Goal: Communication & Community: Share content

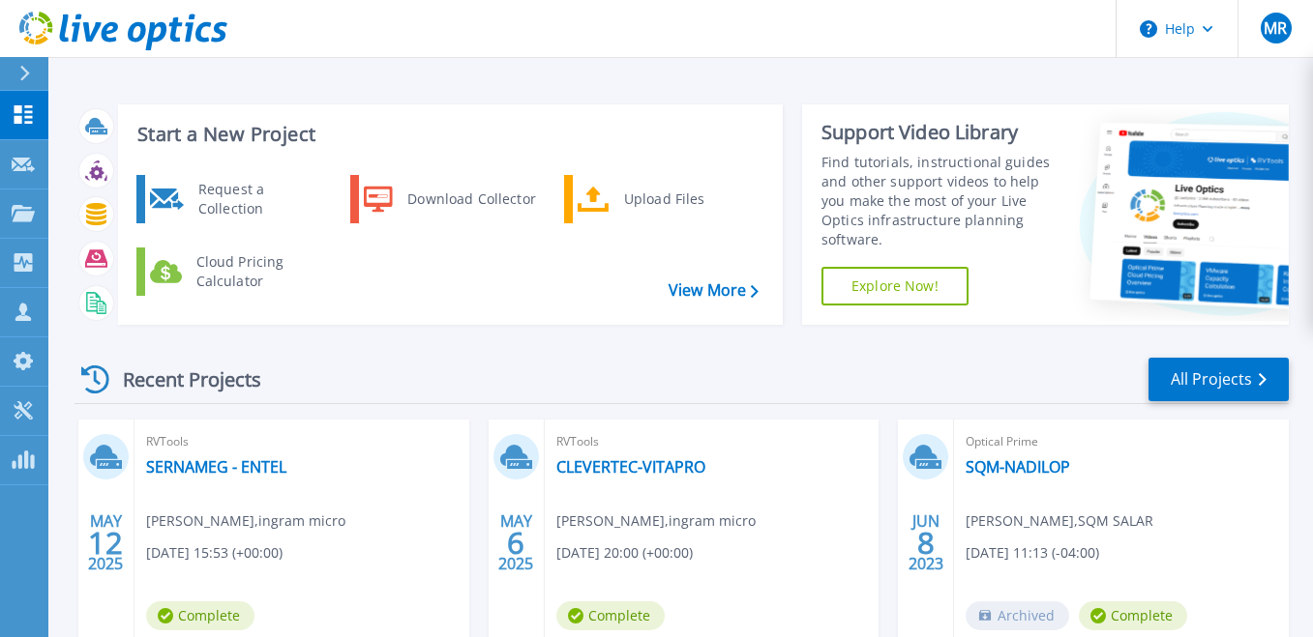
scroll to position [145, 0]
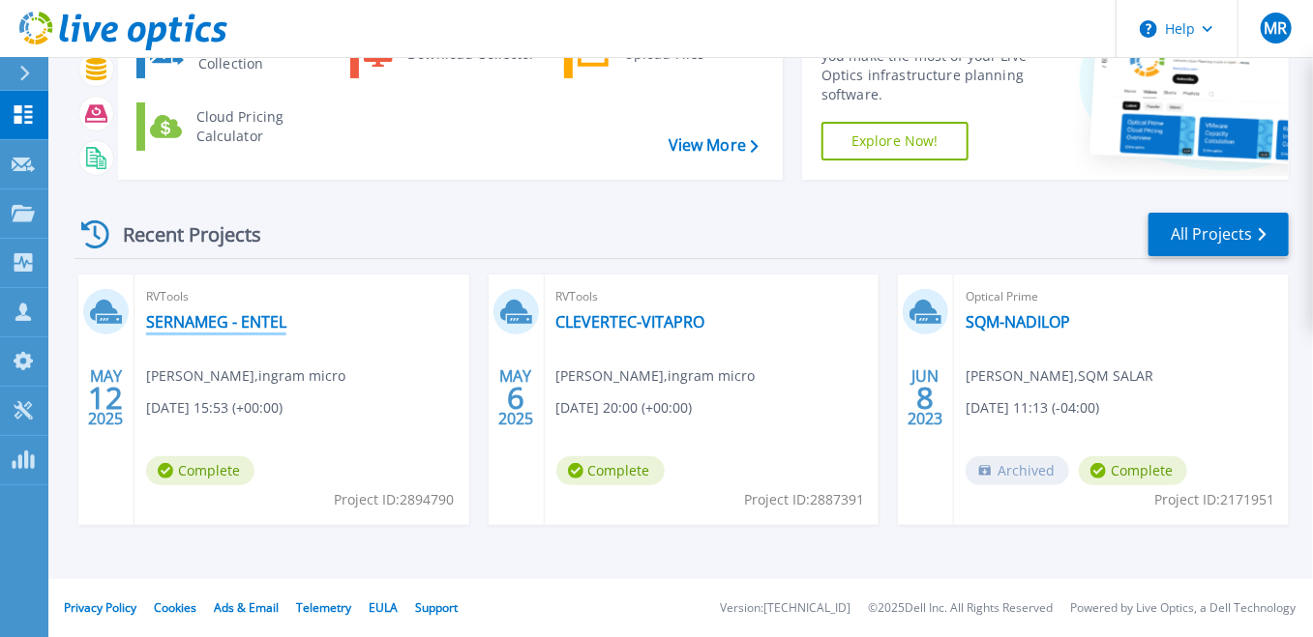
click at [235, 325] on link "SERNAMEG - ENTEL" at bounding box center [216, 321] width 140 height 19
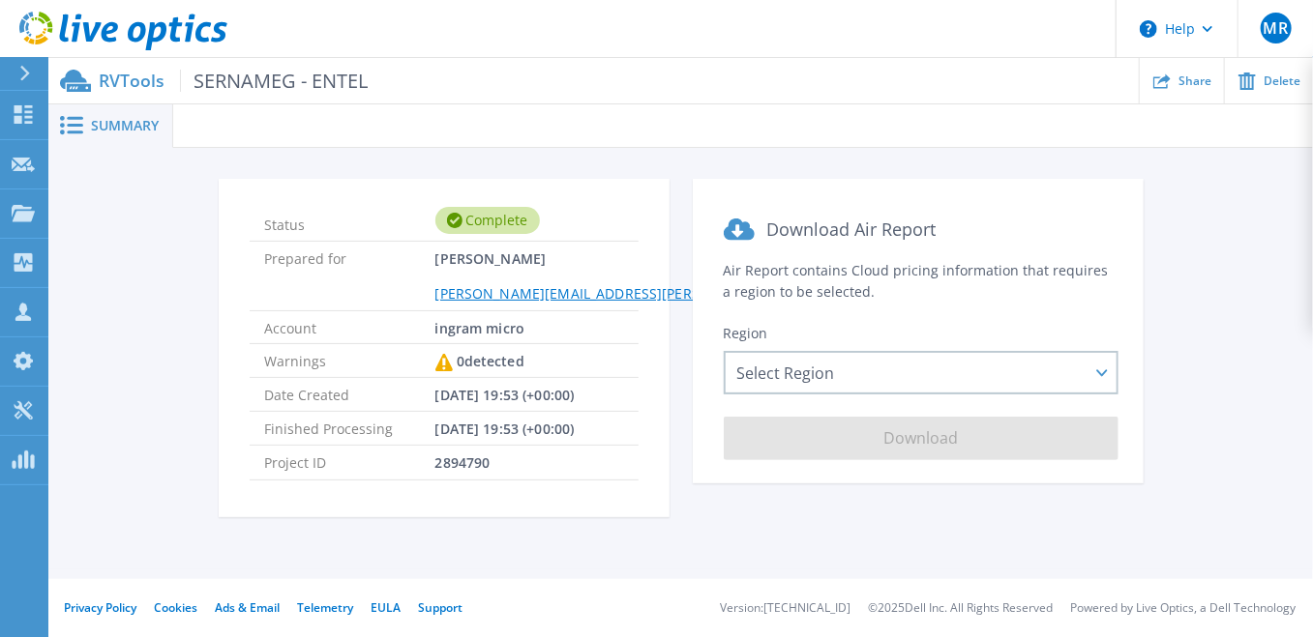
click at [270, 92] on span "SERNAMEG - ENTEL" at bounding box center [274, 81] width 188 height 22
click at [288, 78] on span "SERNAMEG - ENTEL" at bounding box center [274, 81] width 188 height 22
click at [609, 92] on ul "Share Delete" at bounding box center [840, 80] width 945 height 45
click at [398, 92] on ul "Share Delete" at bounding box center [840, 80] width 945 height 45
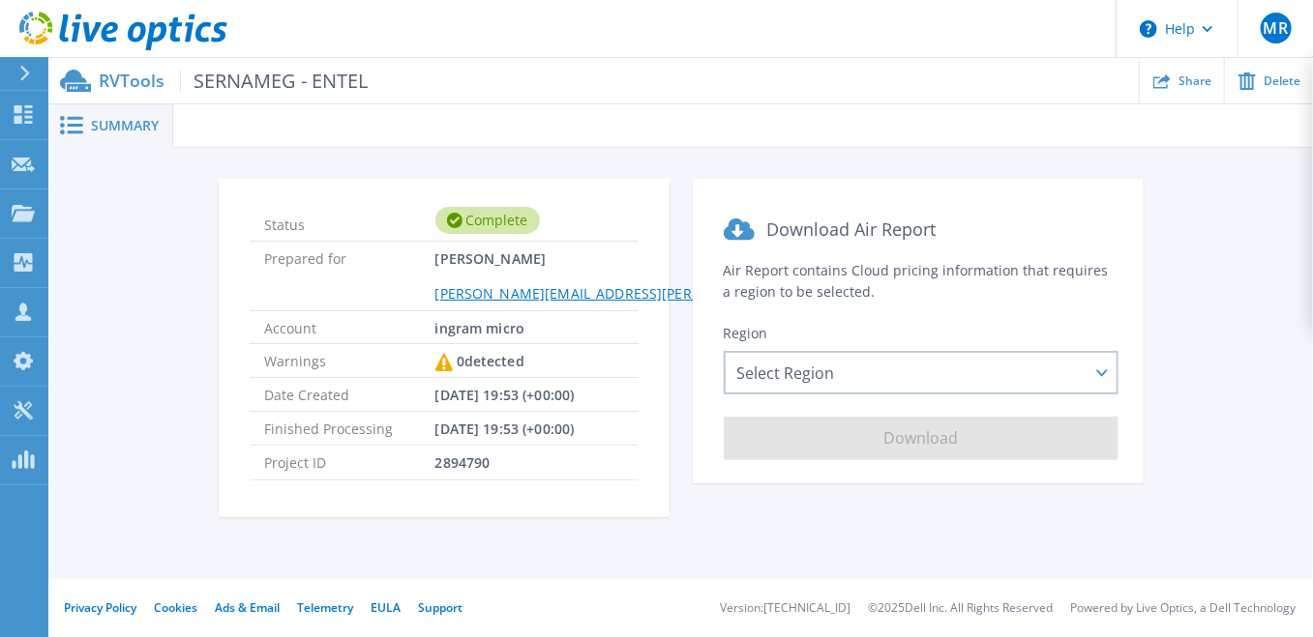
click at [117, 127] on span "Summary" at bounding box center [125, 126] width 68 height 14
click at [127, 84] on p "RVTools SERNAMEG - ENTEL" at bounding box center [233, 81] width 269 height 22
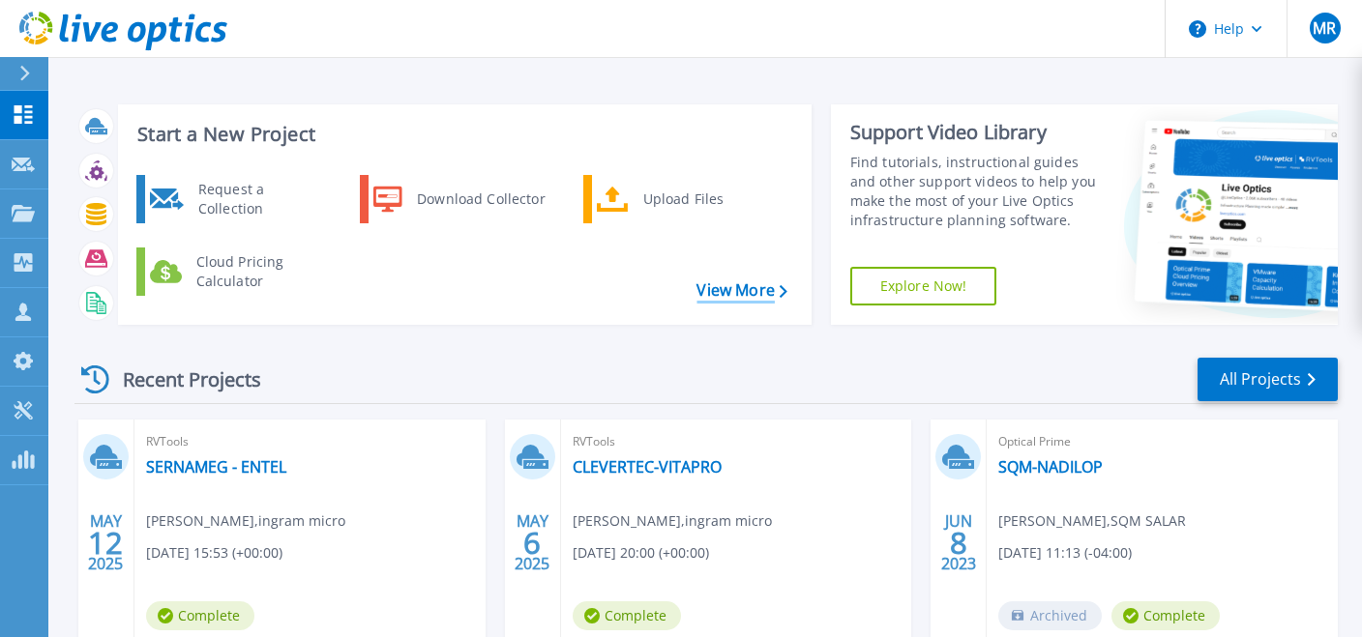
click at [756, 295] on link "View More" at bounding box center [741, 290] width 90 height 18
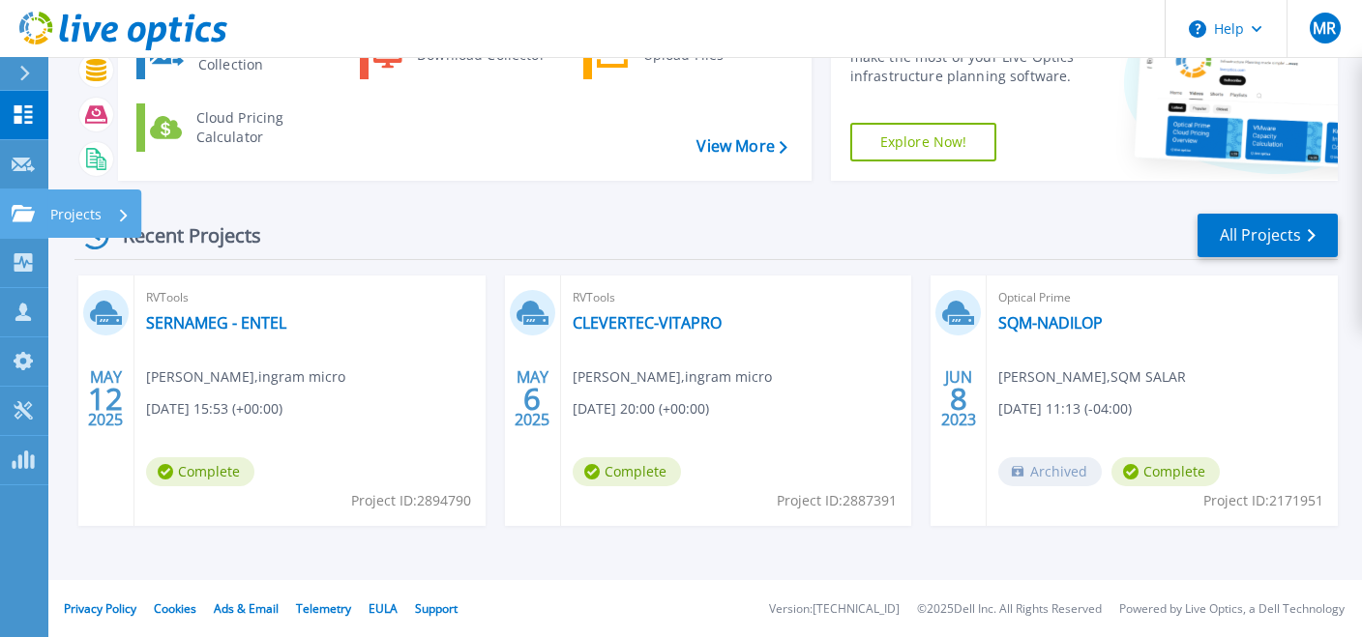
click at [21, 214] on icon at bounding box center [23, 213] width 23 height 16
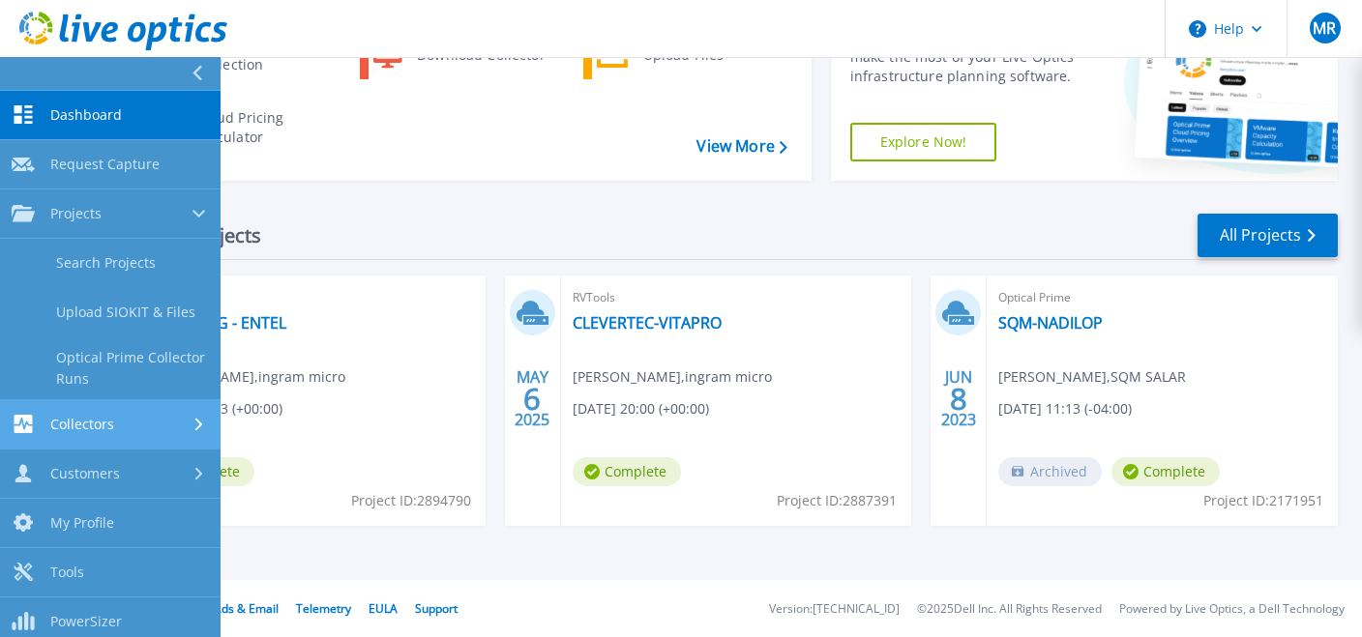
click at [165, 426] on div "Collectors" at bounding box center [110, 424] width 197 height 18
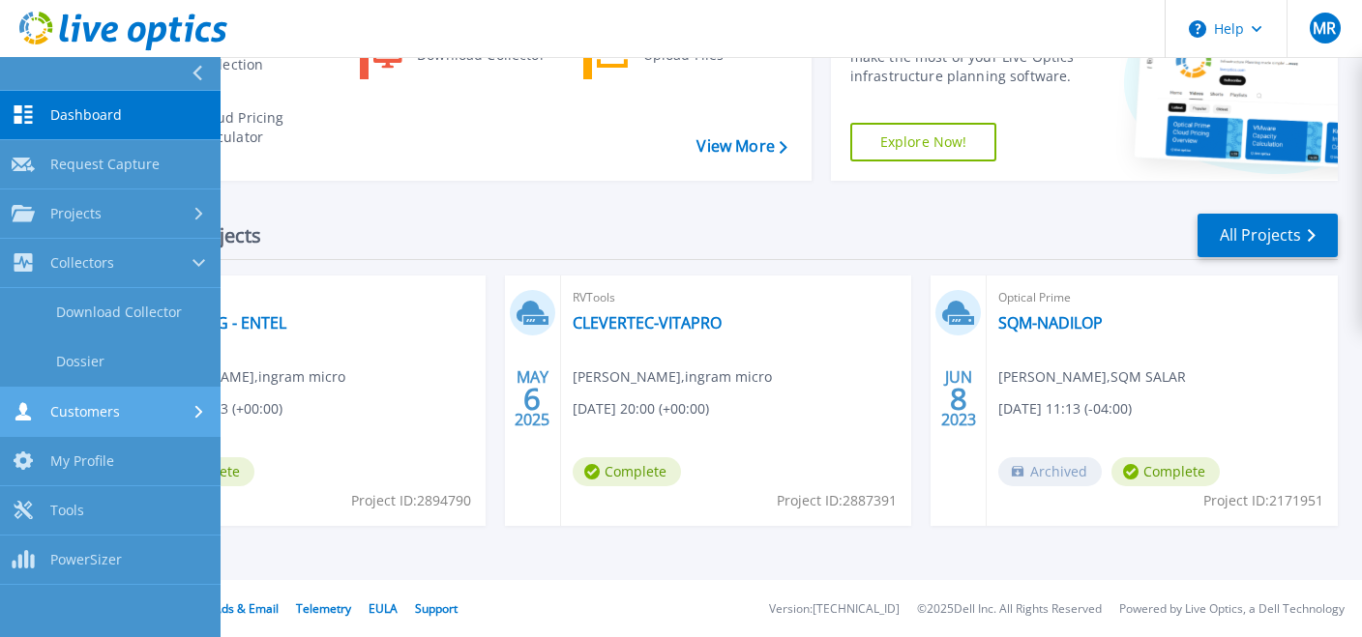
click at [176, 416] on div "Customers" at bounding box center [110, 411] width 197 height 18
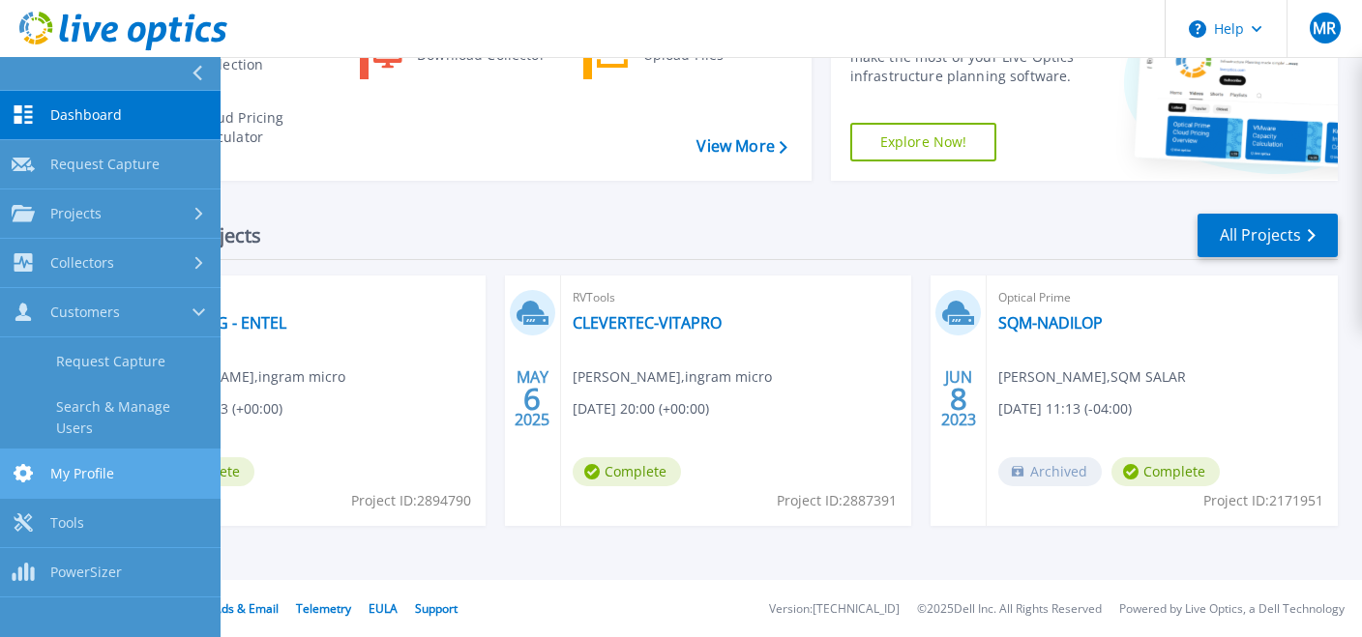
click at [177, 459] on link "My Profile My Profile" at bounding box center [110, 474] width 221 height 49
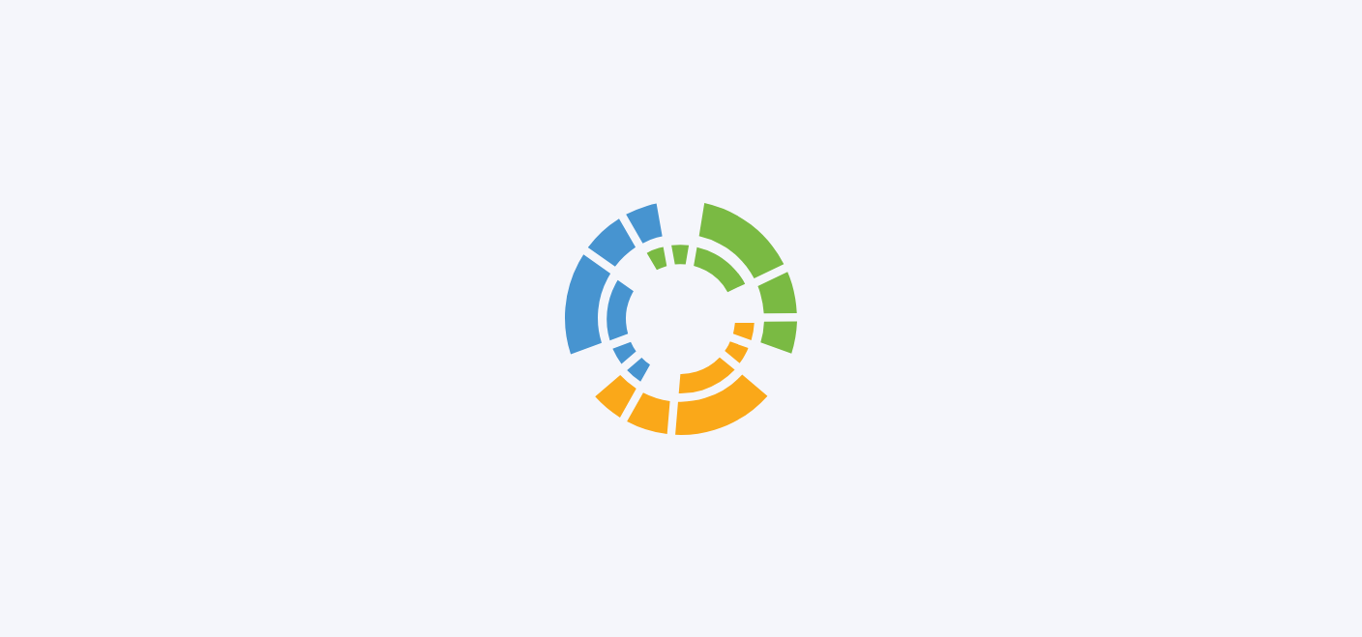
scroll to position [67, 0]
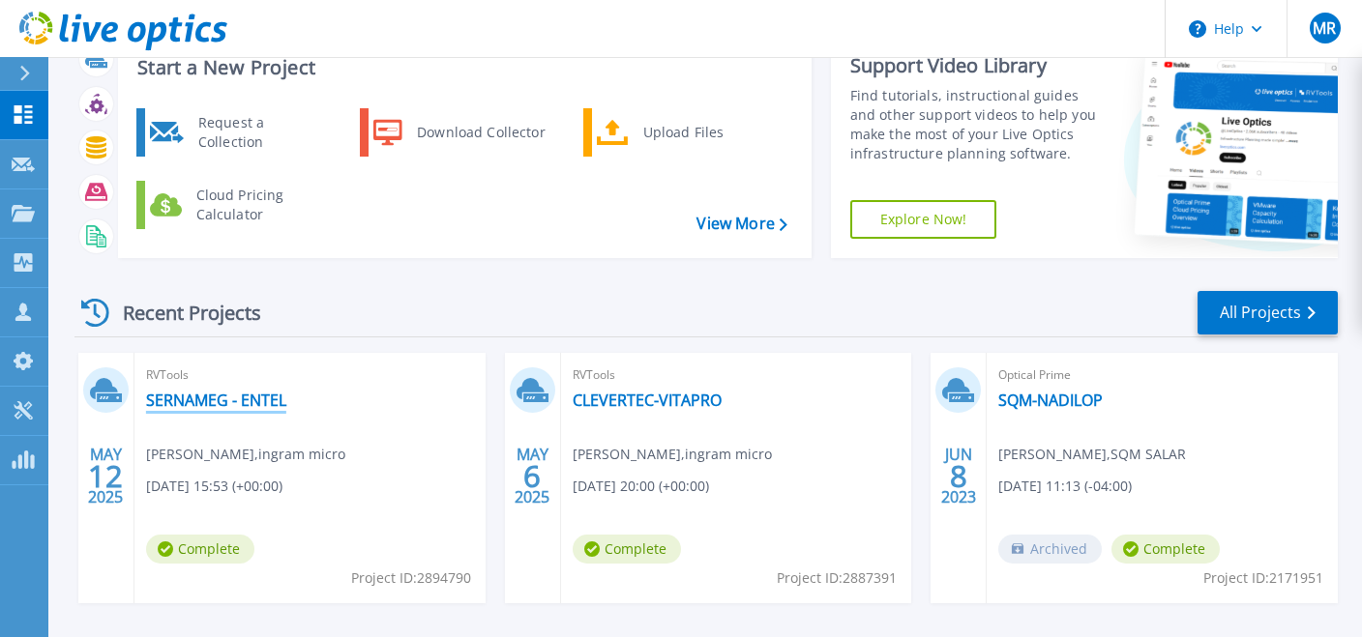
click at [259, 405] on link "SERNAMEG - ENTEL" at bounding box center [216, 400] width 140 height 19
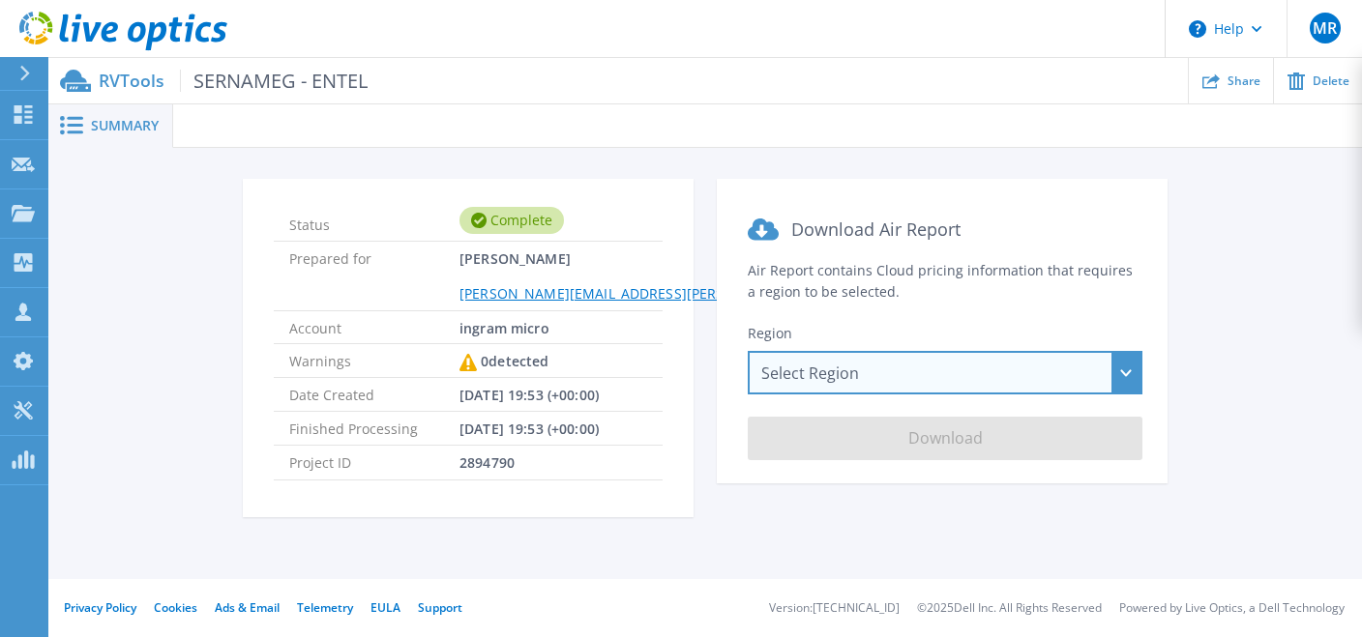
click at [965, 378] on div "Select Region [GEOGRAPHIC_DATA] ([GEOGRAPHIC_DATA]) [GEOGRAPHIC_DATA] ([GEOGRAP…" at bounding box center [945, 373] width 395 height 44
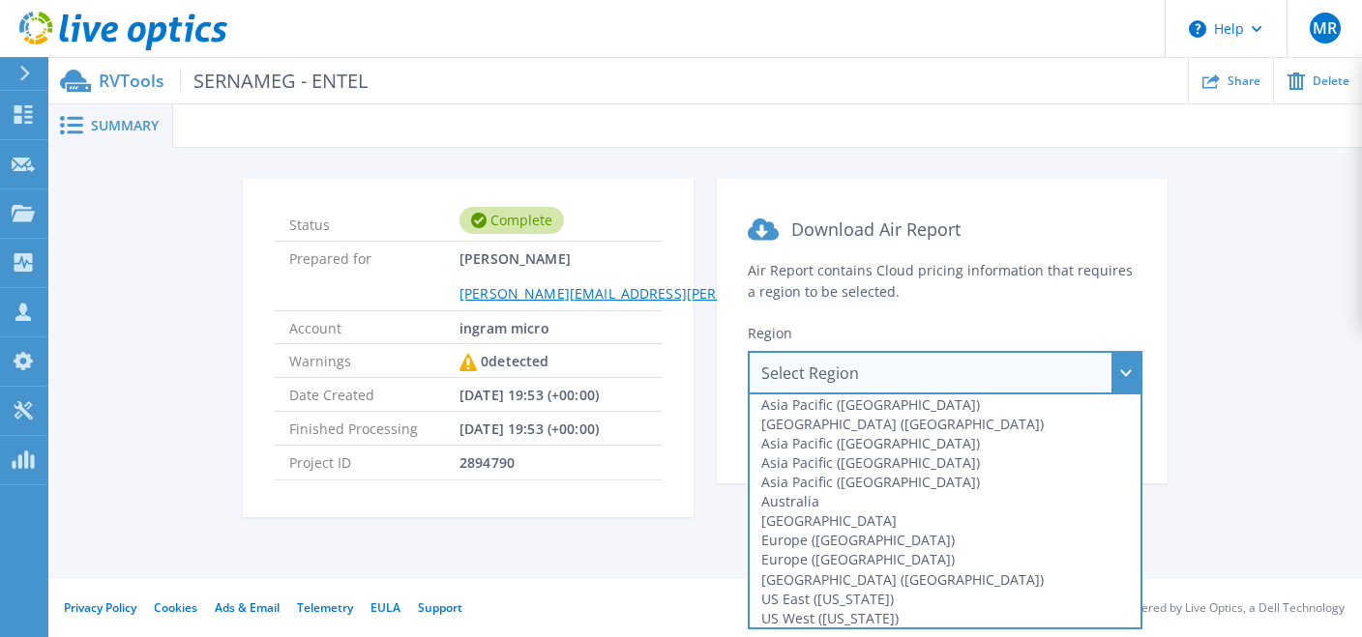
click at [1196, 266] on div "Status Complete Prepared for Manuel Rivas manuel.rivas@ingrammicro.com Account …" at bounding box center [705, 360] width 1256 height 362
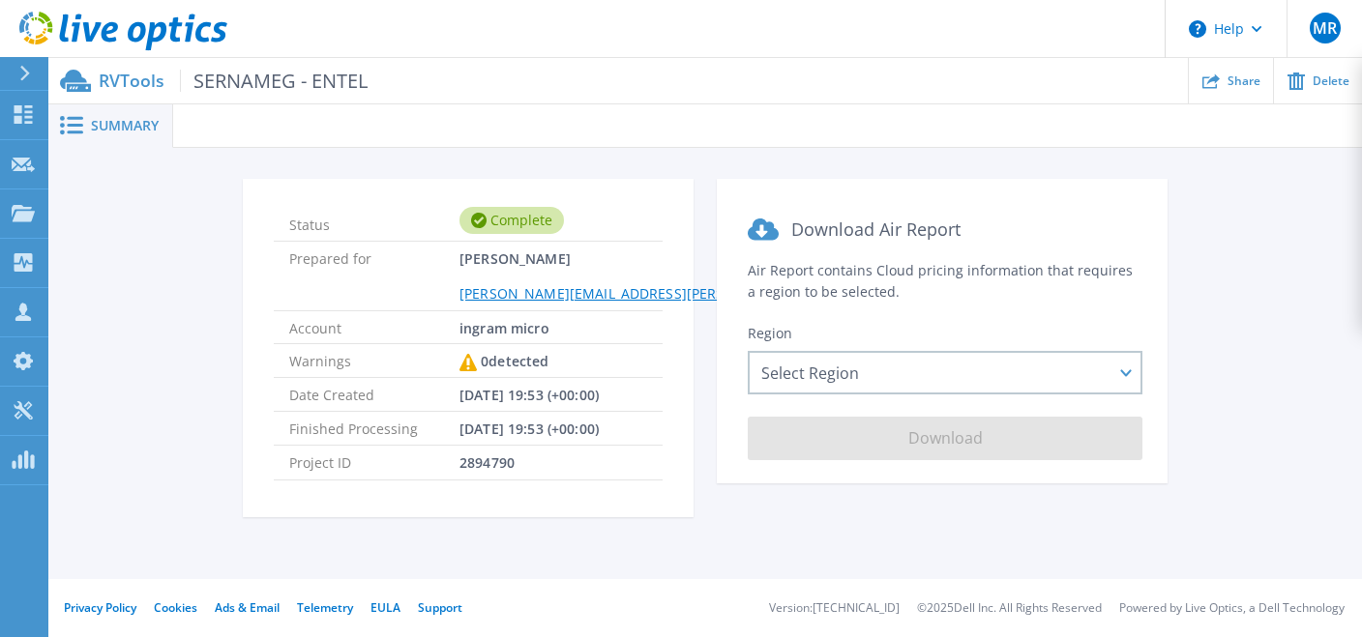
click at [300, 96] on div "RVTools SERNAMEG - ENTEL Share Delete" at bounding box center [705, 80] width 1314 height 45
click at [209, 92] on span "SERNAMEG - ENTEL" at bounding box center [274, 81] width 188 height 22
click at [212, 90] on span "SERNAMEG - ENTEL" at bounding box center [274, 81] width 188 height 22
click at [212, 85] on span "SERNAMEG - ENTEL" at bounding box center [274, 81] width 188 height 22
click at [84, 84] on icon at bounding box center [75, 81] width 31 height 22
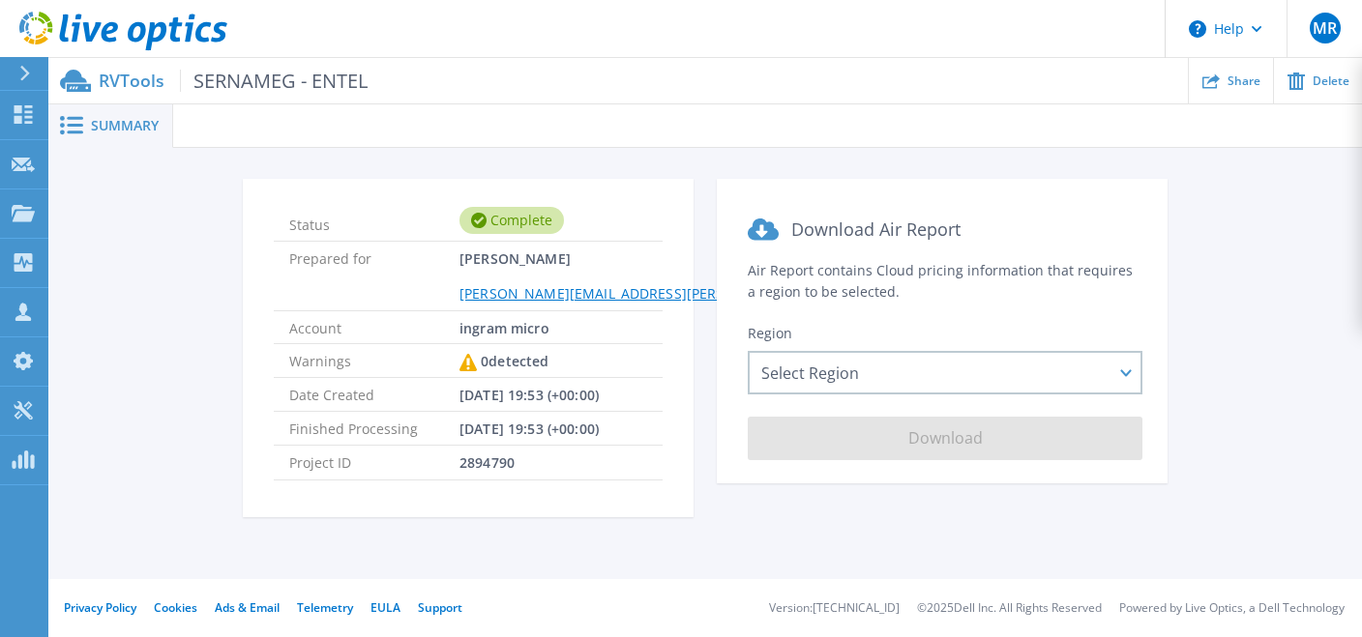
drag, startPoint x: 84, startPoint y: 84, endPoint x: 214, endPoint y: 80, distance: 129.7
click at [87, 84] on icon at bounding box center [75, 81] width 31 height 22
click at [238, 78] on span "SERNAMEG - ENTEL" at bounding box center [274, 81] width 188 height 22
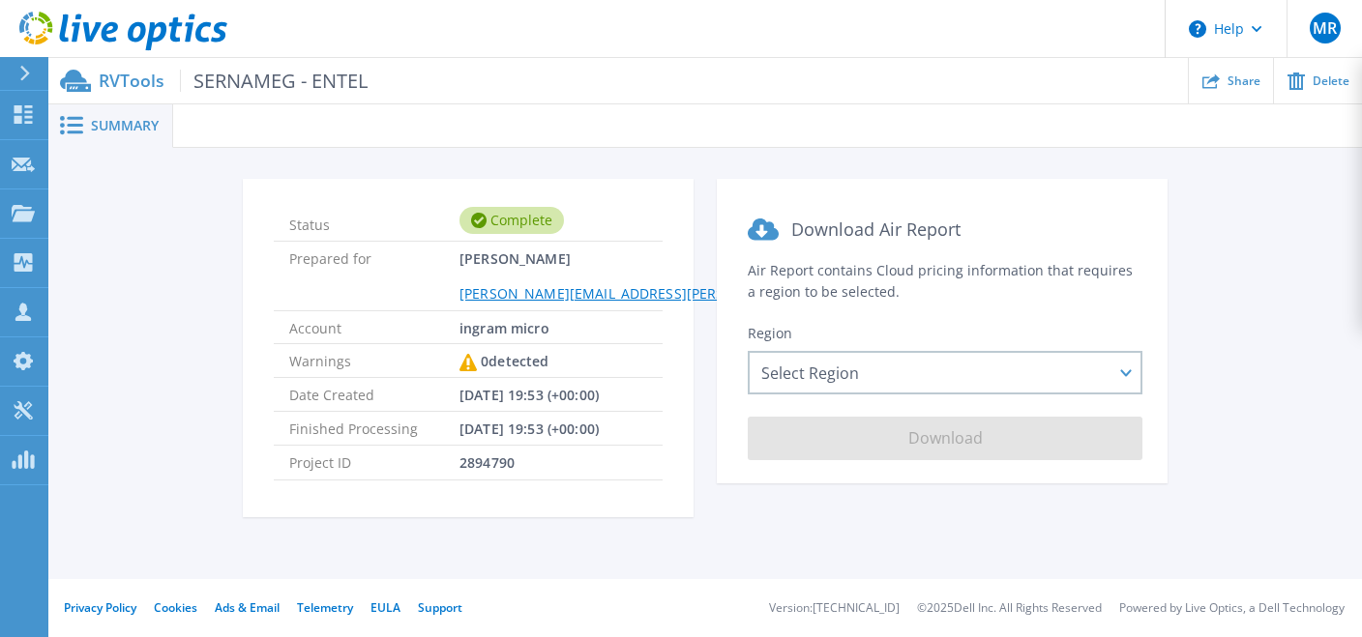
click at [280, 78] on span "SERNAMEG - ENTEL" at bounding box center [274, 81] width 188 height 22
click at [486, 78] on ul "Share Delete" at bounding box center [865, 80] width 994 height 45
click at [116, 220] on div "Projects" at bounding box center [89, 215] width 79 height 50
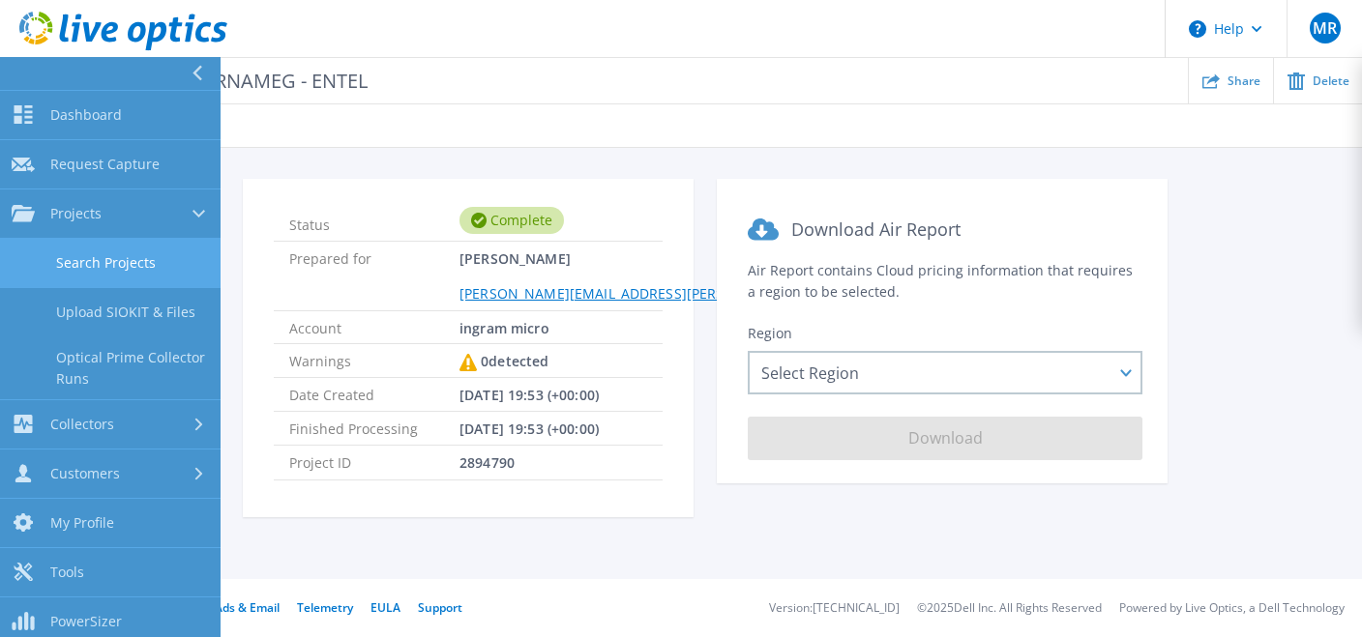
click at [174, 253] on link "Search Projects" at bounding box center [110, 263] width 221 height 49
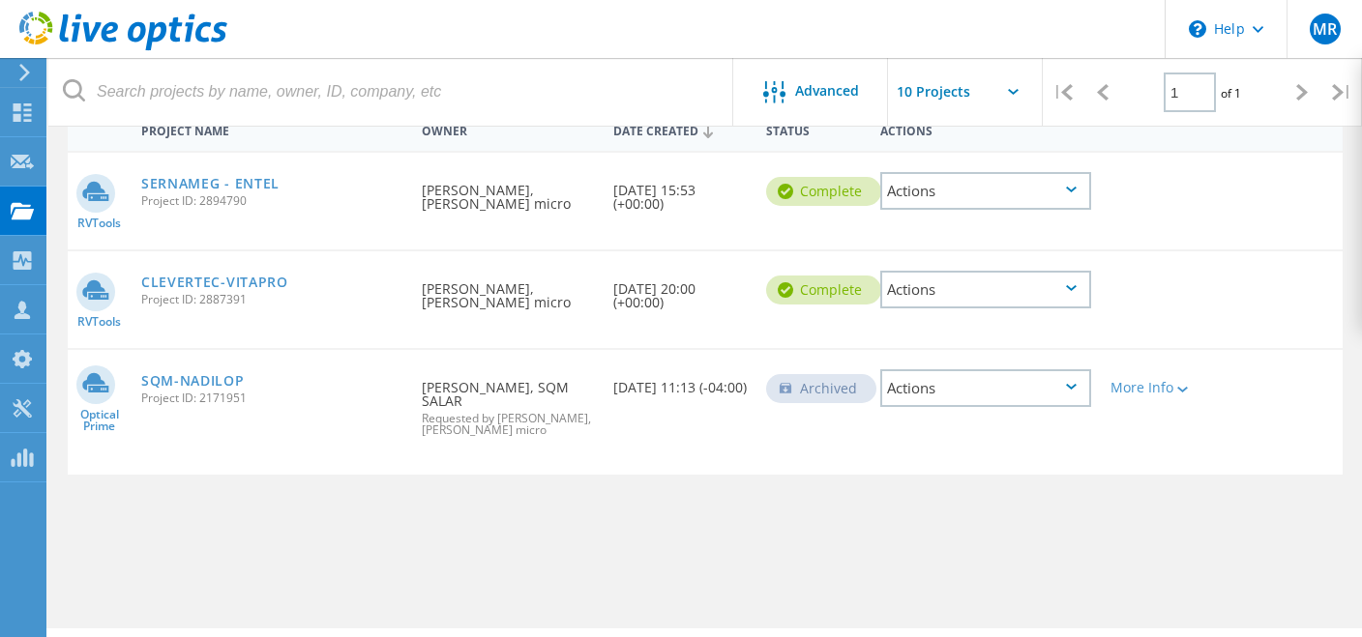
scroll to position [102, 0]
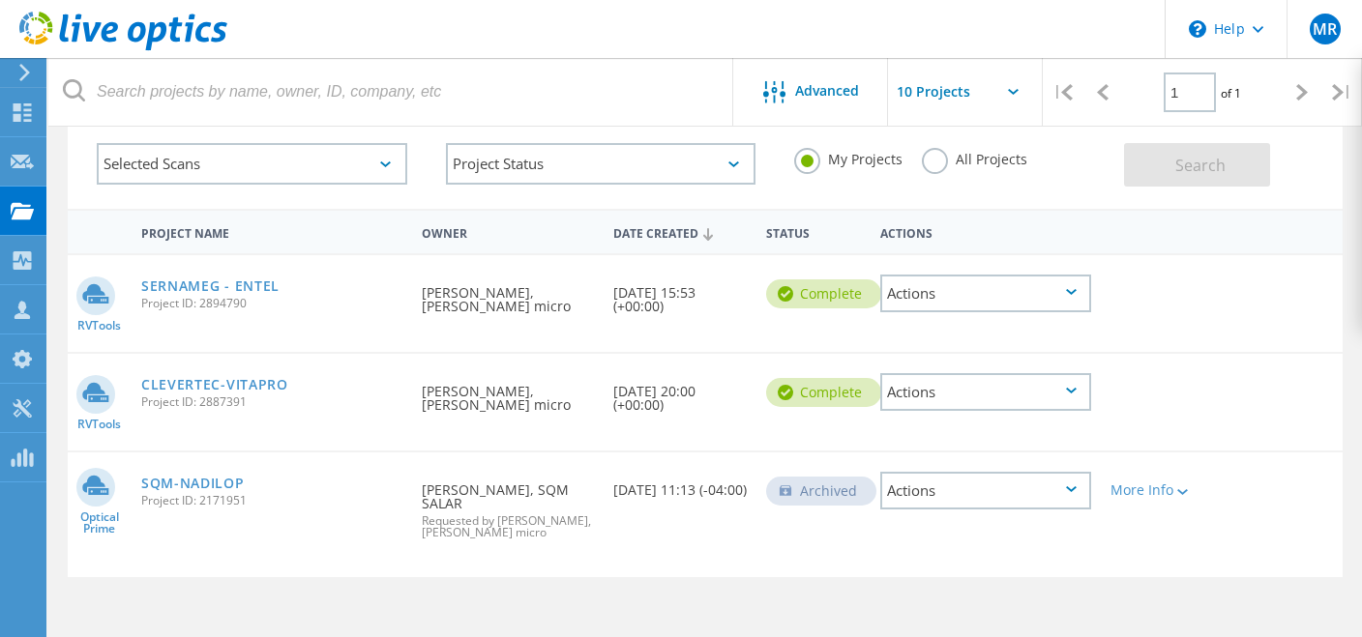
click at [994, 293] on div "Actions" at bounding box center [985, 294] width 210 height 38
click at [986, 267] on div "Project Details" at bounding box center [985, 264] width 206 height 30
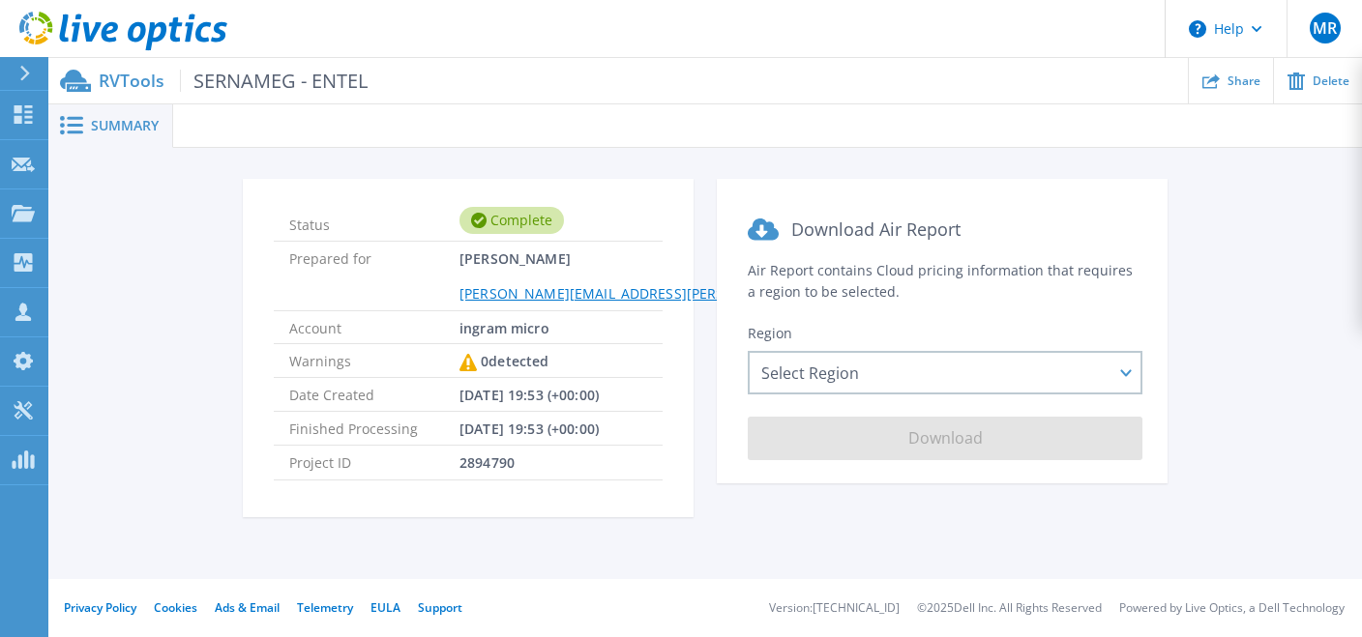
click at [518, 227] on div "Complete" at bounding box center [511, 220] width 104 height 27
click at [338, 228] on span "Status" at bounding box center [374, 220] width 170 height 25
click at [264, 80] on span "SERNAMEG - ENTEL" at bounding box center [274, 81] width 188 height 22
click at [334, 80] on span "SERNAMEG - ENTEL" at bounding box center [274, 81] width 188 height 22
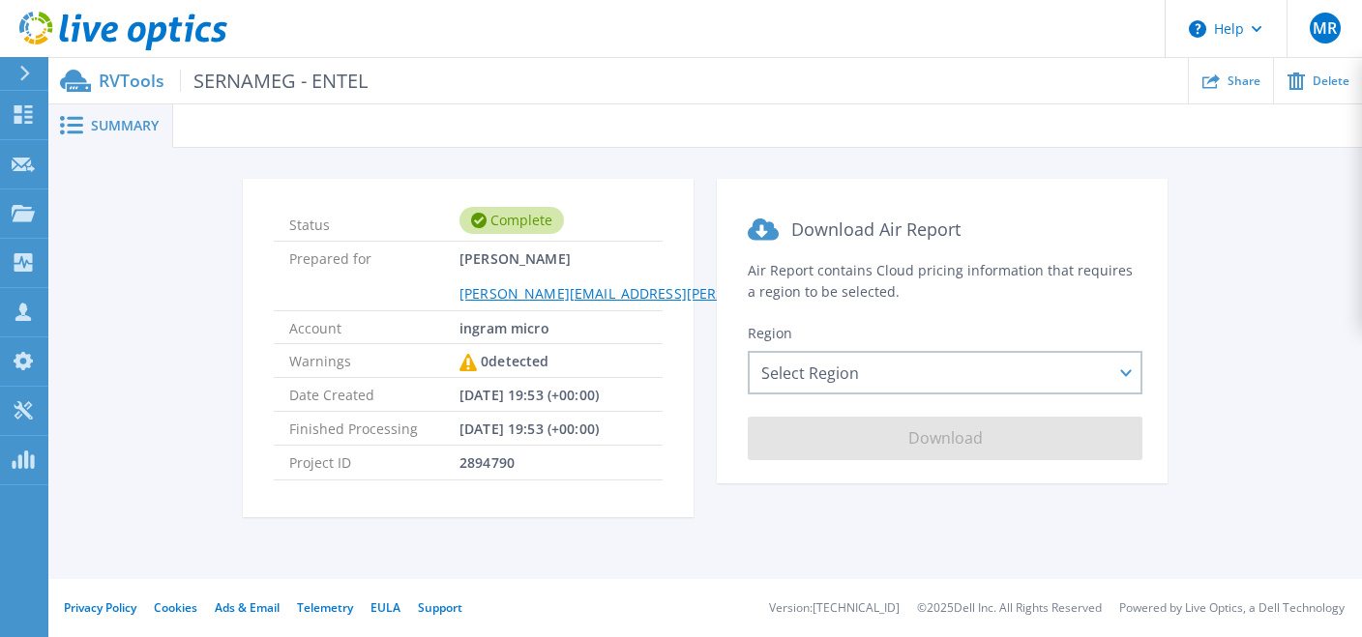
click at [334, 81] on span "SERNAMEG - ENTEL" at bounding box center [274, 81] width 188 height 22
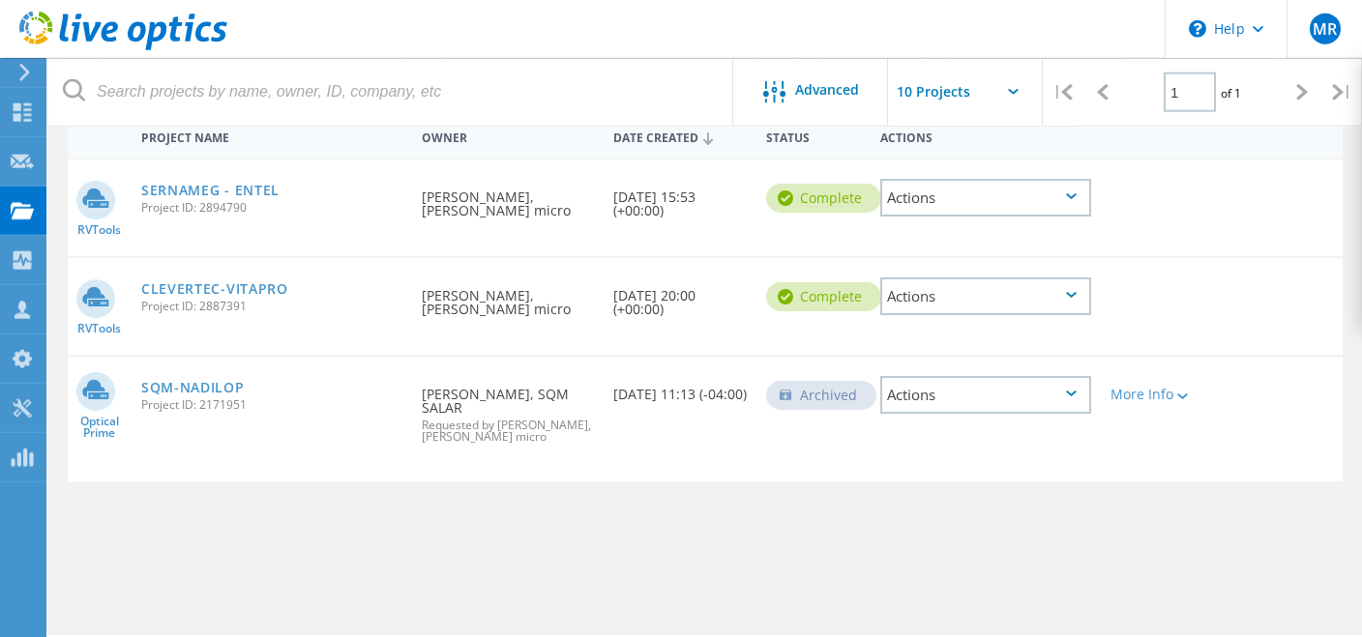
scroll to position [149, 0]
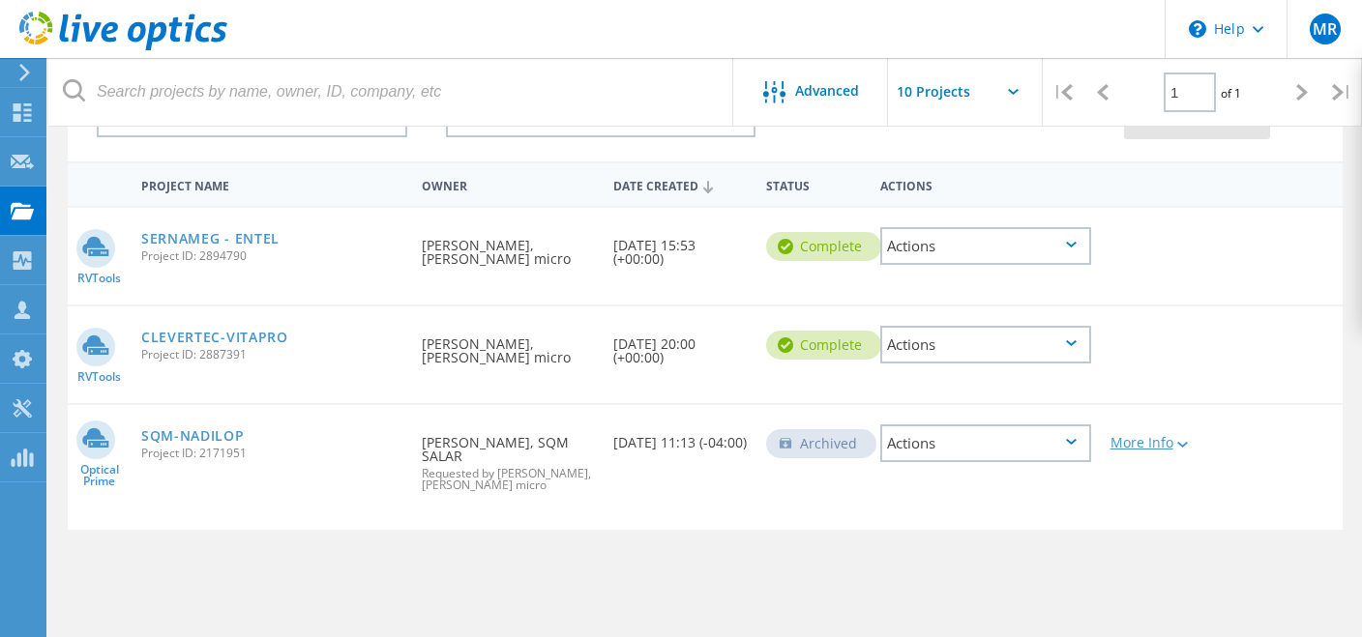
click at [1182, 444] on icon at bounding box center [1182, 445] width 11 height 6
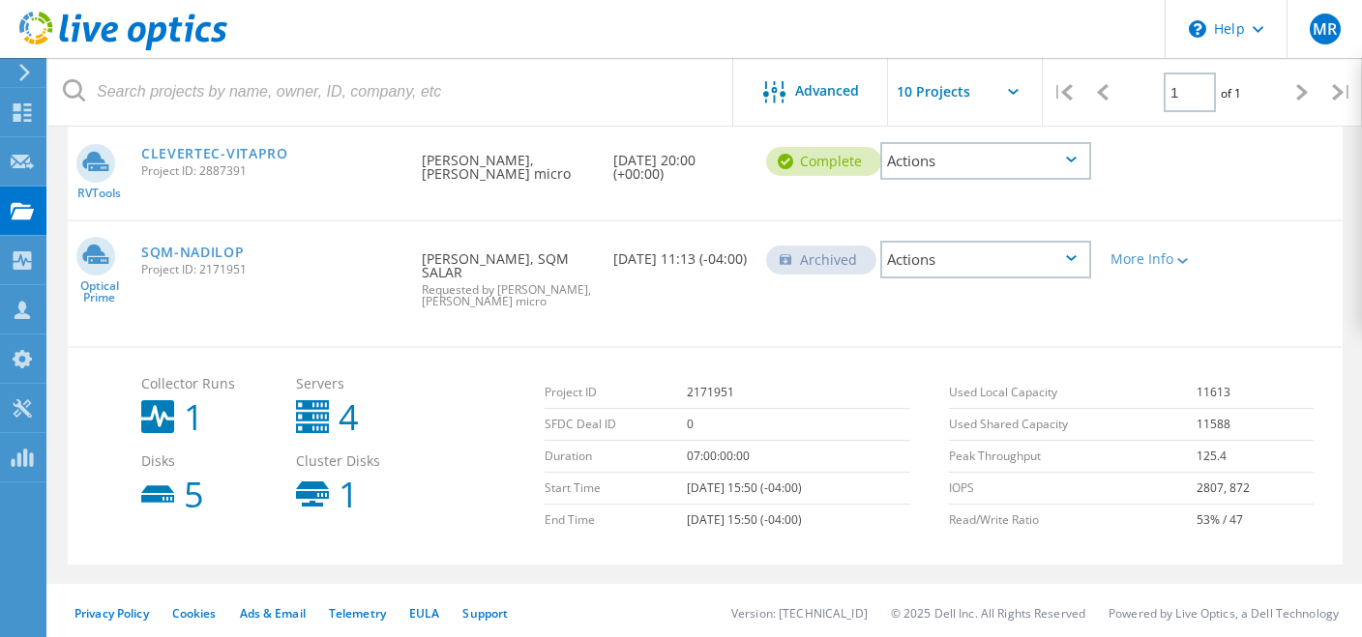
scroll to position [26, 0]
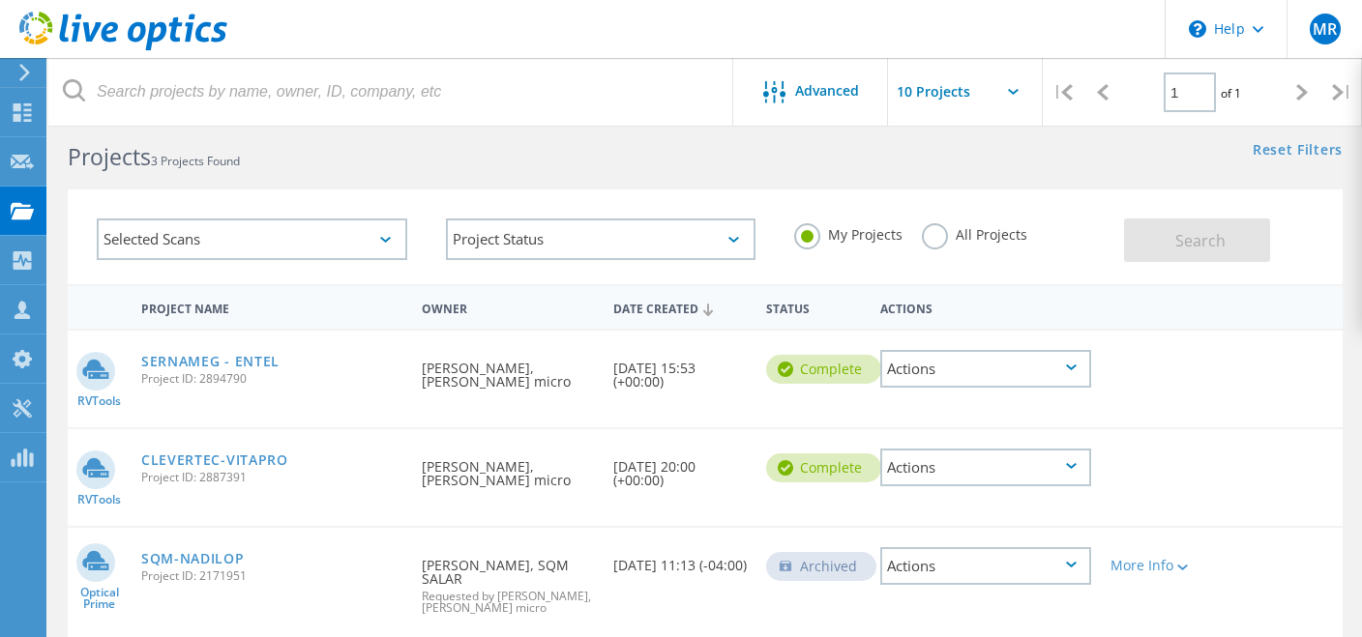
click at [929, 237] on label "All Projects" at bounding box center [974, 232] width 105 height 18
click at [0, 0] on input "All Projects" at bounding box center [0, 0] width 0 height 0
click at [1221, 242] on span "Search" at bounding box center [1200, 240] width 50 height 21
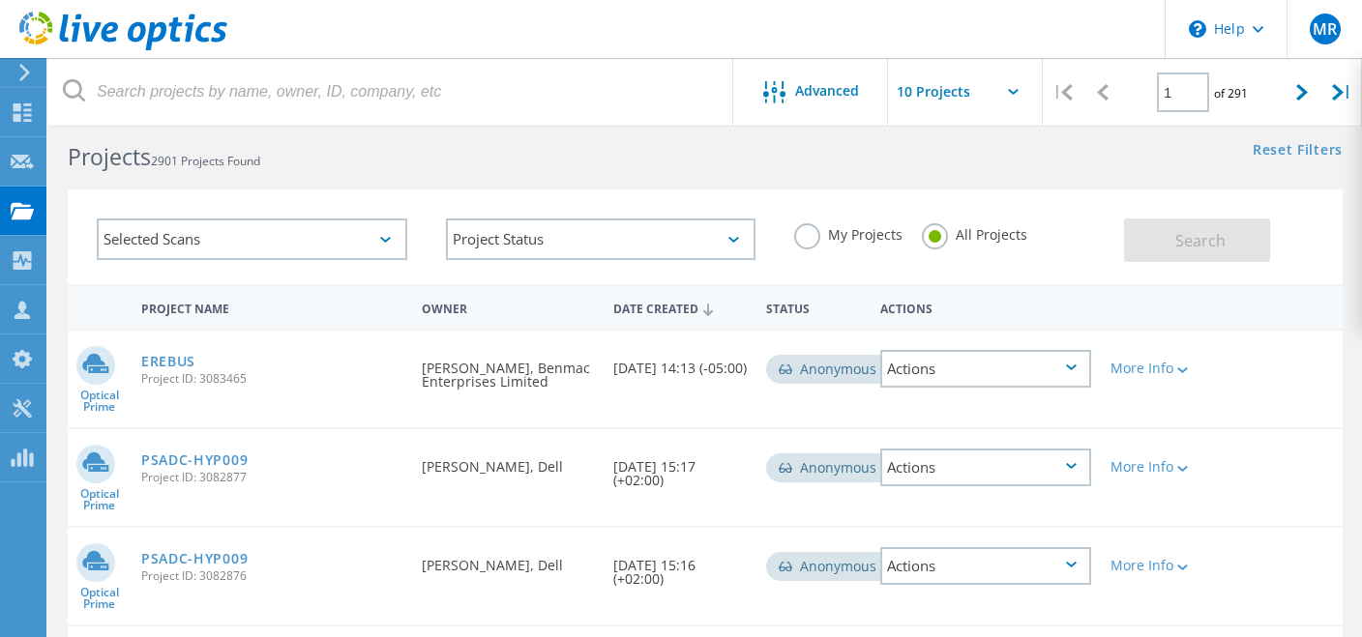
click at [297, 246] on div "Selected Scans" at bounding box center [252, 240] width 311 height 42
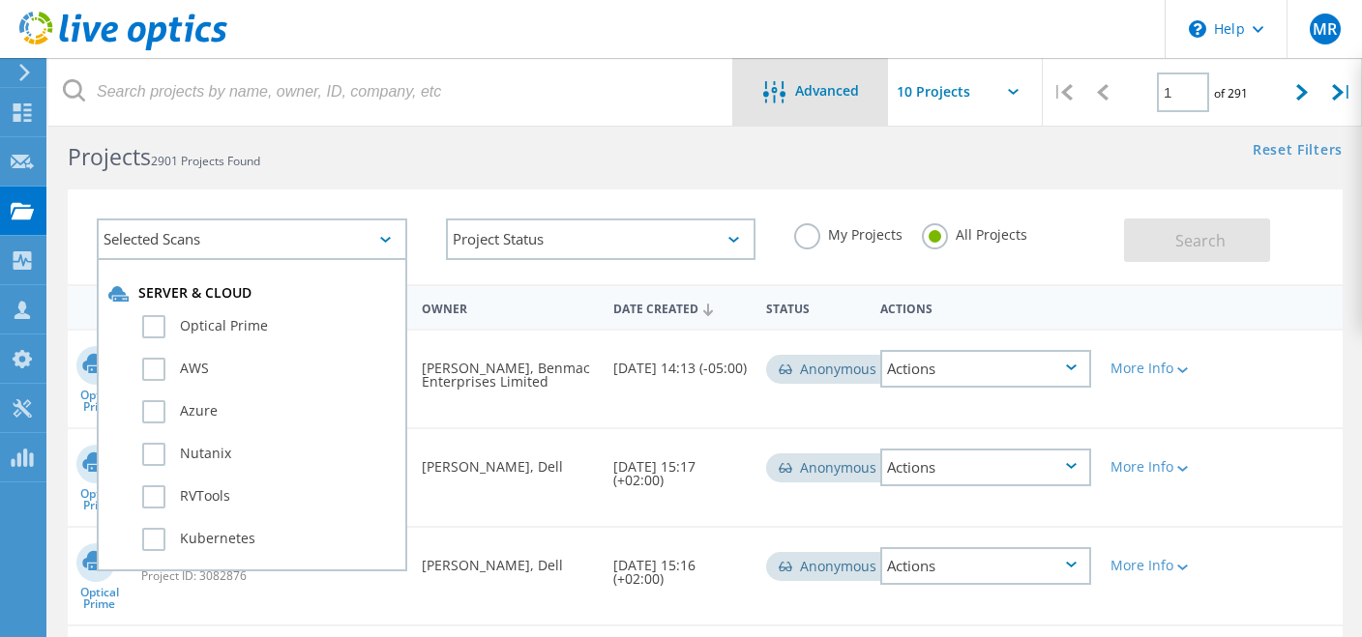
click at [884, 92] on div "Advanced" at bounding box center [810, 93] width 155 height 24
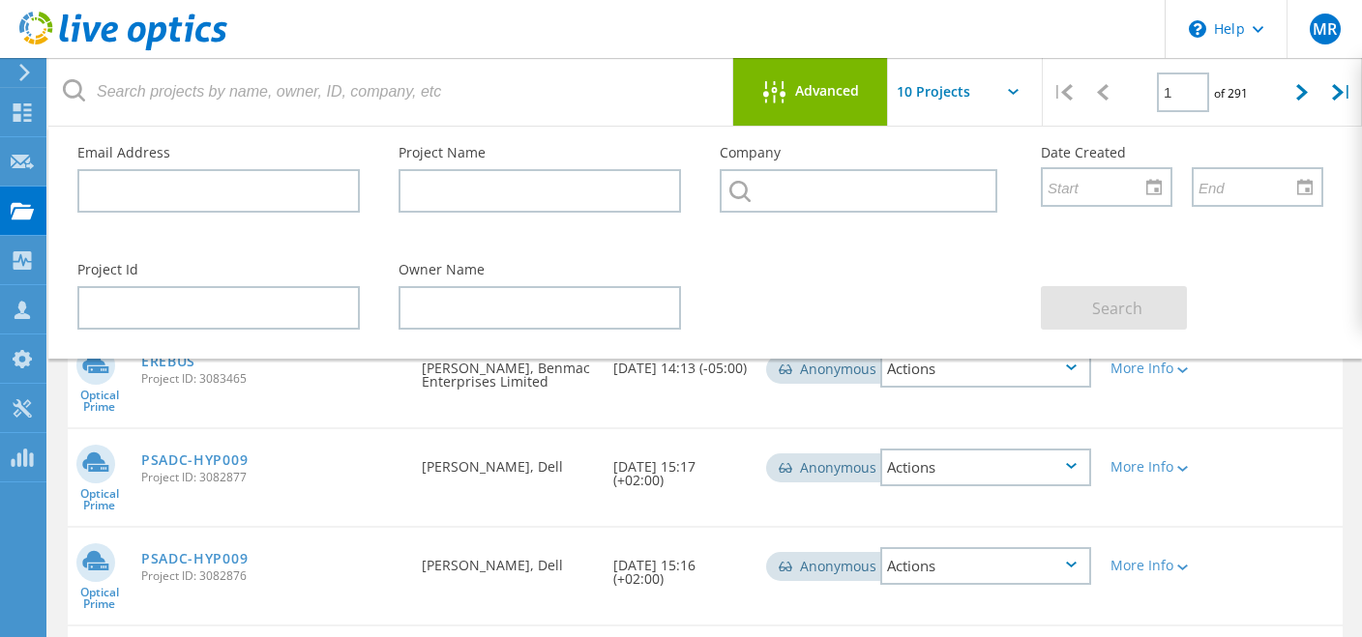
click at [330, 396] on div "EREBUS Project ID: 3083465" at bounding box center [272, 368] width 281 height 74
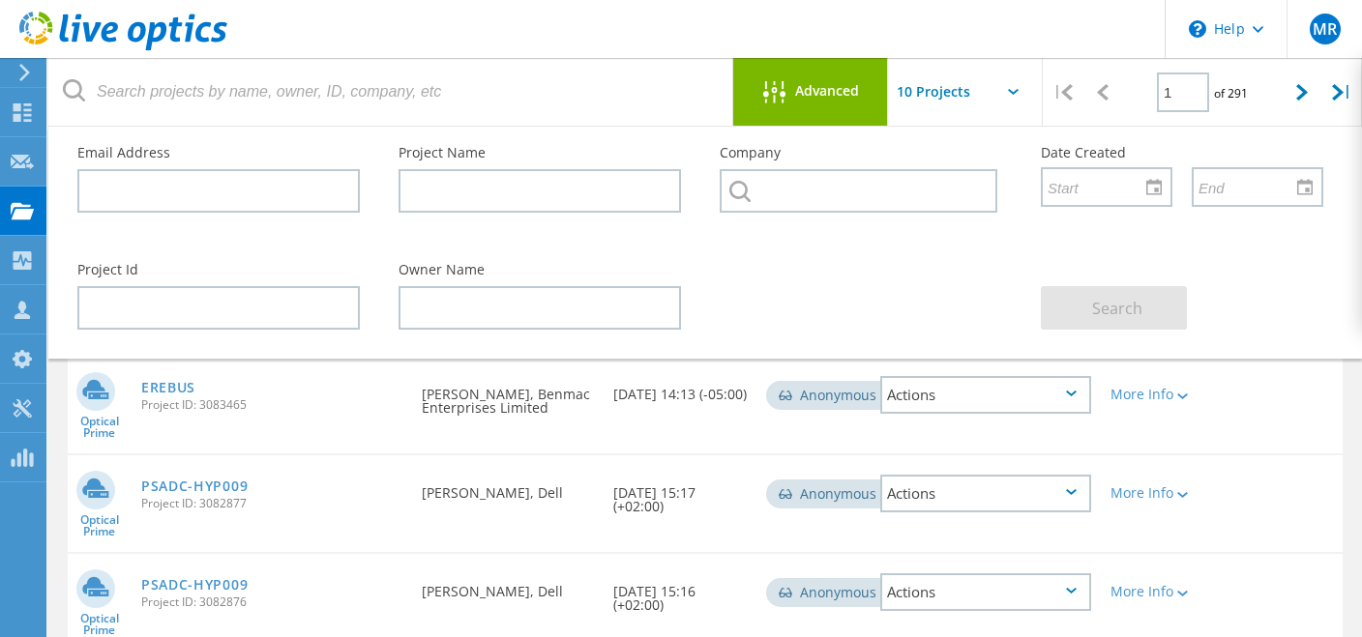
click at [1259, 436] on div "Optical Prime EREBUS Project ID: 3083465 Requested By Jhon Salamanca, Benmac En…" at bounding box center [705, 405] width 1275 height 97
click at [169, 390] on link "EREBUS" at bounding box center [168, 388] width 54 height 14
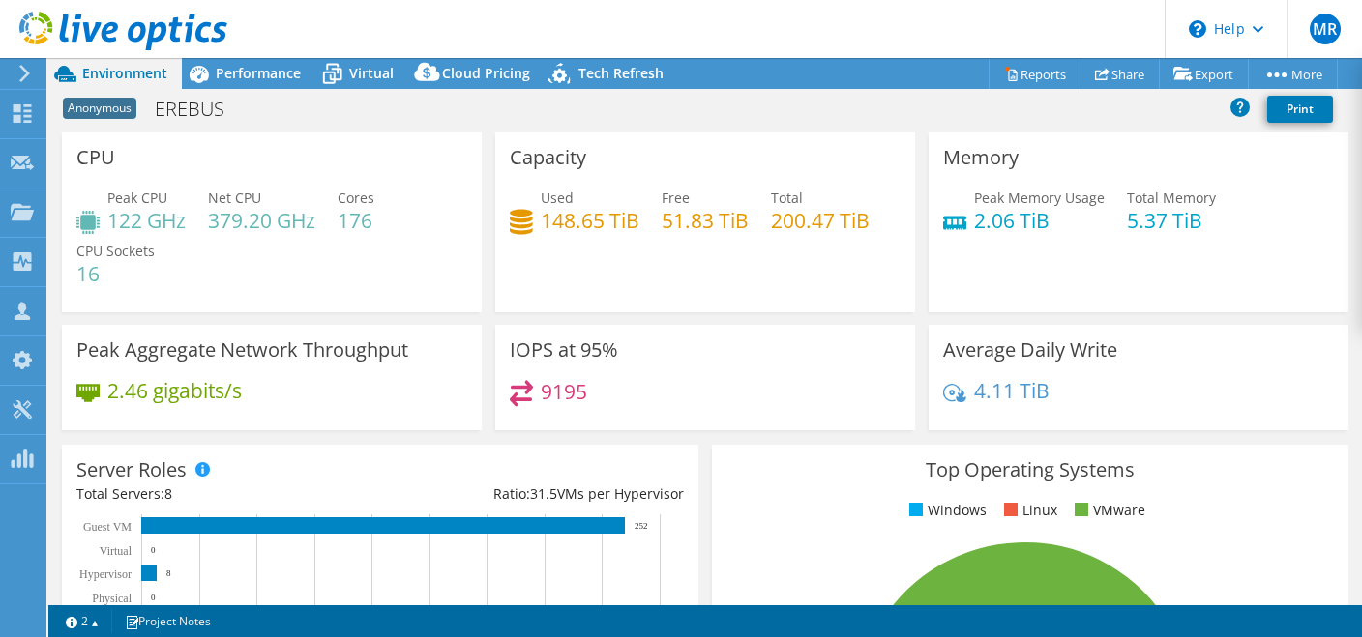
select select "USD"
click at [139, 220] on h4 "122 GHz" at bounding box center [146, 220] width 78 height 21
click at [31, 208] on icon at bounding box center [22, 212] width 23 height 18
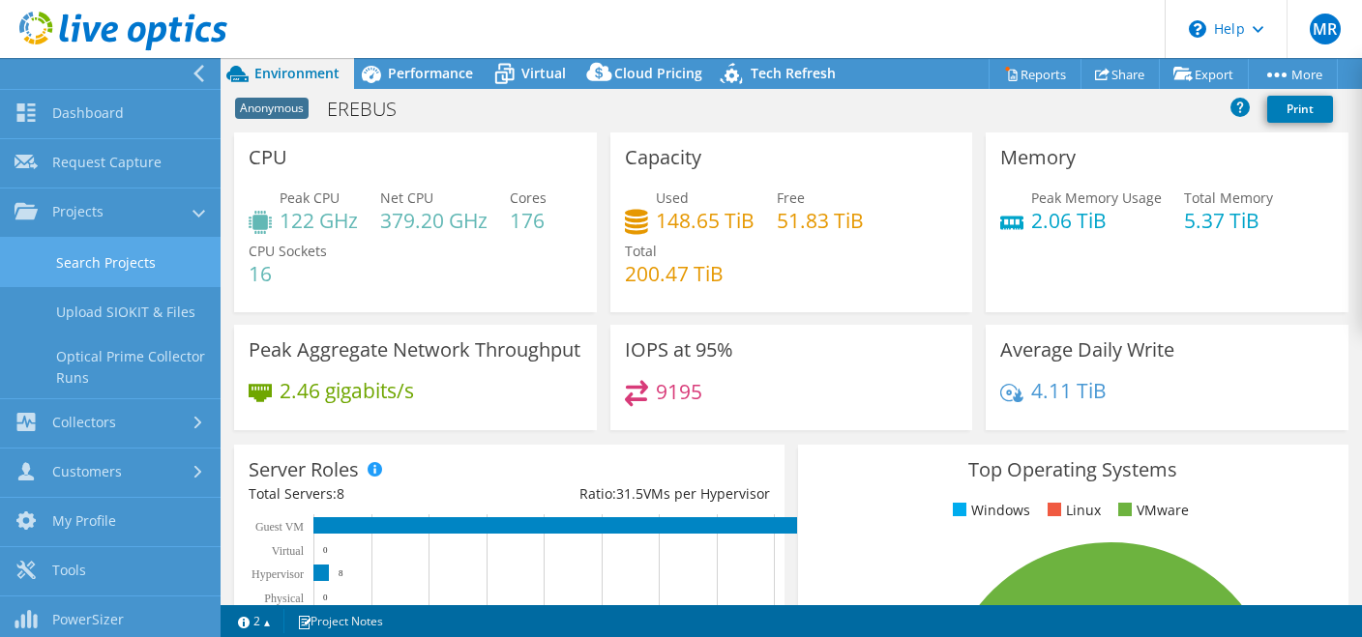
click at [118, 252] on link "Search Projects" at bounding box center [110, 262] width 221 height 49
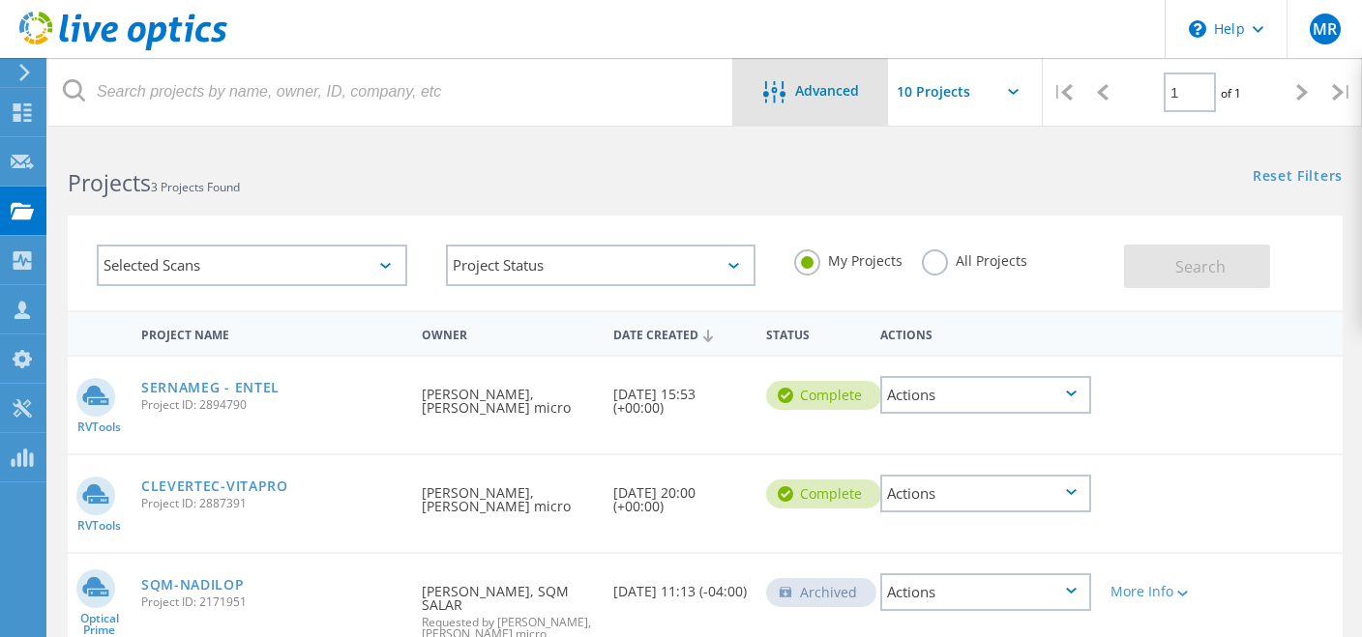
click at [775, 106] on lo-svg-helper at bounding box center [779, 99] width 32 height 16
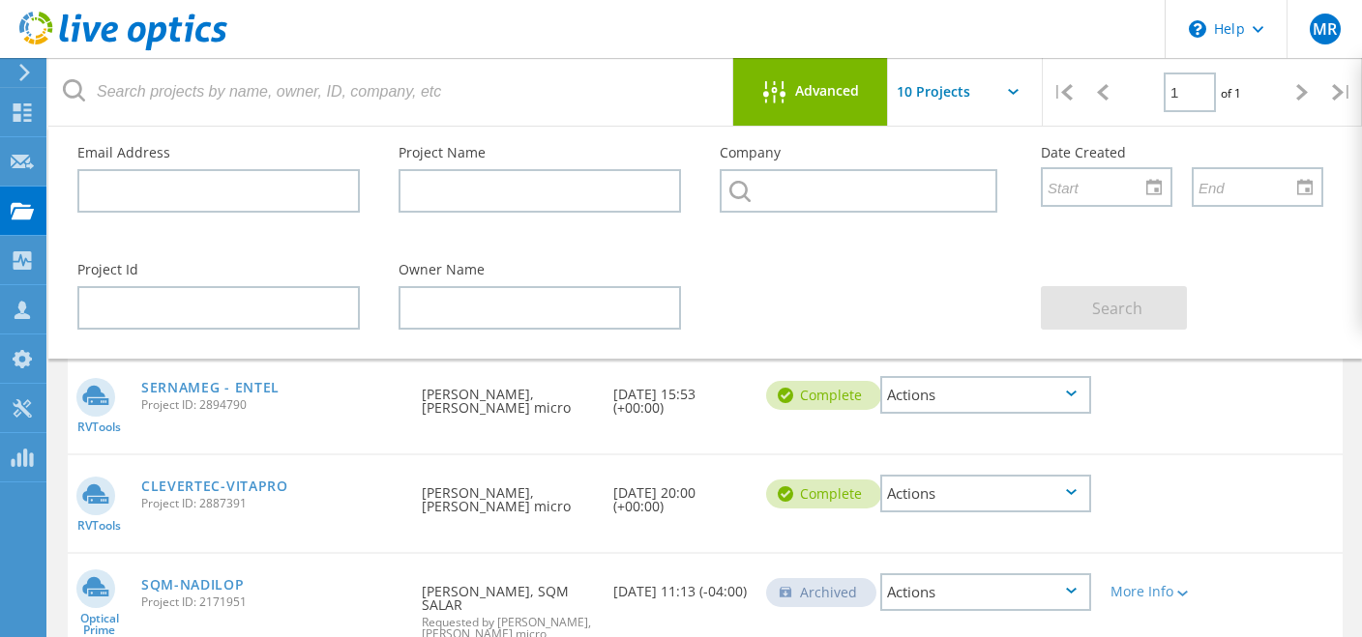
click at [954, 94] on input "text" at bounding box center [984, 92] width 193 height 68
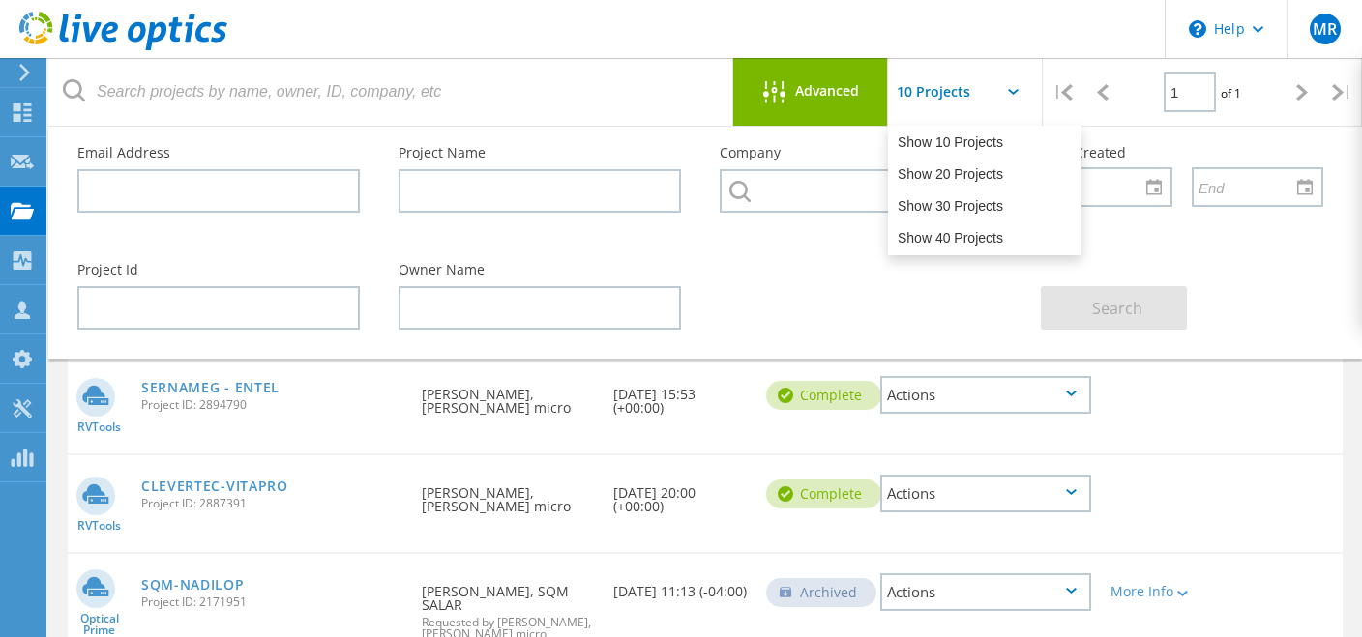
click at [820, 283] on div "Project Id Owner Name Search" at bounding box center [700, 296] width 1285 height 105
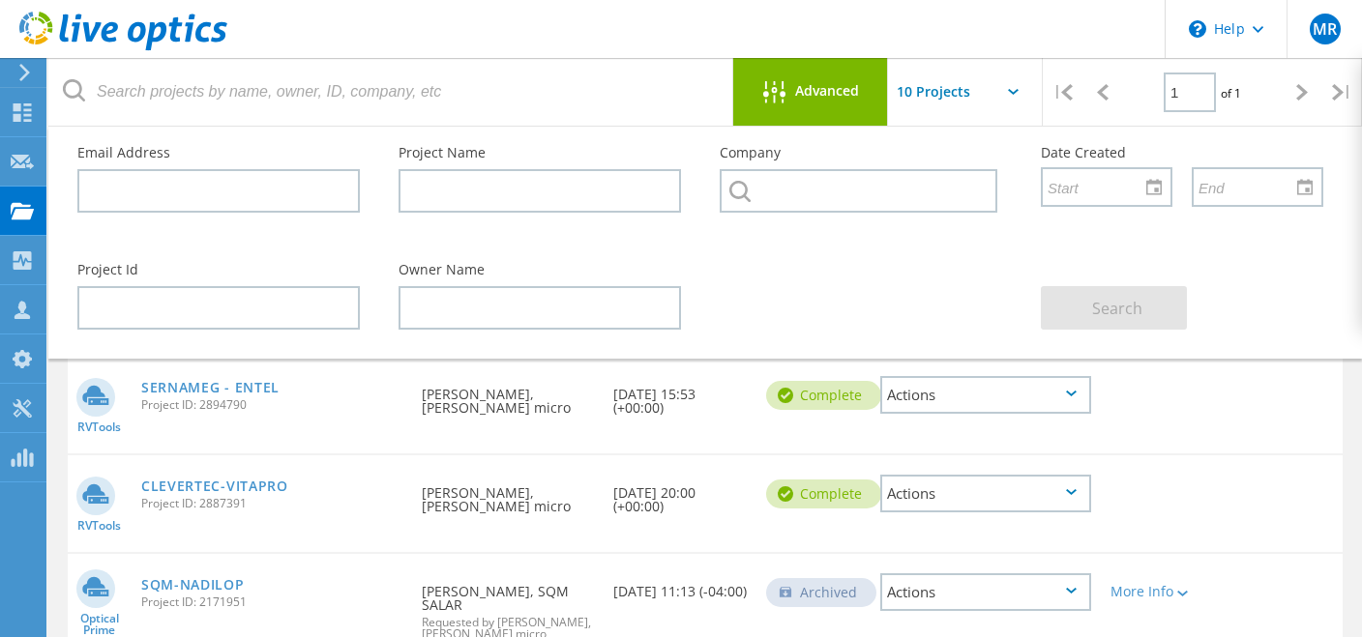
click at [1302, 311] on div "Search" at bounding box center [1181, 296] width 321 height 105
click at [1294, 82] on div at bounding box center [1303, 92] width 40 height 69
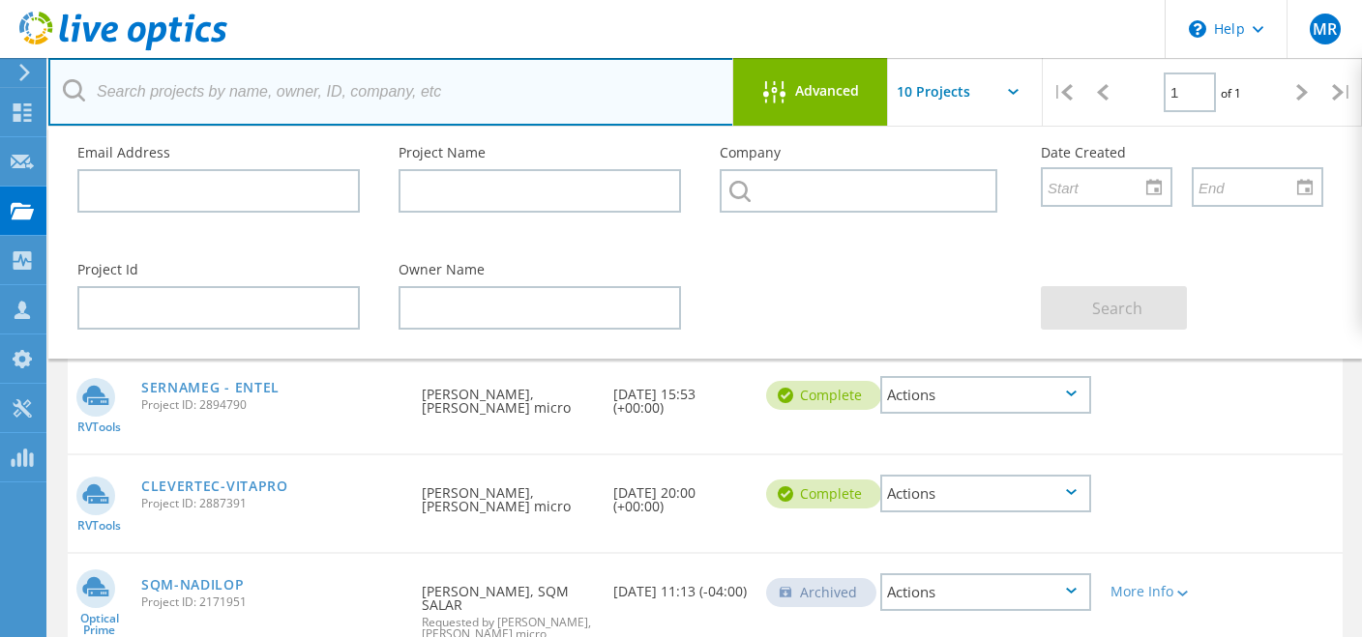
click at [175, 110] on input "text" at bounding box center [391, 92] width 686 height 68
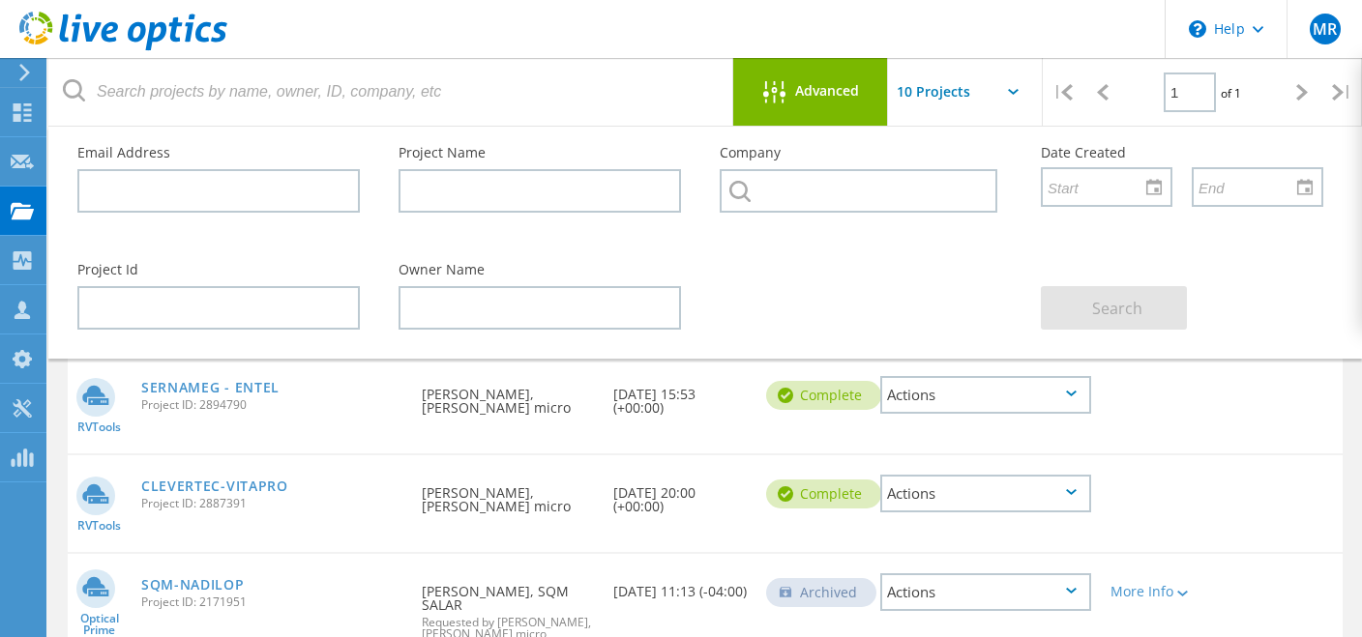
click at [227, 370] on div "SERNAMEG - ENTEL Project ID: 2894790" at bounding box center [272, 394] width 281 height 74
click at [223, 385] on link "SERNAMEG - ENTEL" at bounding box center [210, 388] width 138 height 14
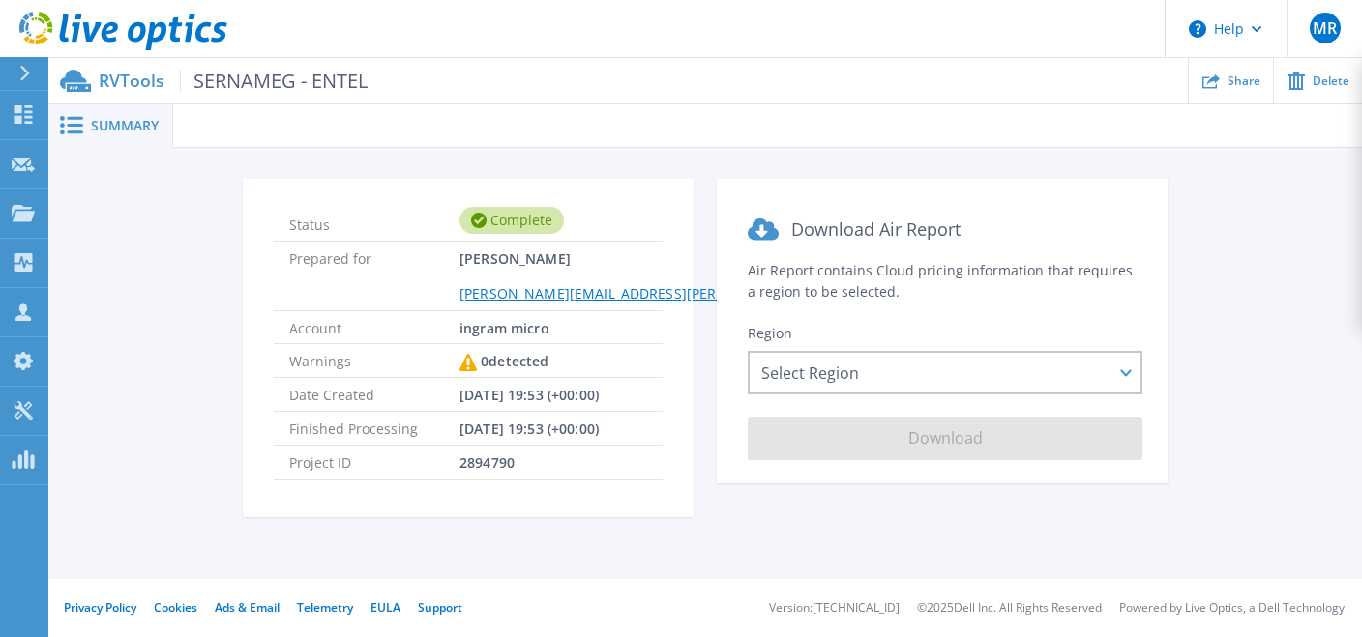
click at [138, 88] on p "RVTools SERNAMEG - ENTEL" at bounding box center [233, 81] width 269 height 22
click at [111, 127] on span "Summary" at bounding box center [125, 126] width 68 height 14
click at [1254, 39] on button "Help" at bounding box center [1226, 29] width 121 height 58
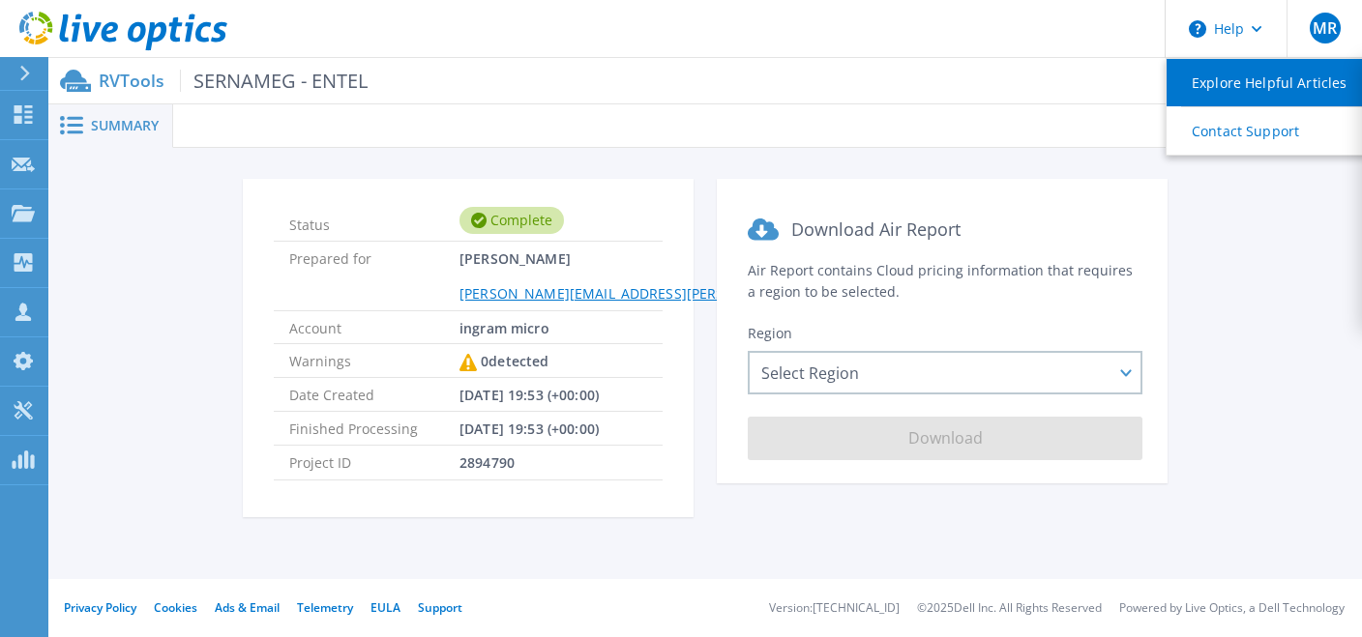
click at [1255, 73] on link "Explore Helpful Articles" at bounding box center [1275, 82] width 216 height 47
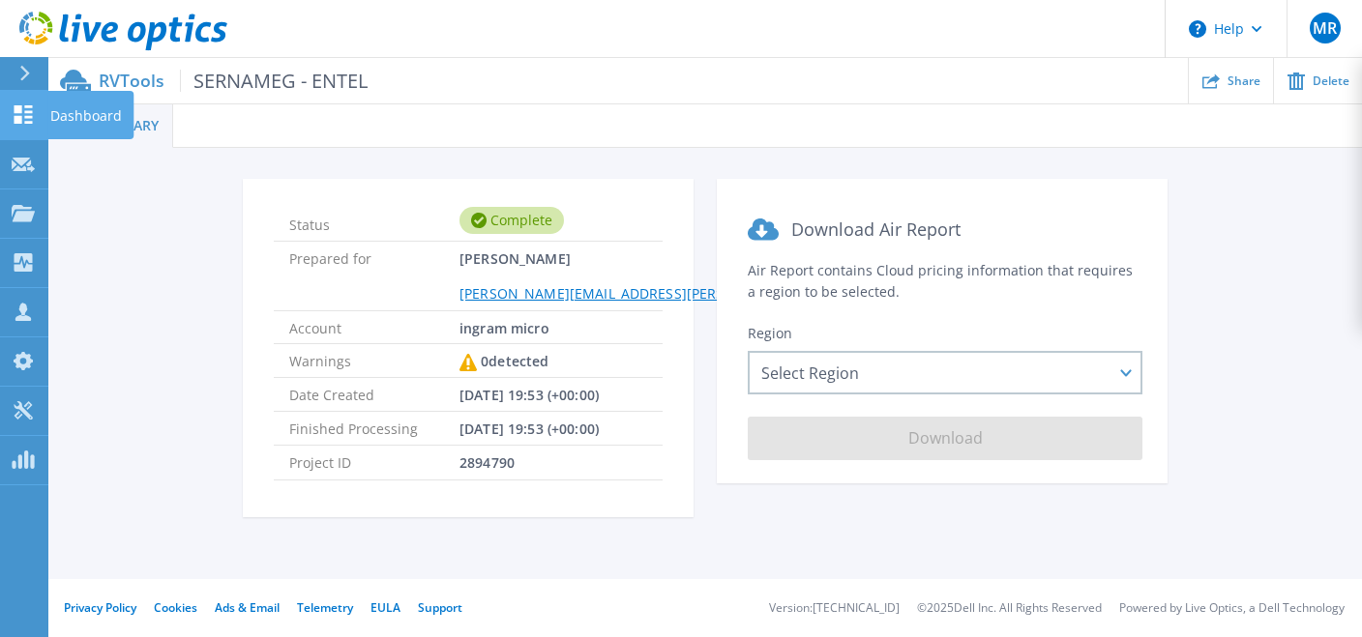
click at [10, 124] on link "Dashboard Dashboard" at bounding box center [24, 115] width 48 height 49
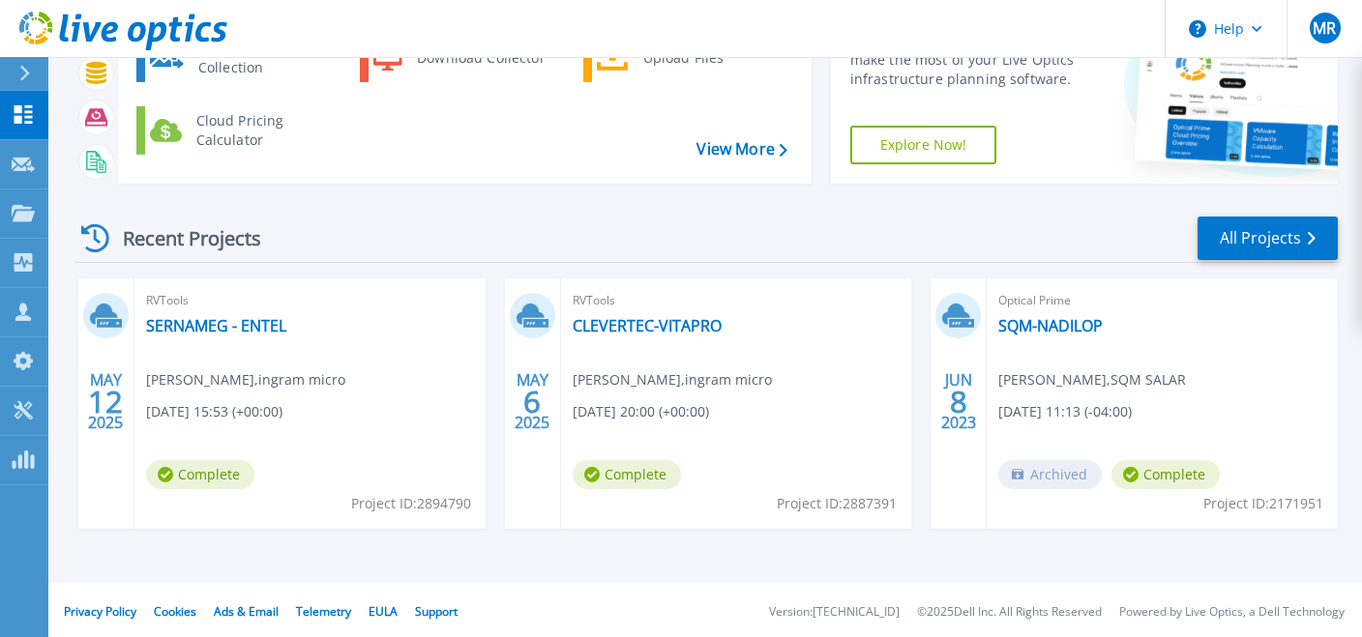
scroll to position [144, 0]
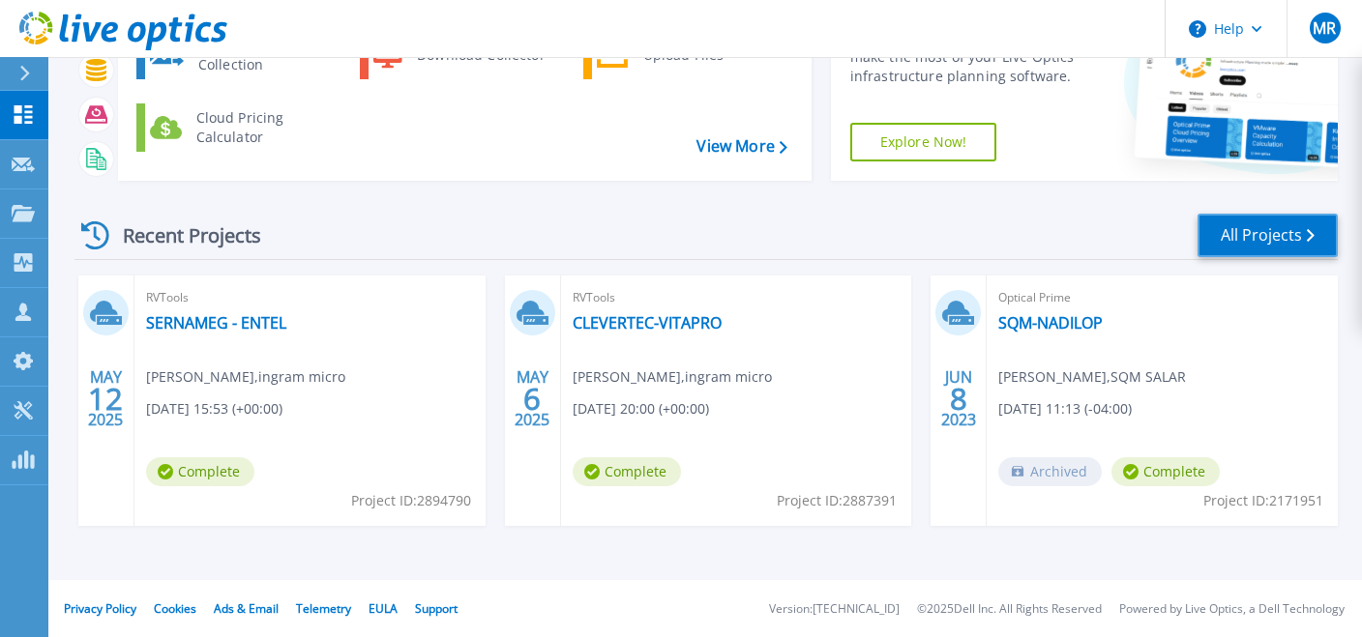
click at [1281, 220] on link "All Projects" at bounding box center [1268, 236] width 140 height 44
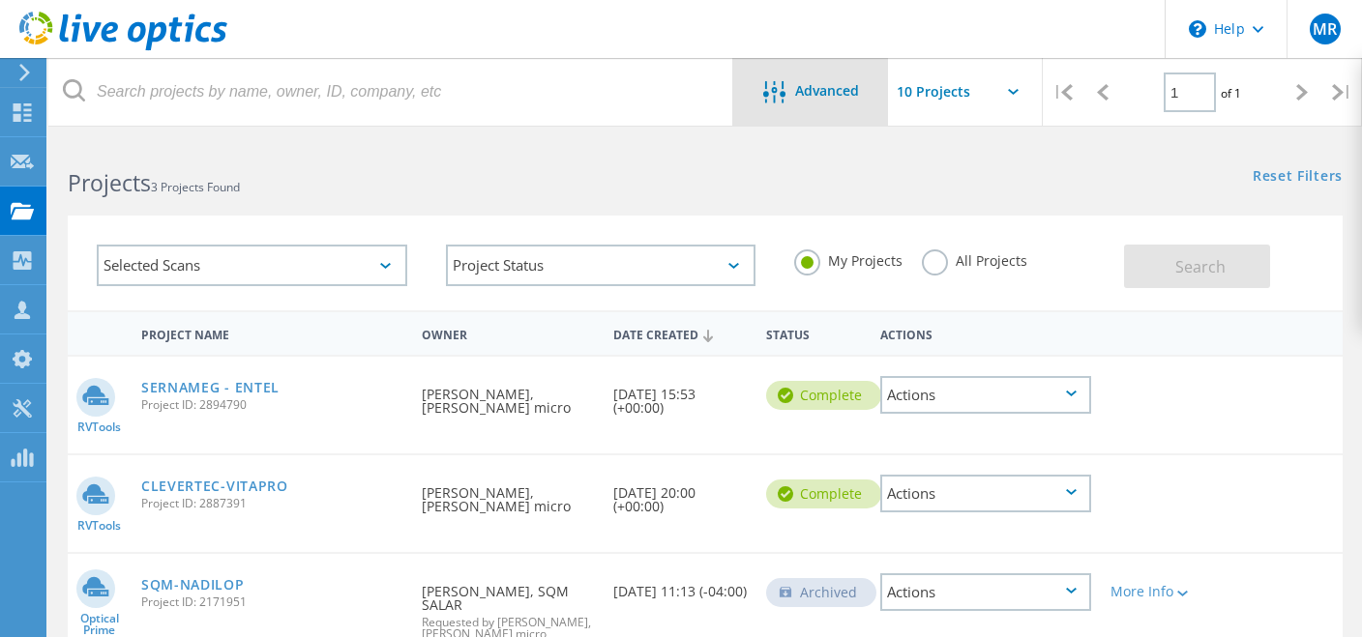
click at [811, 103] on div "Advanced" at bounding box center [810, 93] width 155 height 24
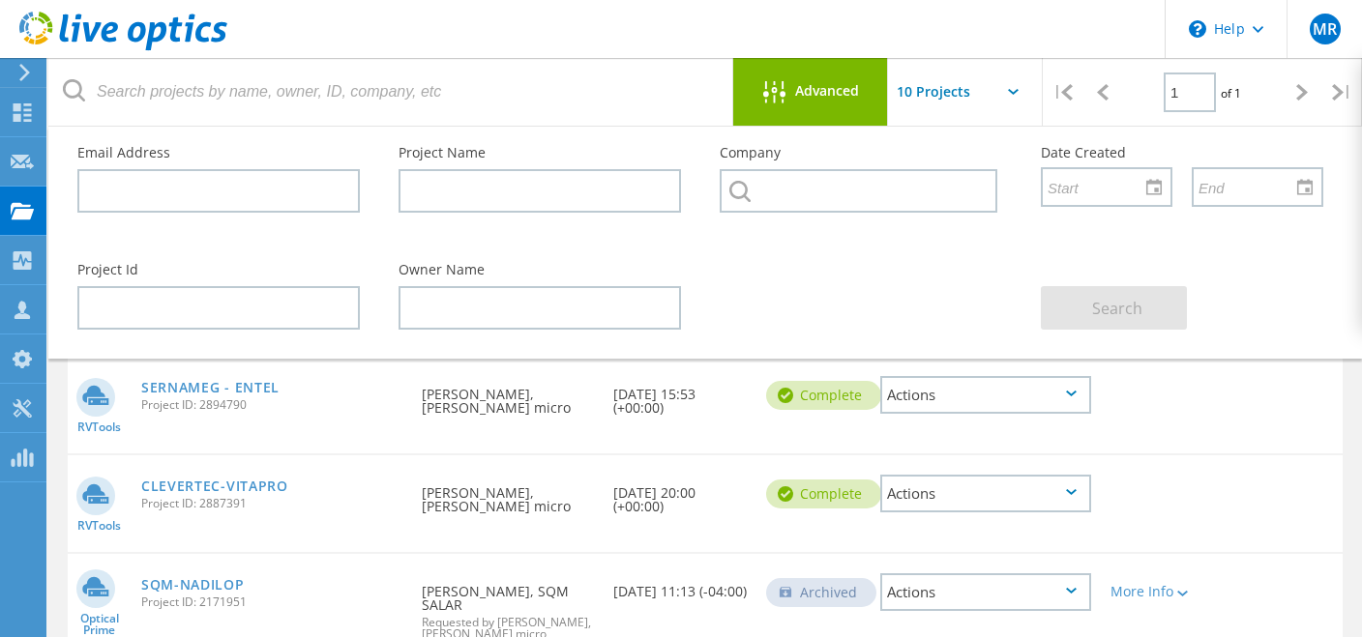
click at [1302, 256] on div "Search" at bounding box center [1181, 296] width 321 height 105
click at [1004, 102] on input "text" at bounding box center [984, 92] width 193 height 68
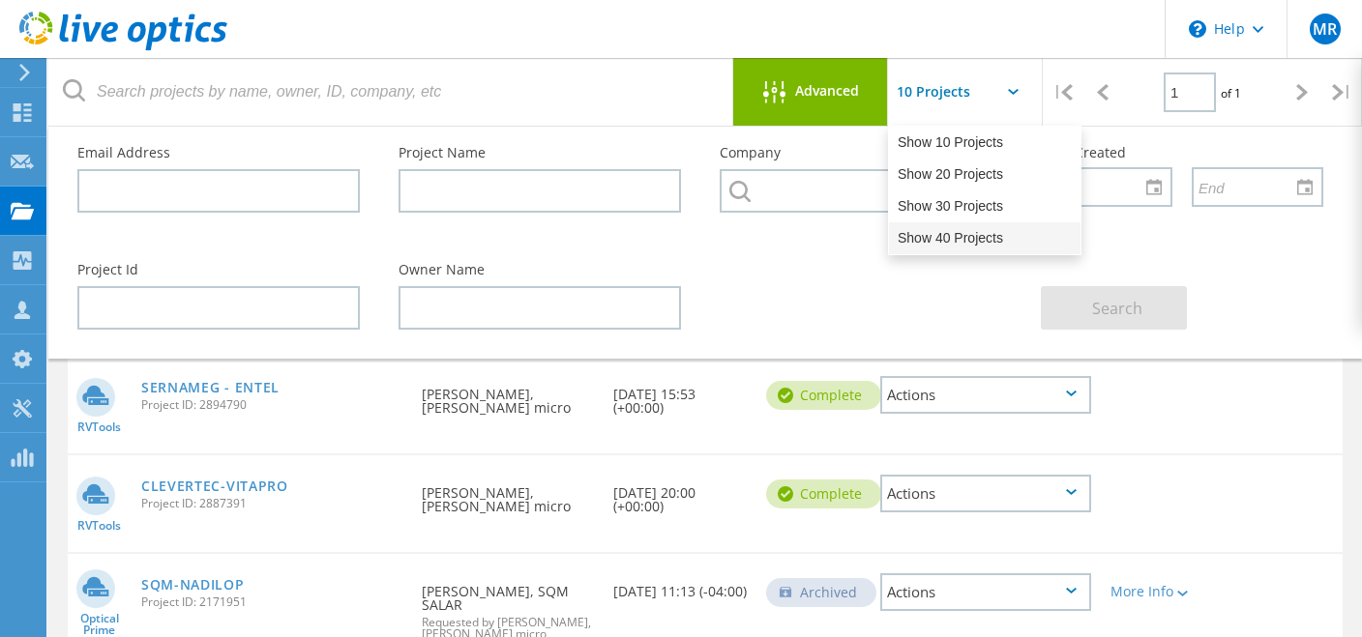
click at [937, 253] on div "Show 40 Projects" at bounding box center [985, 238] width 192 height 32
type input "Show 40 Projects"
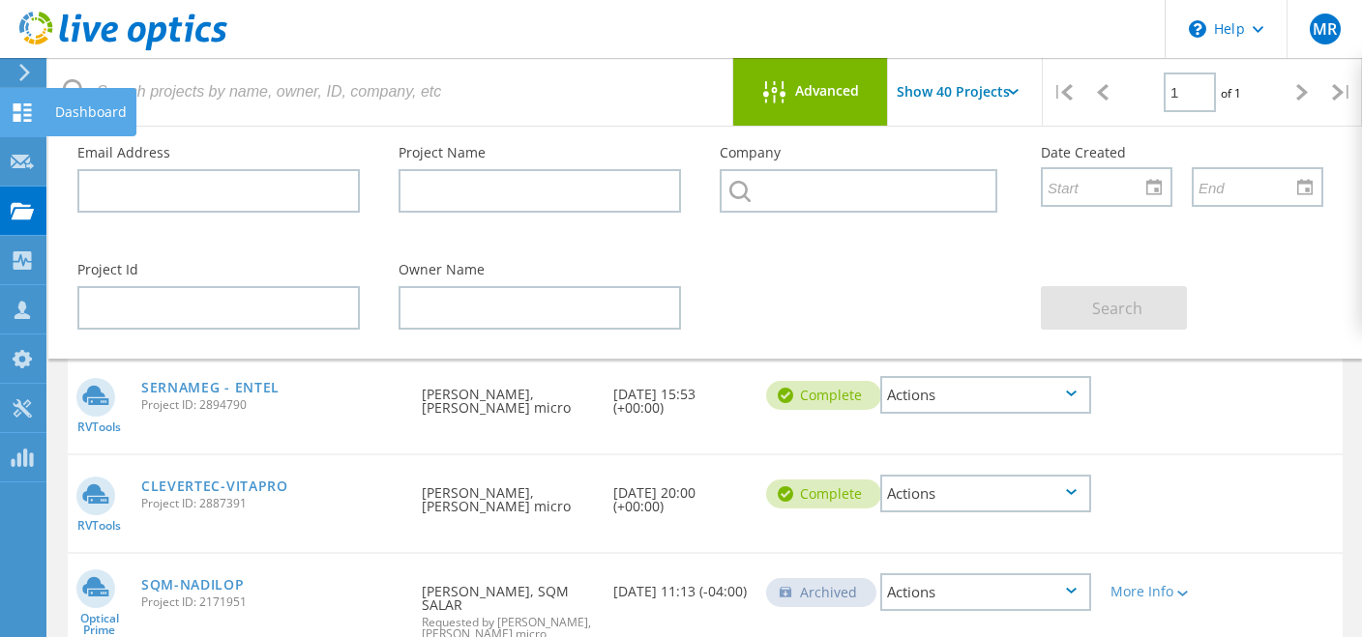
click at [24, 118] on icon at bounding box center [22, 113] width 23 height 18
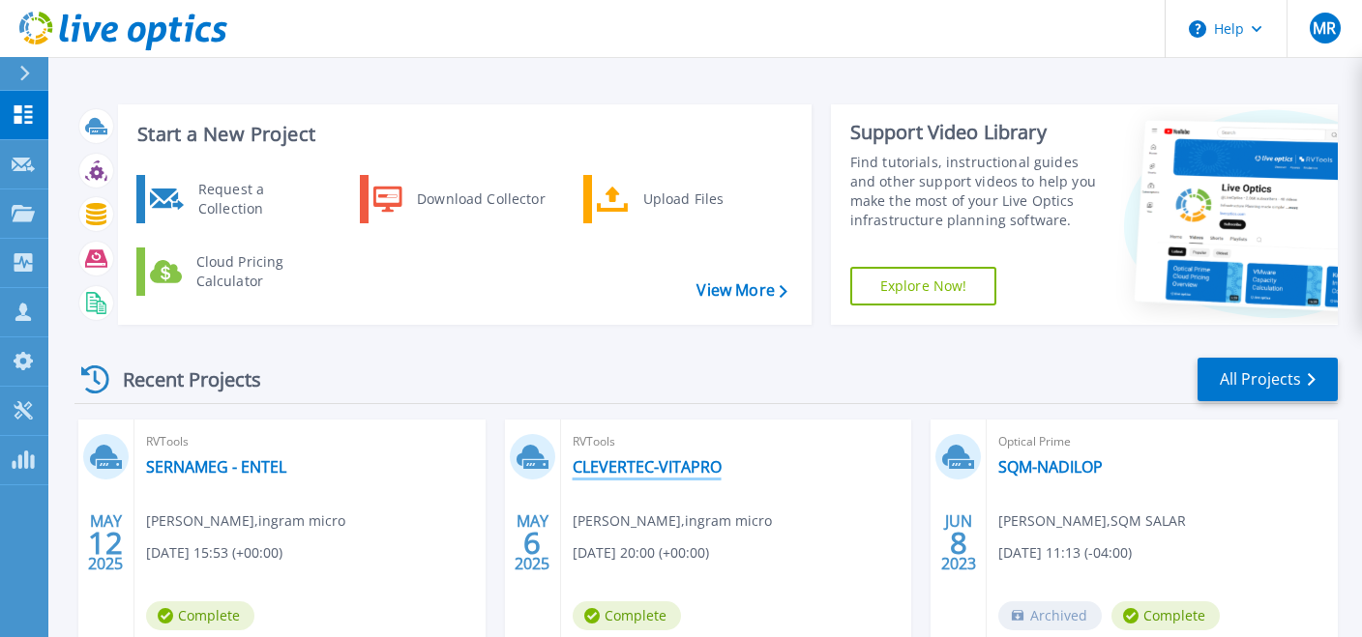
click at [683, 469] on link "CLEVERTEC-VITAPRO" at bounding box center [647, 467] width 149 height 19
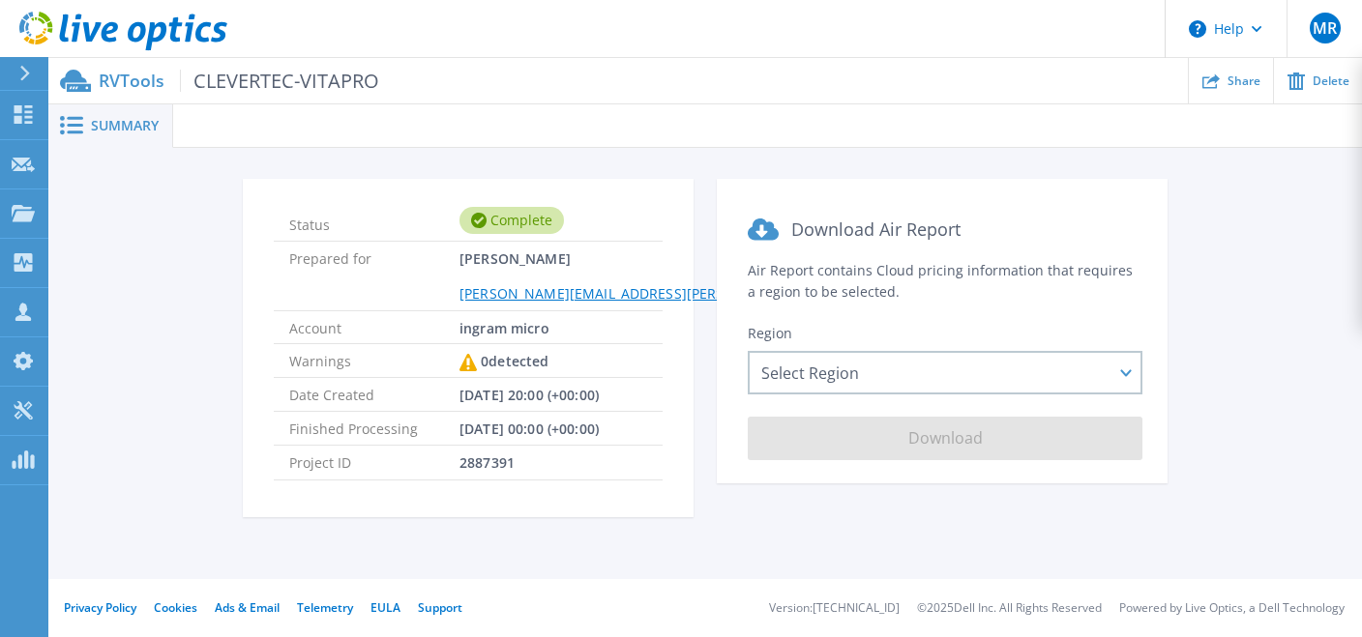
click at [132, 127] on span "Summary" at bounding box center [125, 126] width 68 height 14
click at [91, 127] on span at bounding box center [69, 125] width 43 height 18
click at [272, 121] on div at bounding box center [767, 126] width 1189 height 44
click at [139, 57] on link at bounding box center [113, 29] width 227 height 58
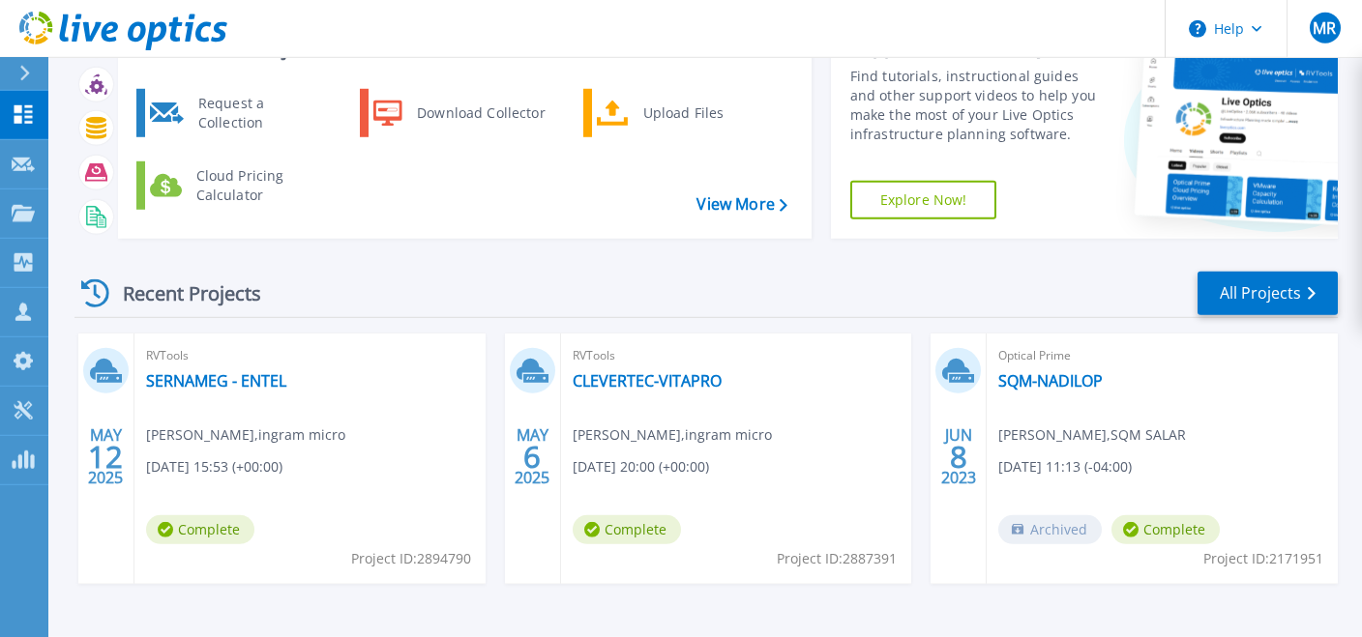
scroll to position [144, 0]
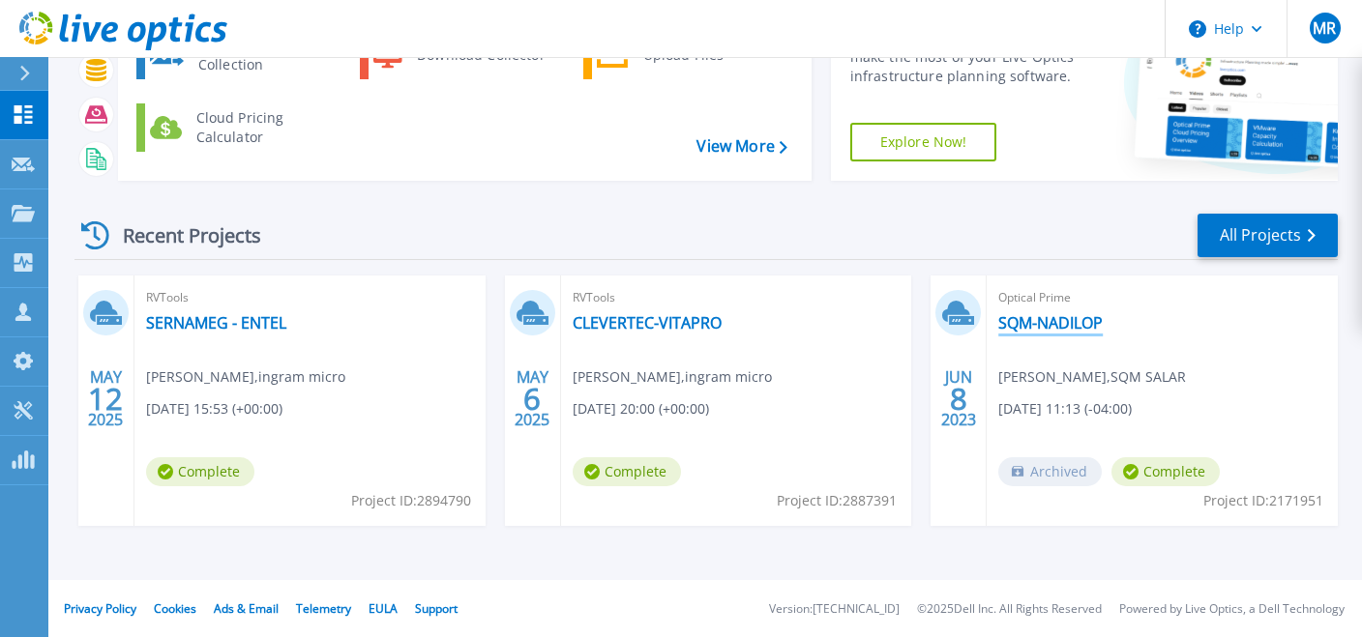
click at [1063, 329] on link "SQM-NADILOP" at bounding box center [1050, 322] width 104 height 19
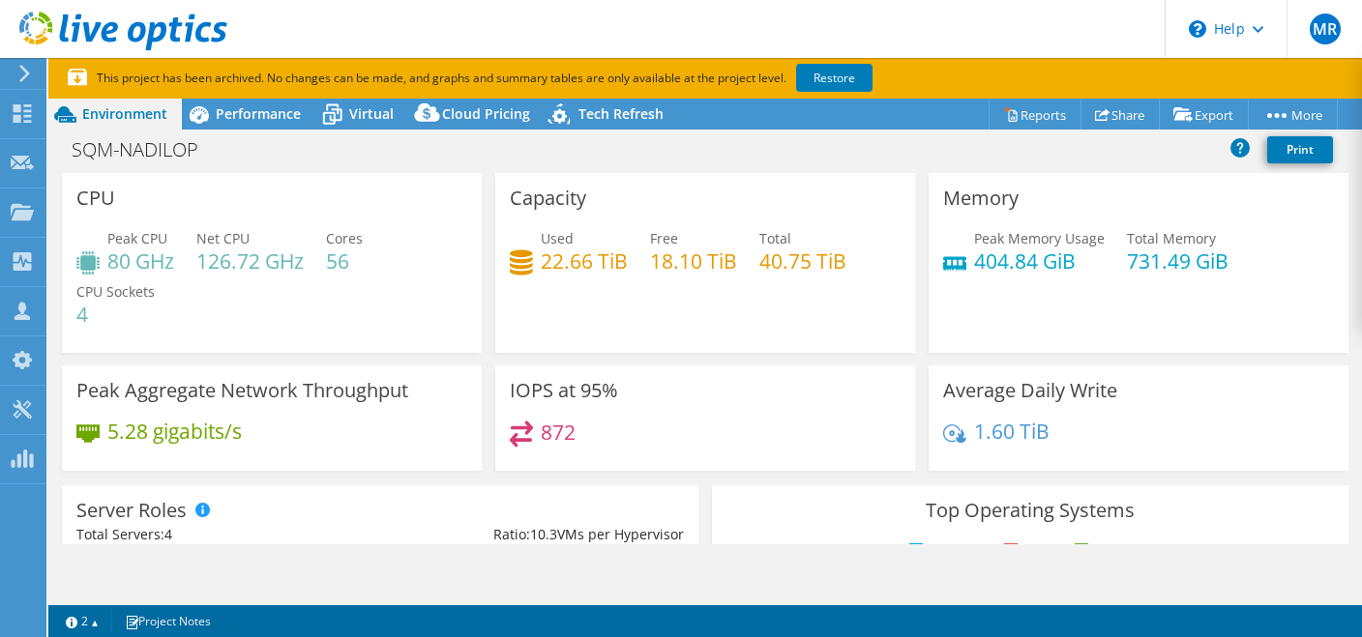
select select "USWest"
select select "USD"
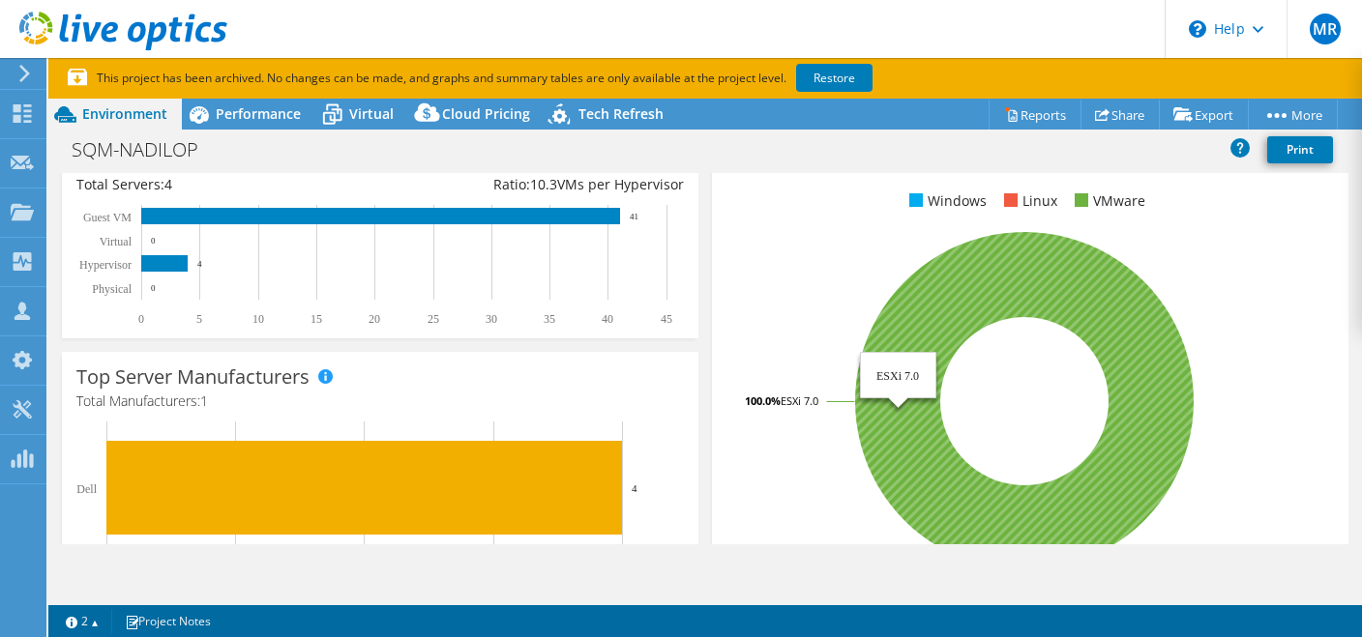
scroll to position [340, 0]
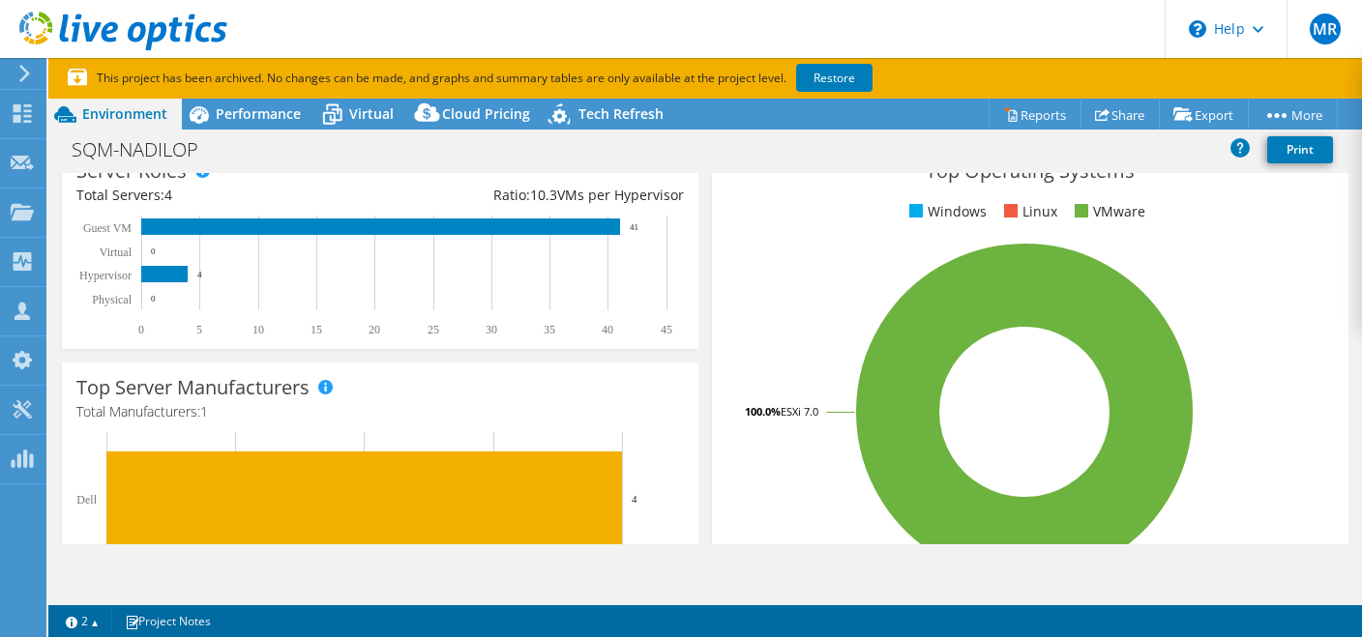
click at [250, 132] on div "SQM-NADILOP Print" at bounding box center [705, 150] width 1314 height 36
click at [252, 120] on span "Performance" at bounding box center [258, 113] width 85 height 18
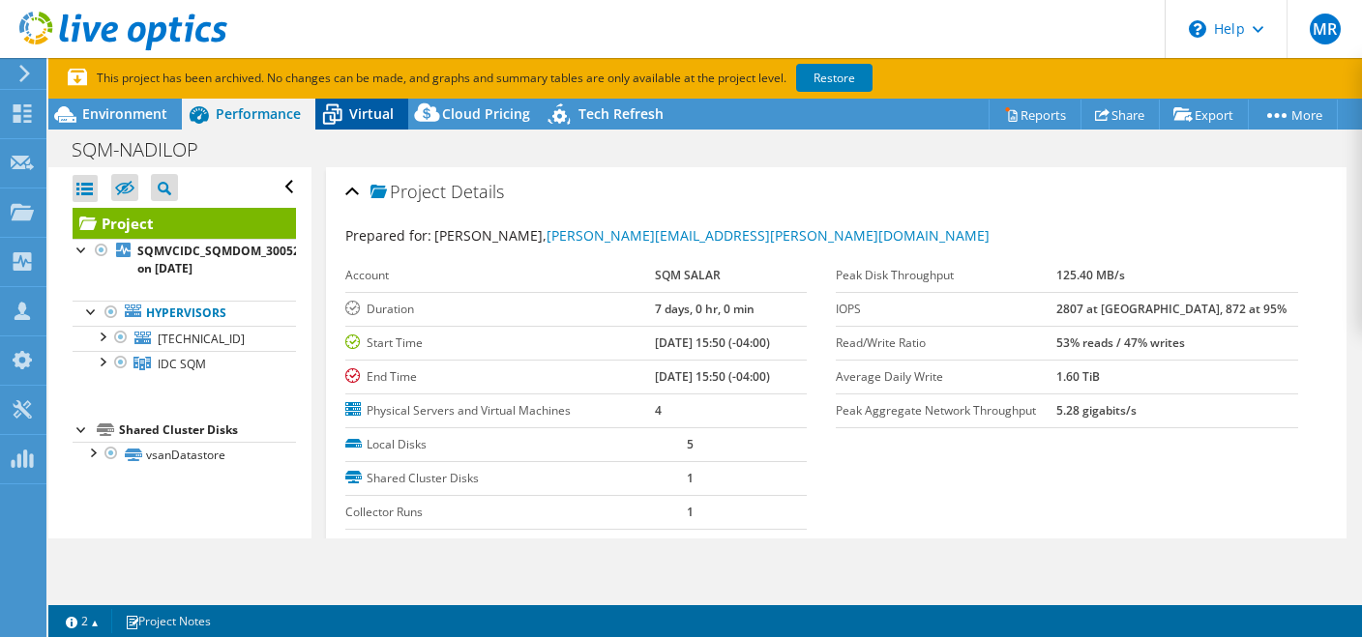
click at [362, 117] on span "Virtual" at bounding box center [371, 113] width 44 height 18
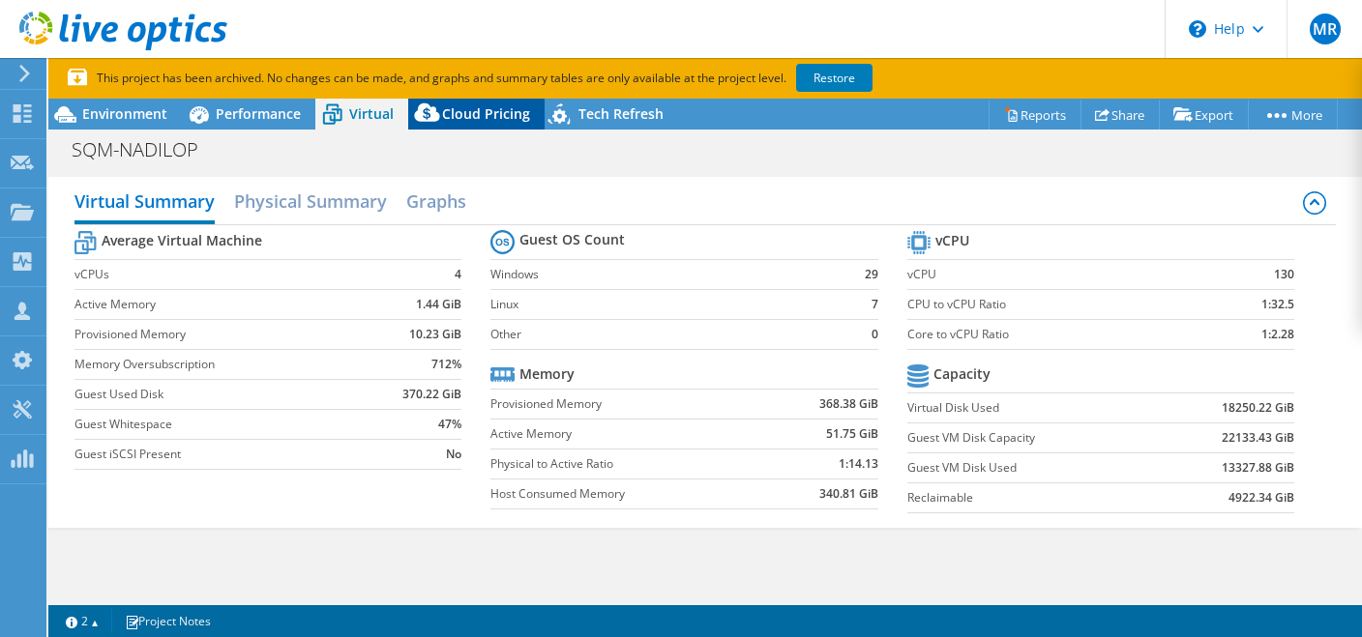
click at [492, 118] on span "Cloud Pricing" at bounding box center [486, 113] width 88 height 18
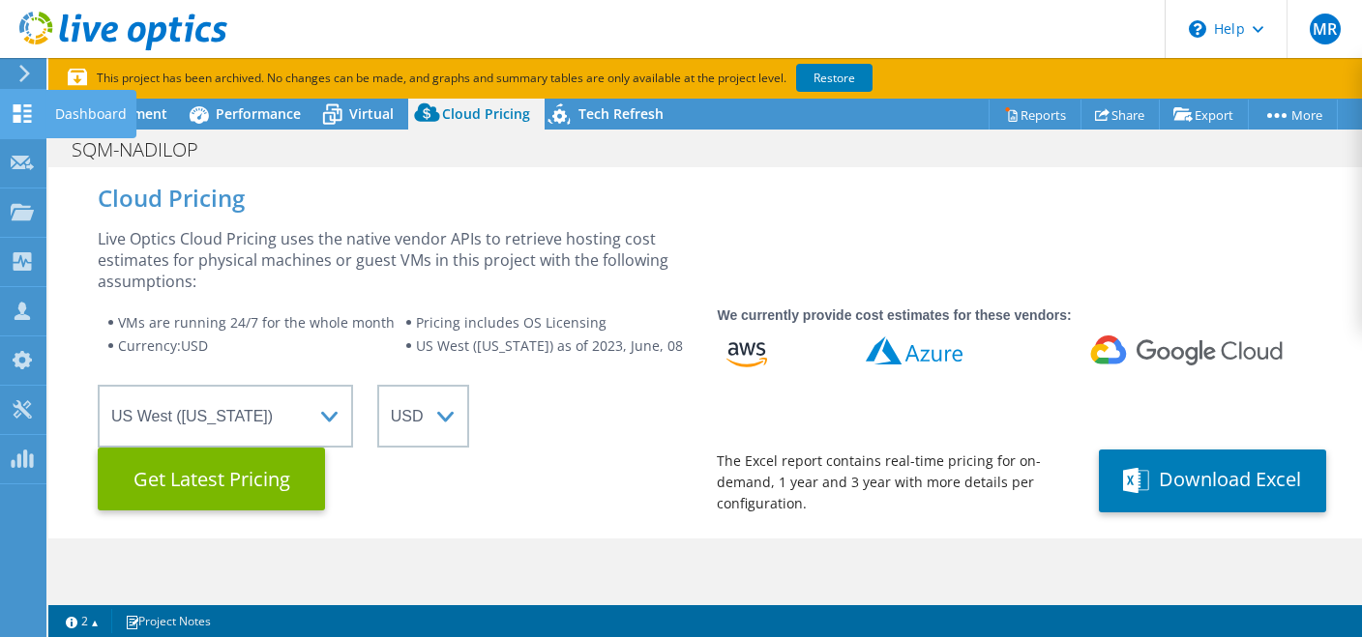
click at [74, 120] on div "Dashboard" at bounding box center [90, 114] width 91 height 48
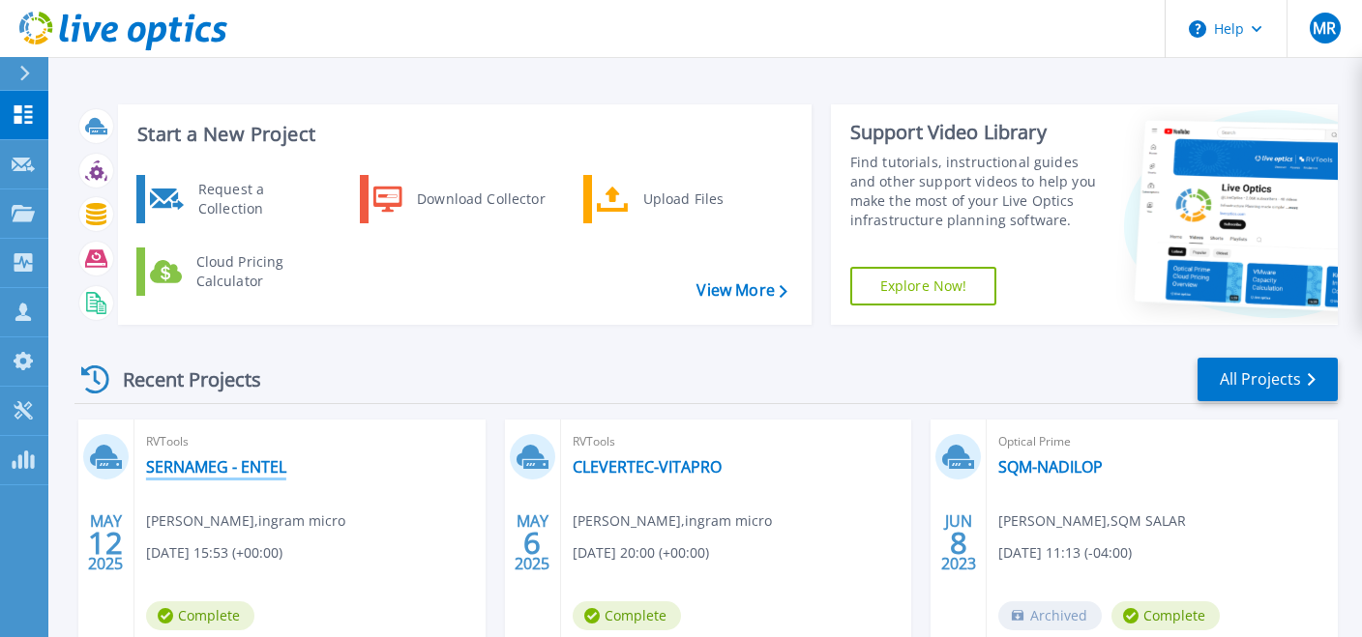
click at [213, 462] on link "SERNAMEG - ENTEL" at bounding box center [216, 467] width 140 height 19
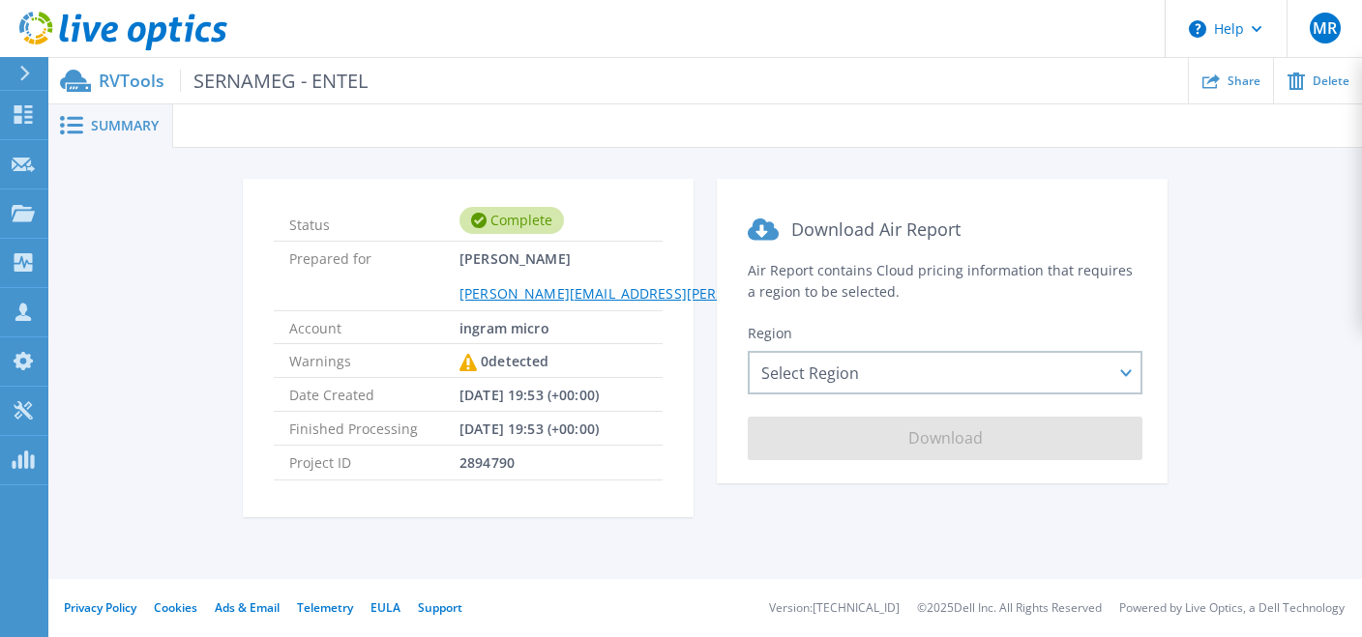
click at [124, 132] on span "Summary" at bounding box center [125, 126] width 68 height 14
click at [220, 135] on div at bounding box center [767, 126] width 1189 height 44
click at [289, 92] on span "SERNAMEG - ENTEL" at bounding box center [274, 81] width 188 height 22
click at [137, 86] on p "RVTools SERNAMEG - ENTEL" at bounding box center [233, 81] width 269 height 22
click at [212, 89] on span "SERNAMEG - ENTEL" at bounding box center [274, 81] width 188 height 22
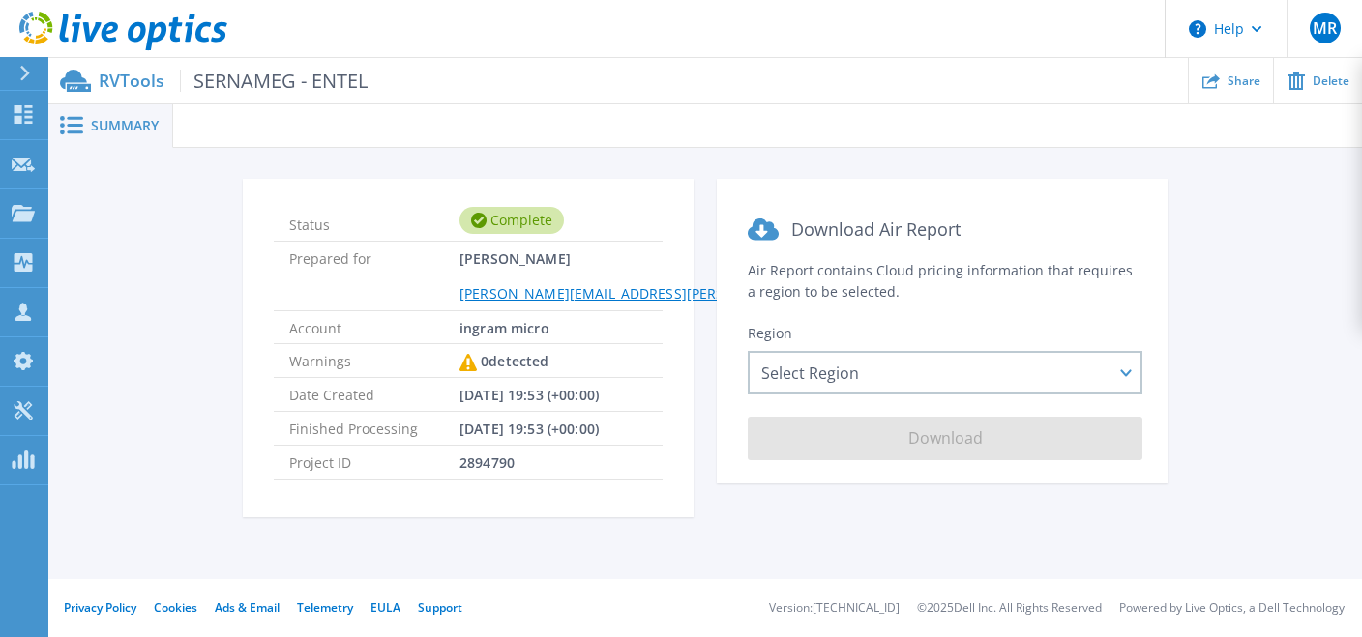
click at [134, 124] on span "Summary" at bounding box center [125, 126] width 68 height 14
click at [129, 121] on span "Summary" at bounding box center [125, 126] width 68 height 14
click at [77, 129] on icon at bounding box center [71, 125] width 23 height 18
click at [112, 94] on div "RVTools SERNAMEG - ENTEL Share Delete" at bounding box center [705, 80] width 1314 height 45
click at [123, 83] on p "RVTools SERNAMEG - ENTEL" at bounding box center [233, 81] width 269 height 22
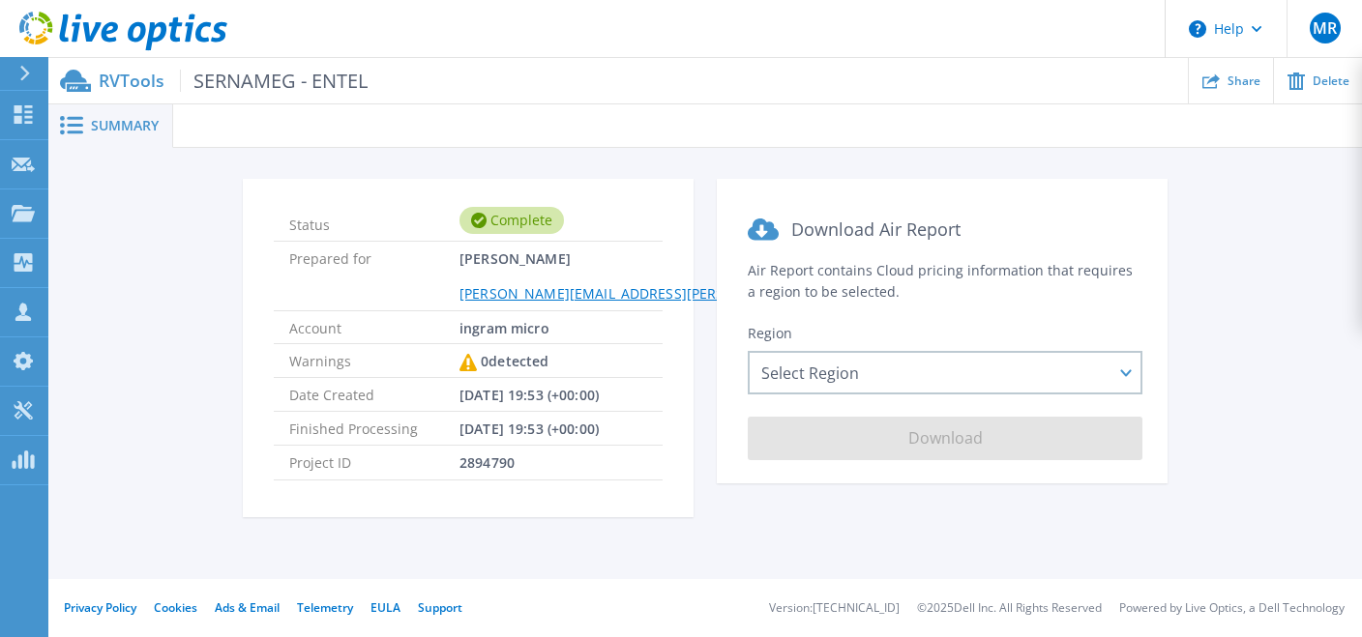
click at [297, 80] on span "SERNAMEG - ENTEL" at bounding box center [274, 81] width 188 height 22
click at [33, 113] on icon at bounding box center [23, 114] width 23 height 18
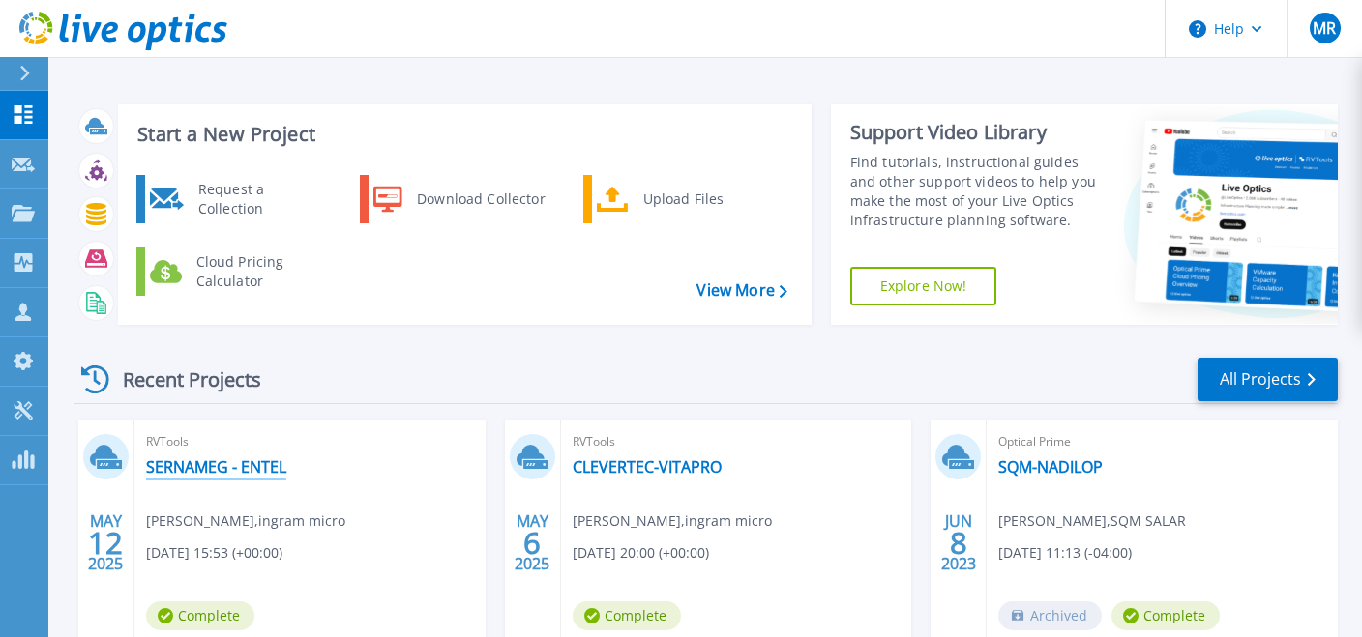
click at [281, 469] on link "SERNAMEG - ENTEL" at bounding box center [216, 467] width 140 height 19
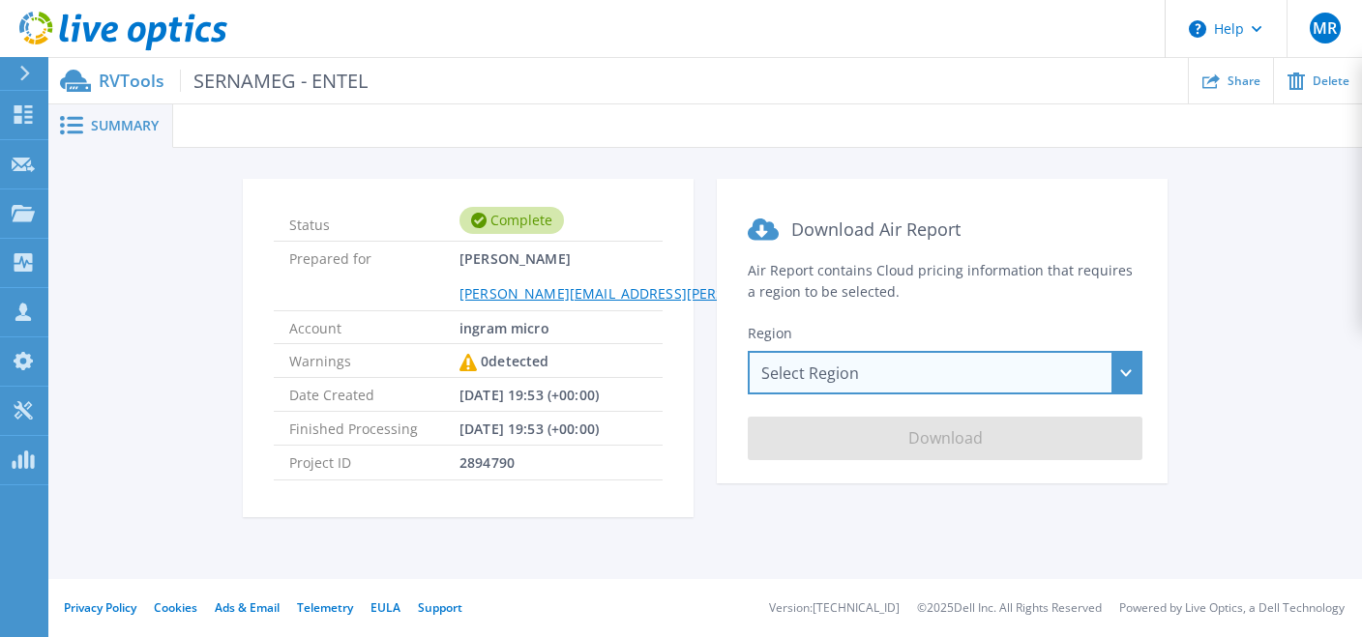
click at [983, 375] on div "Select Region [GEOGRAPHIC_DATA] ([GEOGRAPHIC_DATA]) [GEOGRAPHIC_DATA] ([GEOGRAP…" at bounding box center [945, 373] width 395 height 44
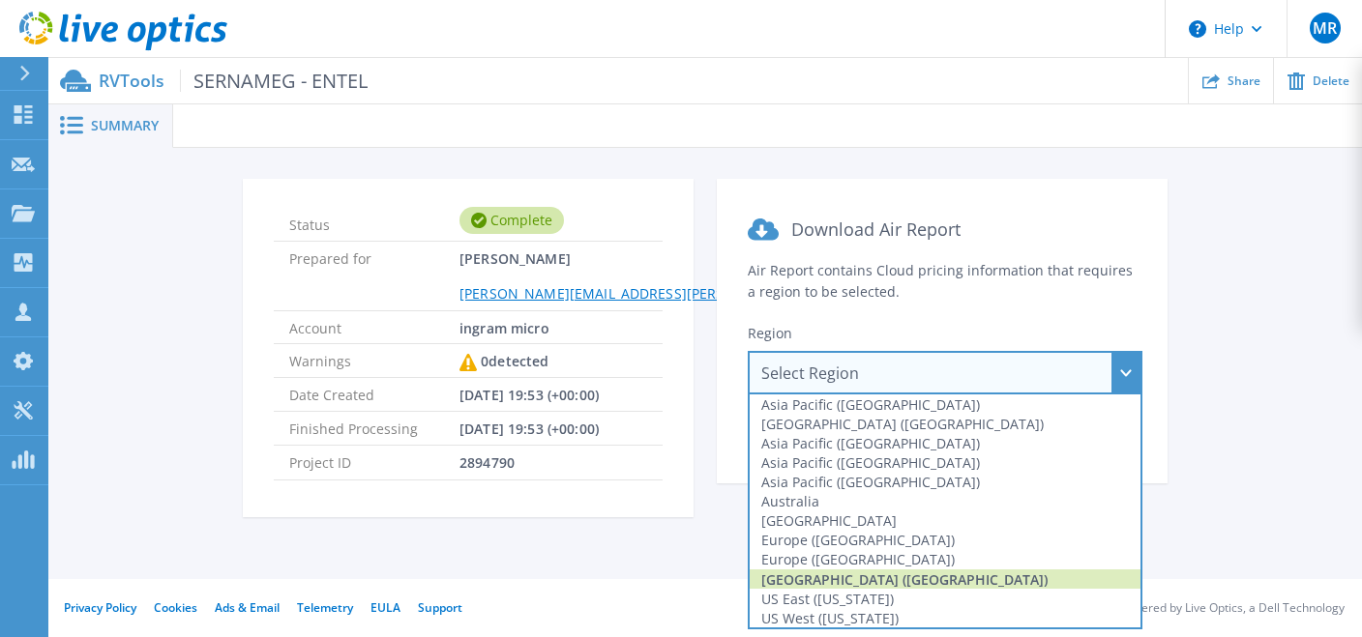
click at [922, 579] on div "[GEOGRAPHIC_DATA] ([GEOGRAPHIC_DATA])" at bounding box center [945, 579] width 391 height 19
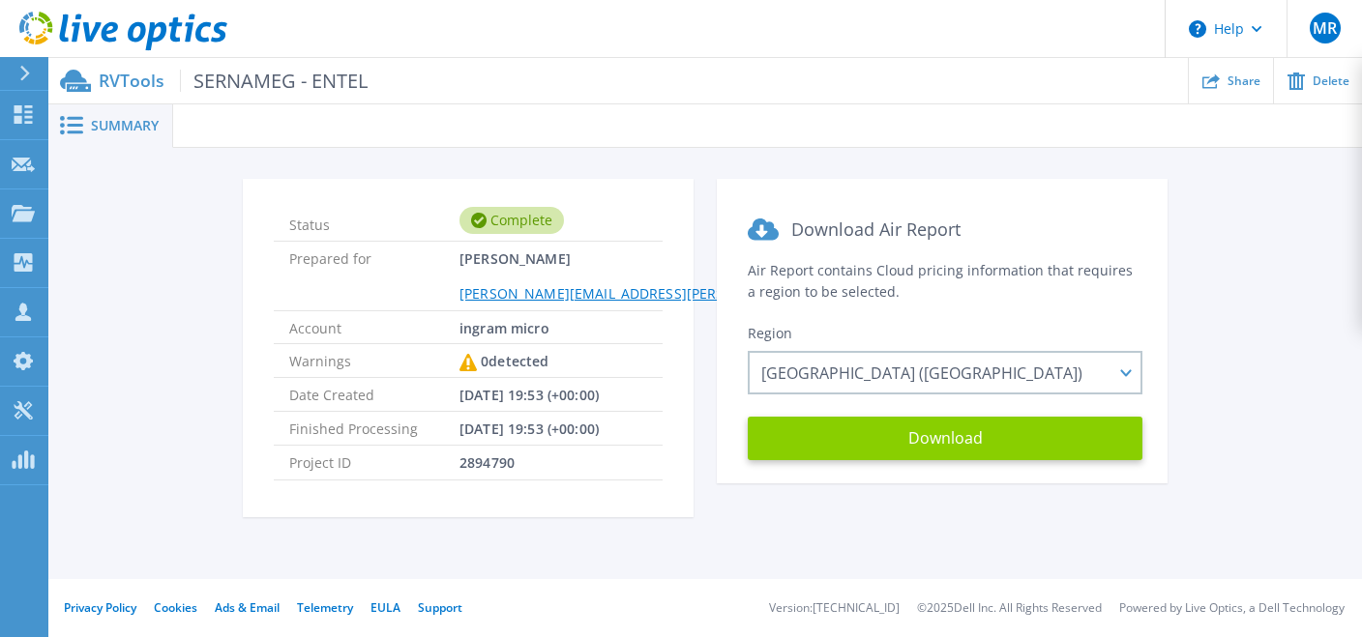
click at [951, 459] on button "Download" at bounding box center [945, 439] width 395 height 44
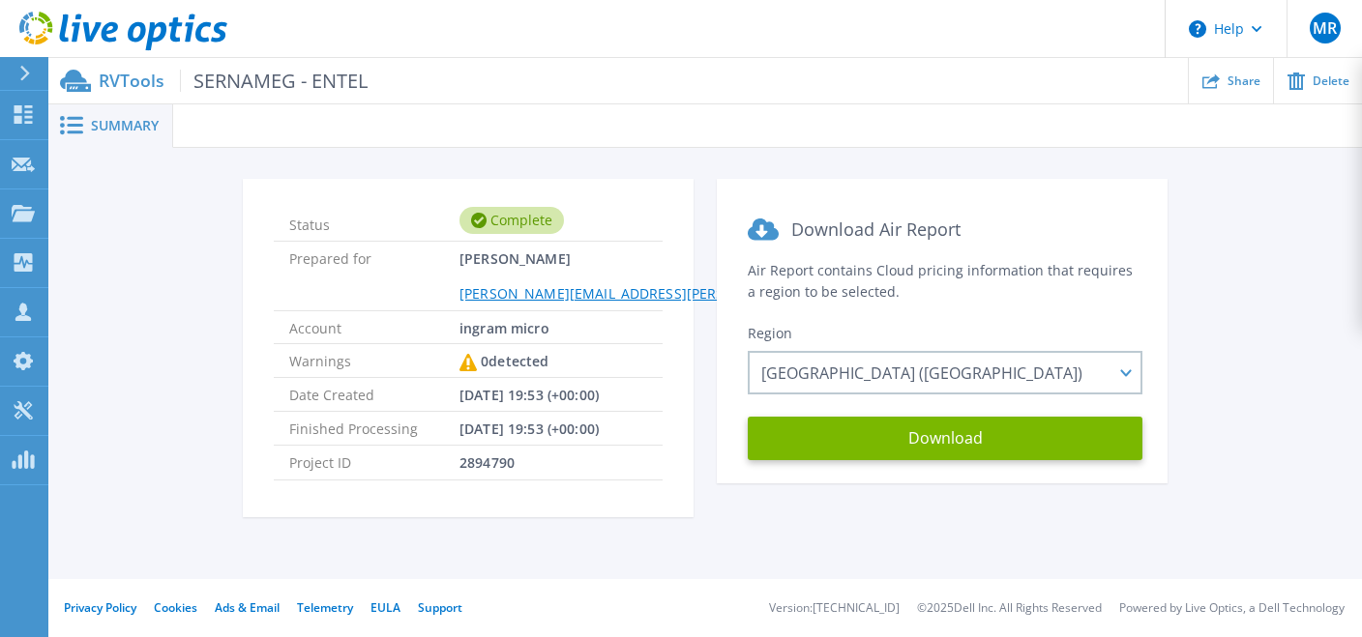
click at [139, 84] on p "RVTools SERNAMEG - ENTEL" at bounding box center [233, 81] width 269 height 22
click at [297, 85] on span "SERNAMEG - ENTEL" at bounding box center [274, 81] width 188 height 22
click at [22, 114] on icon at bounding box center [23, 114] width 23 height 18
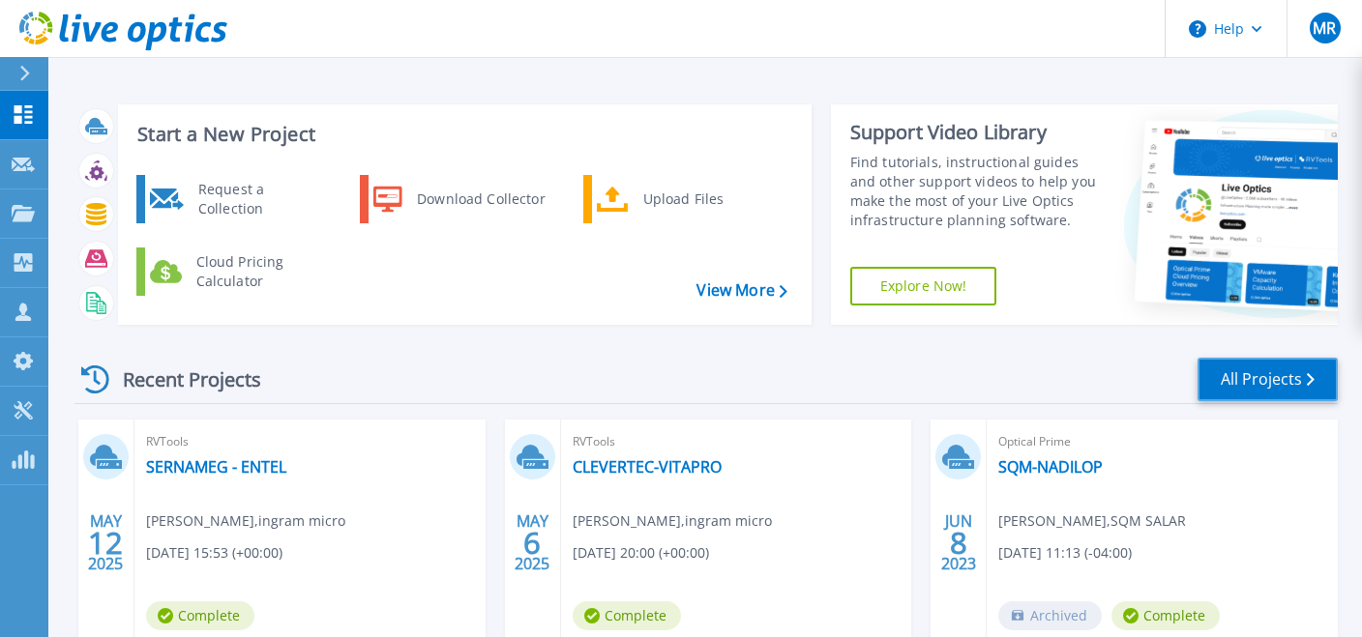
click at [1313, 385] on icon at bounding box center [1311, 379] width 8 height 13
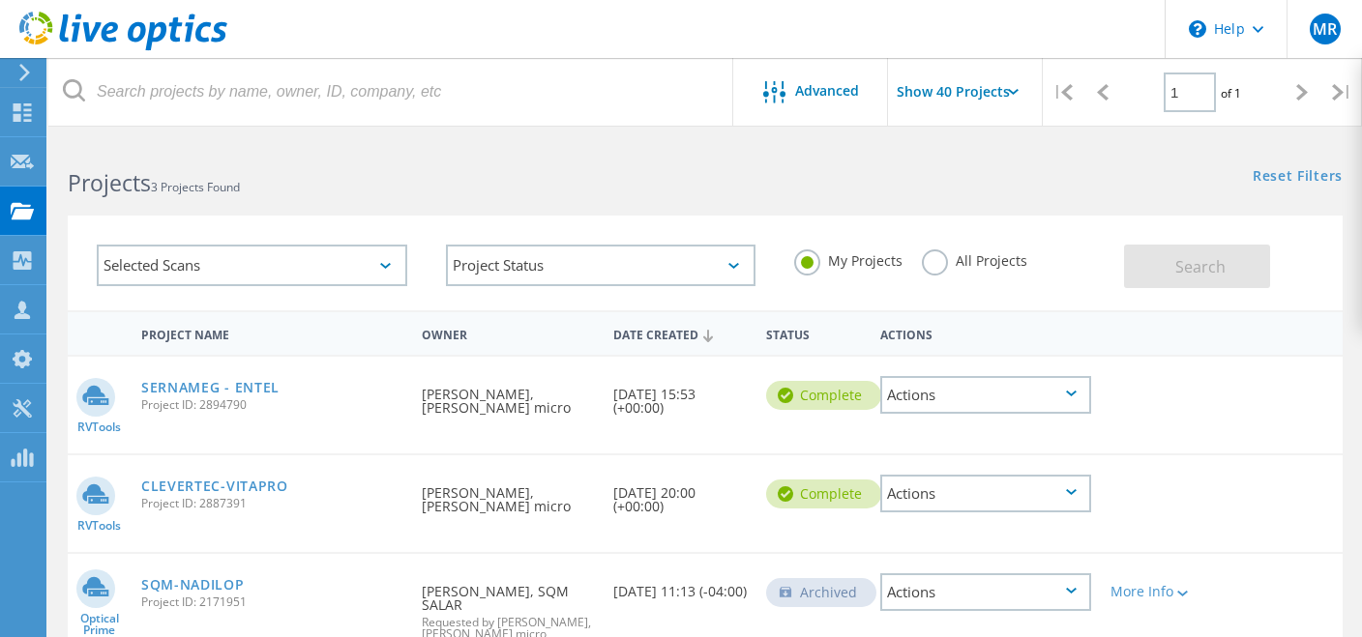
click at [347, 269] on div "Selected Scans" at bounding box center [252, 266] width 311 height 42
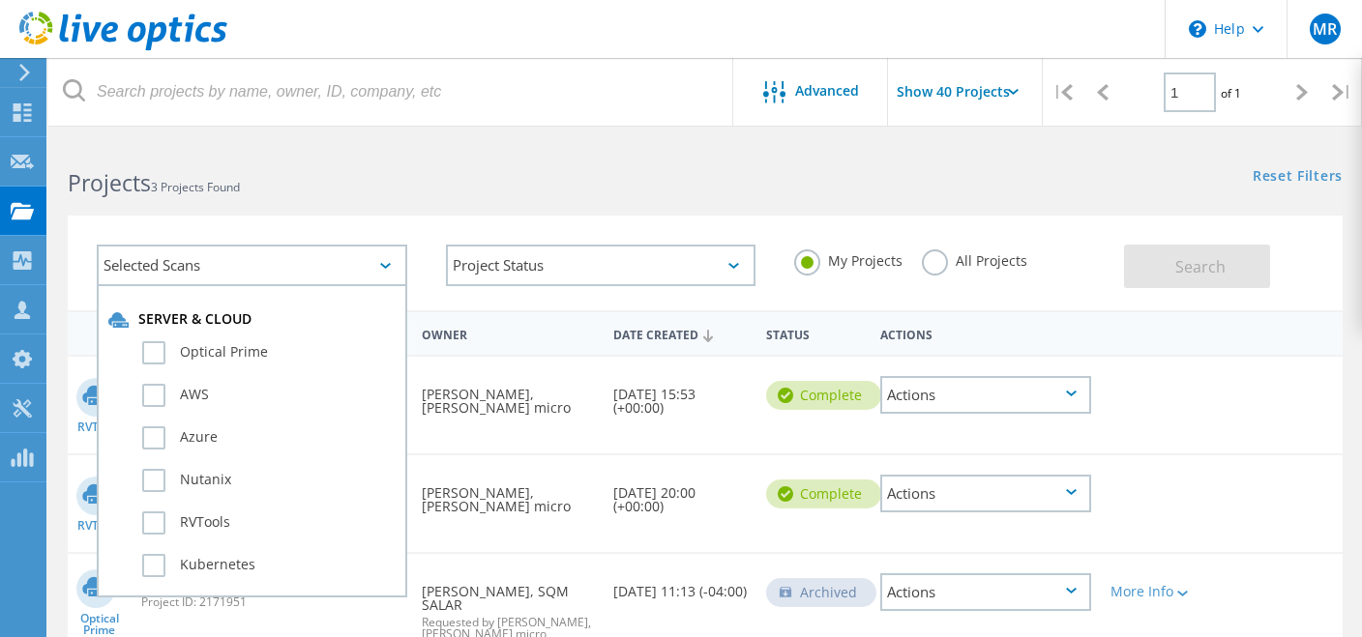
click at [352, 267] on div "Selected Scans" at bounding box center [252, 266] width 311 height 42
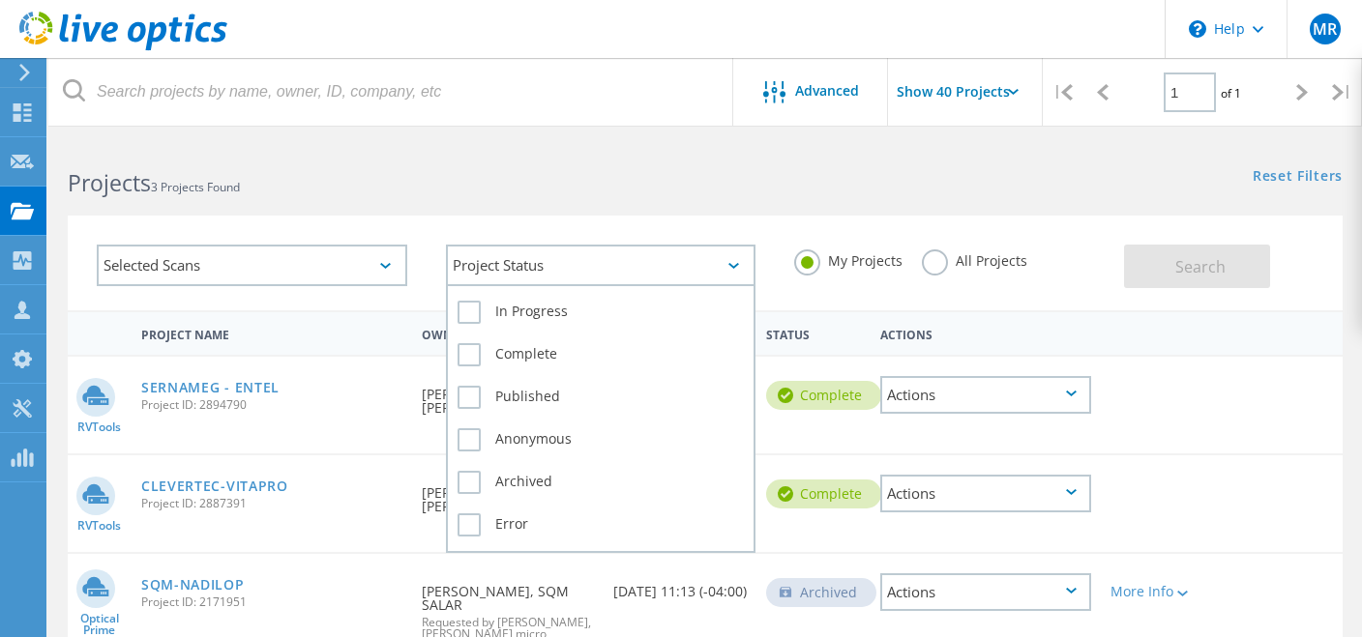
click at [685, 265] on div "Project Status" at bounding box center [601, 266] width 311 height 42
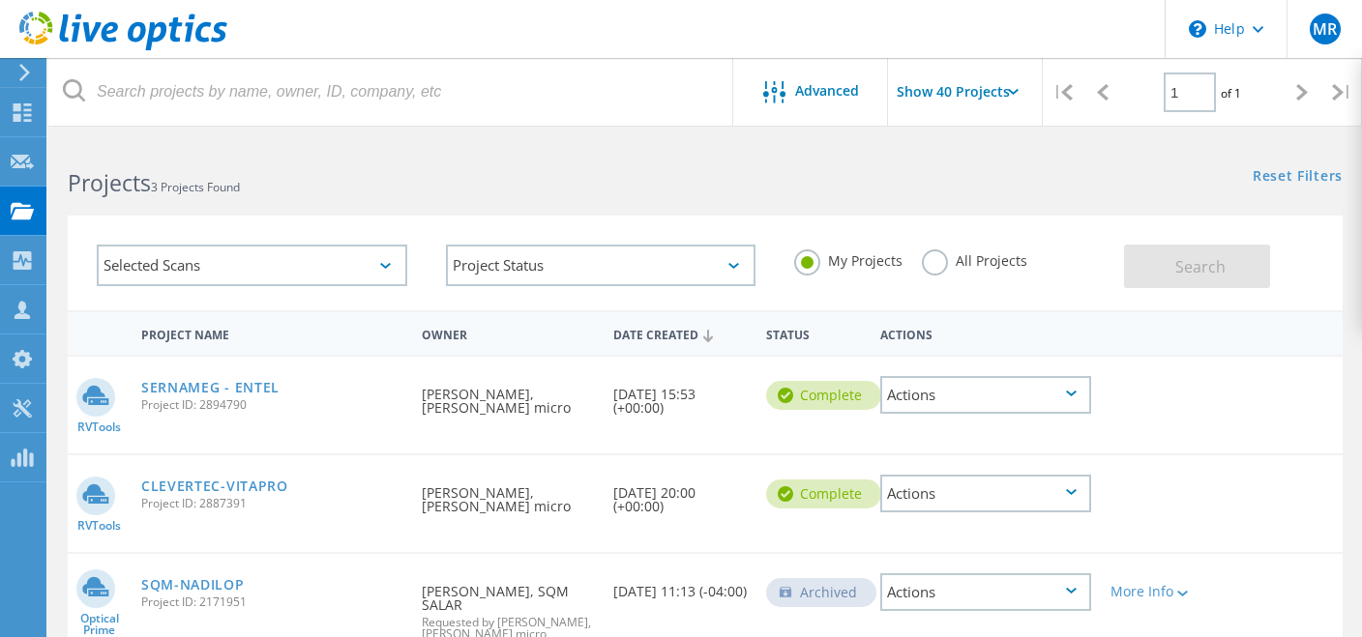
click at [1068, 393] on icon at bounding box center [1071, 394] width 11 height 6
click at [339, 403] on span "Project ID: 2894790" at bounding box center [271, 406] width 261 height 12
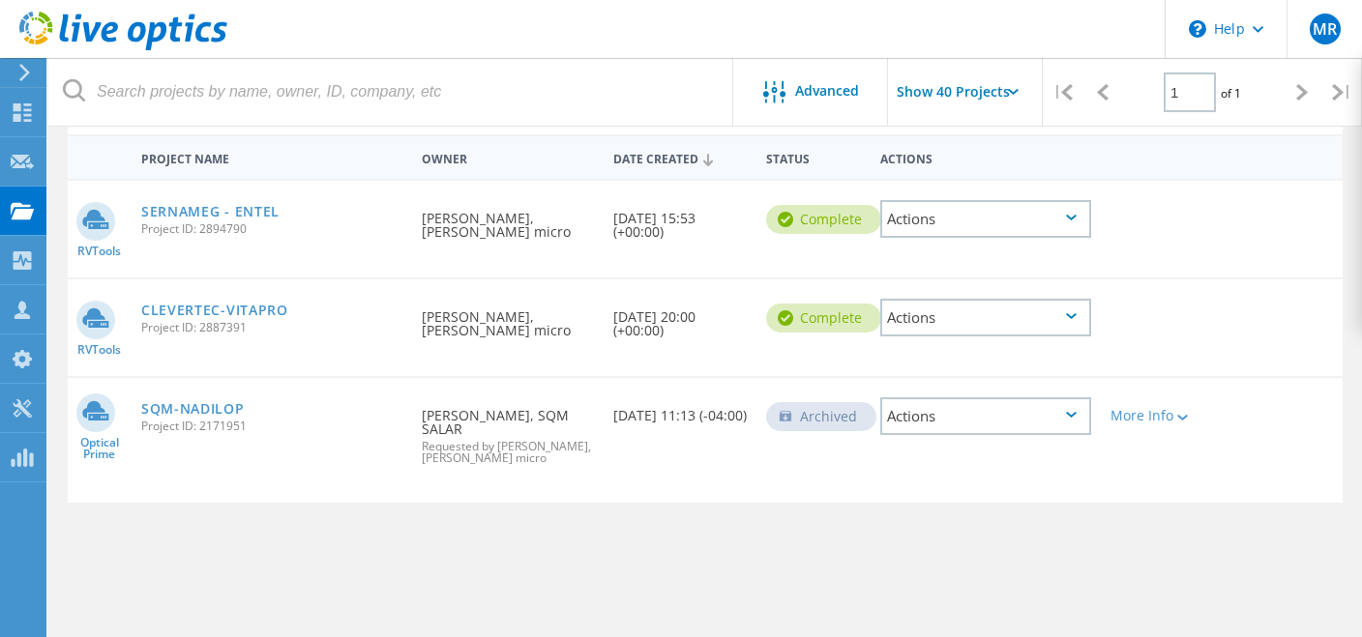
scroll to position [47, 0]
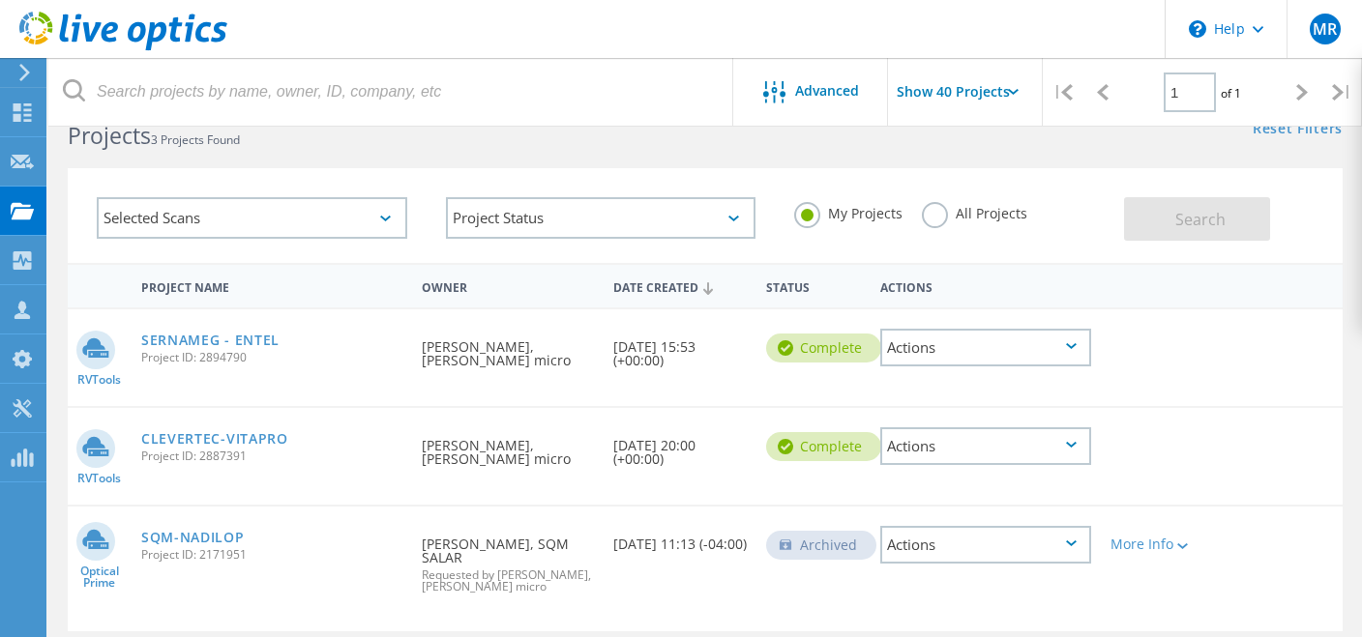
click at [930, 221] on label "All Projects" at bounding box center [974, 211] width 105 height 18
click at [0, 0] on input "All Projects" at bounding box center [0, 0] width 0 height 0
click at [1187, 219] on span "Search" at bounding box center [1200, 219] width 50 height 21
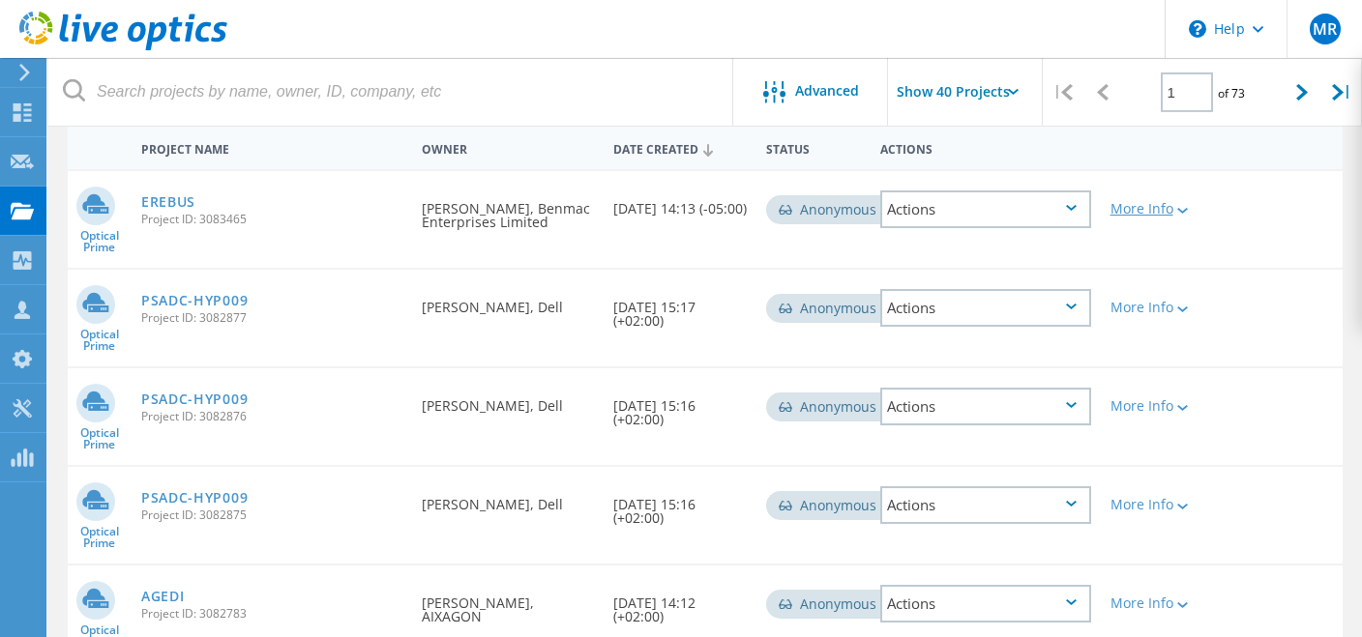
scroll to position [149, 0]
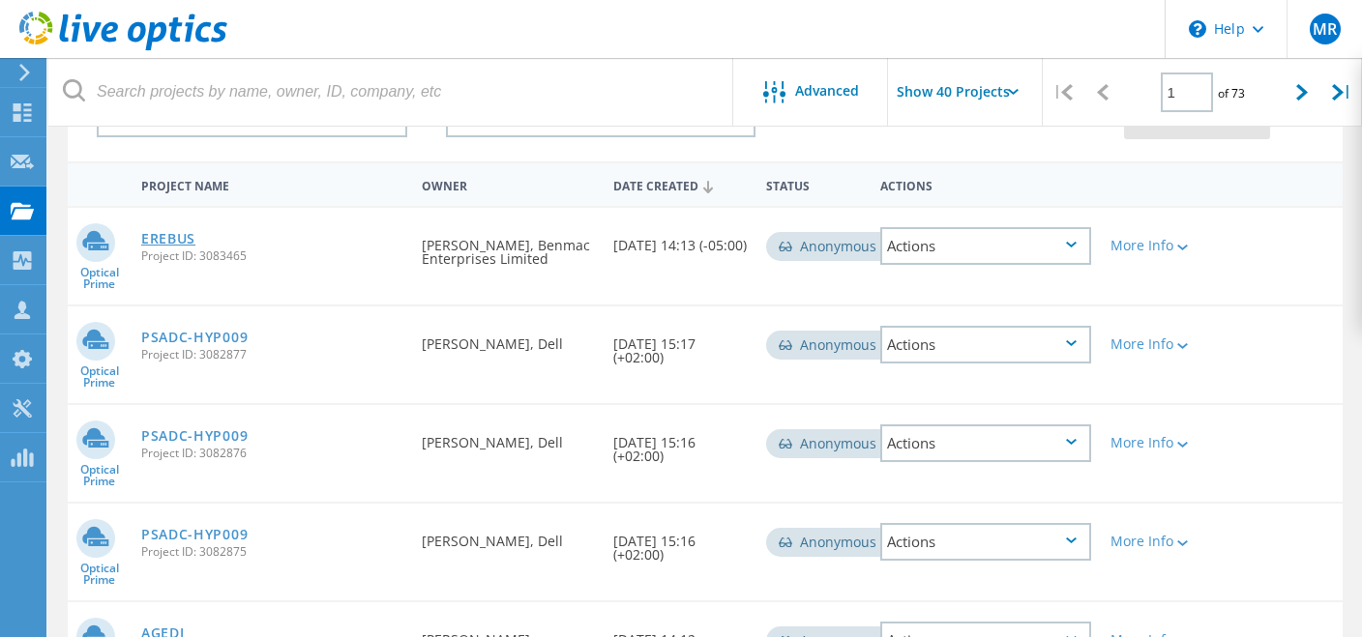
click at [181, 243] on link "EREBUS" at bounding box center [168, 239] width 54 height 14
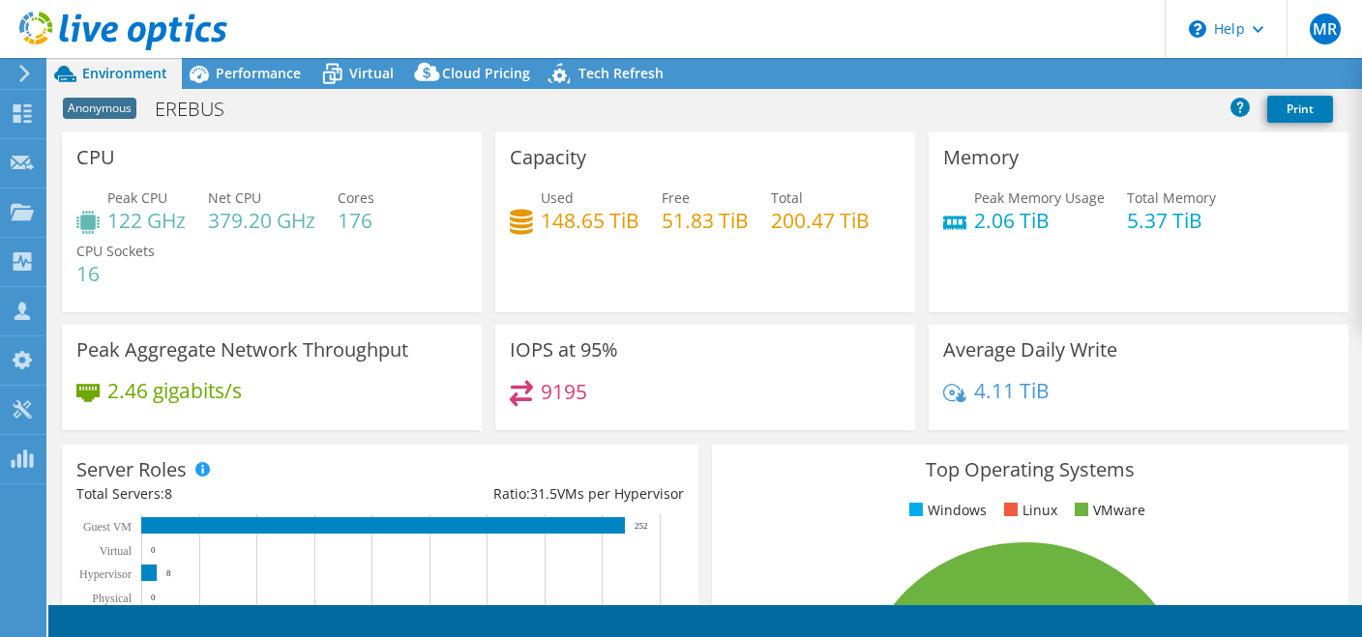
select select "USD"
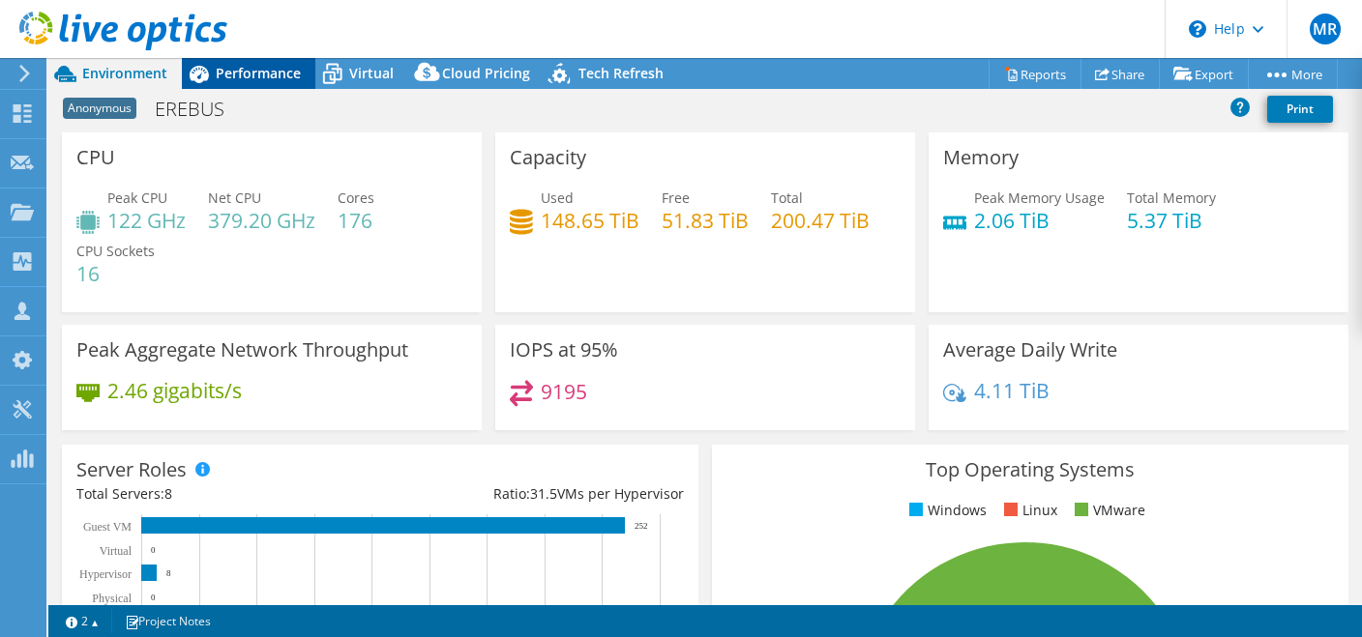
click at [236, 79] on span "Performance" at bounding box center [258, 73] width 85 height 18
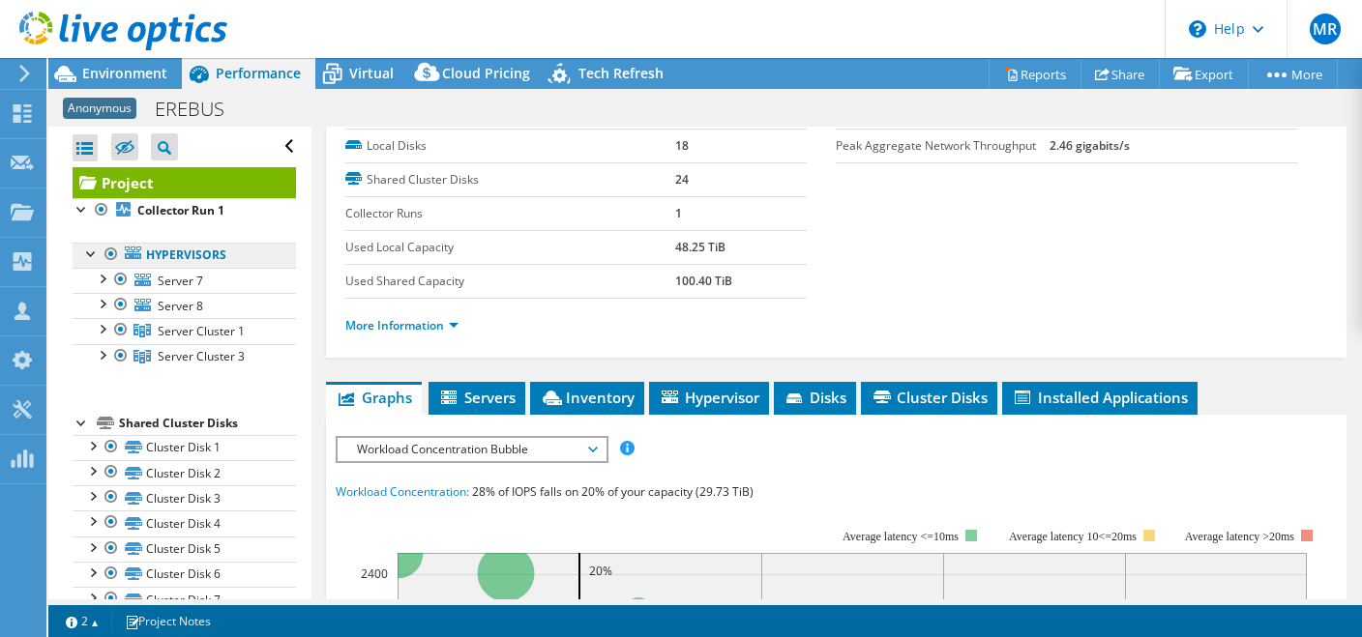
scroll to position [188, 0]
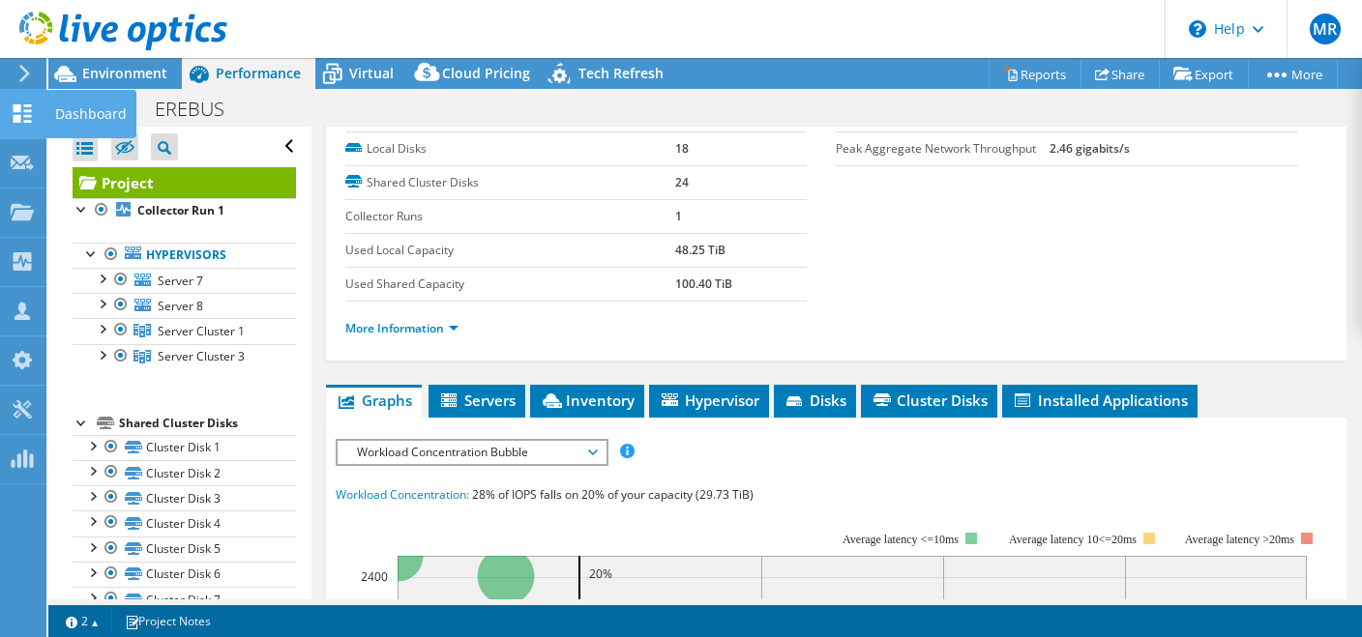
click at [23, 116] on use at bounding box center [23, 113] width 18 height 18
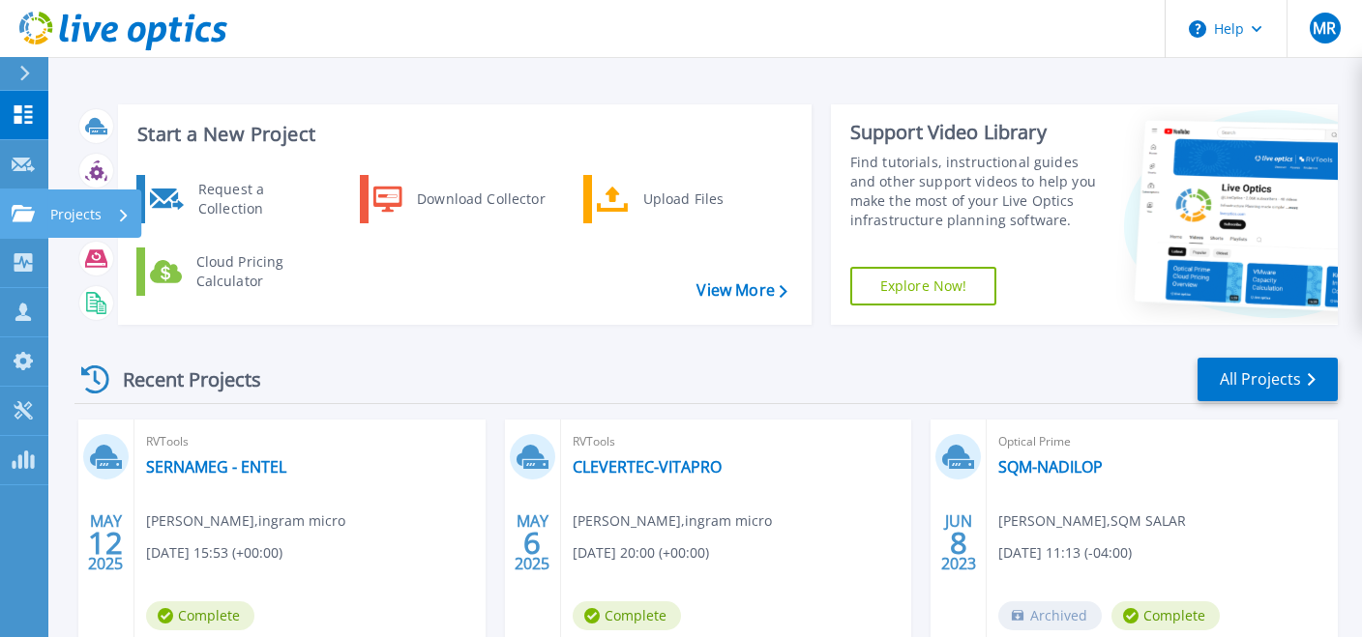
click at [99, 230] on p "Projects" at bounding box center [75, 215] width 51 height 50
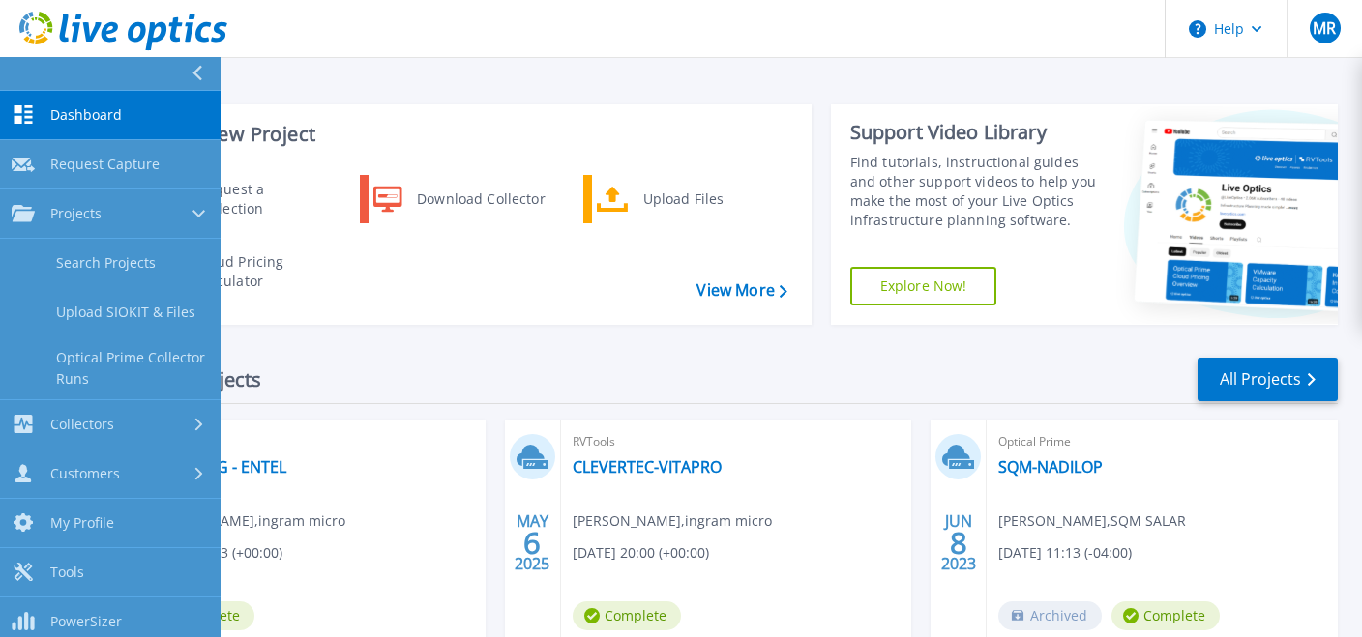
click at [381, 373] on div "Recent Projects All Projects" at bounding box center [705, 380] width 1263 height 48
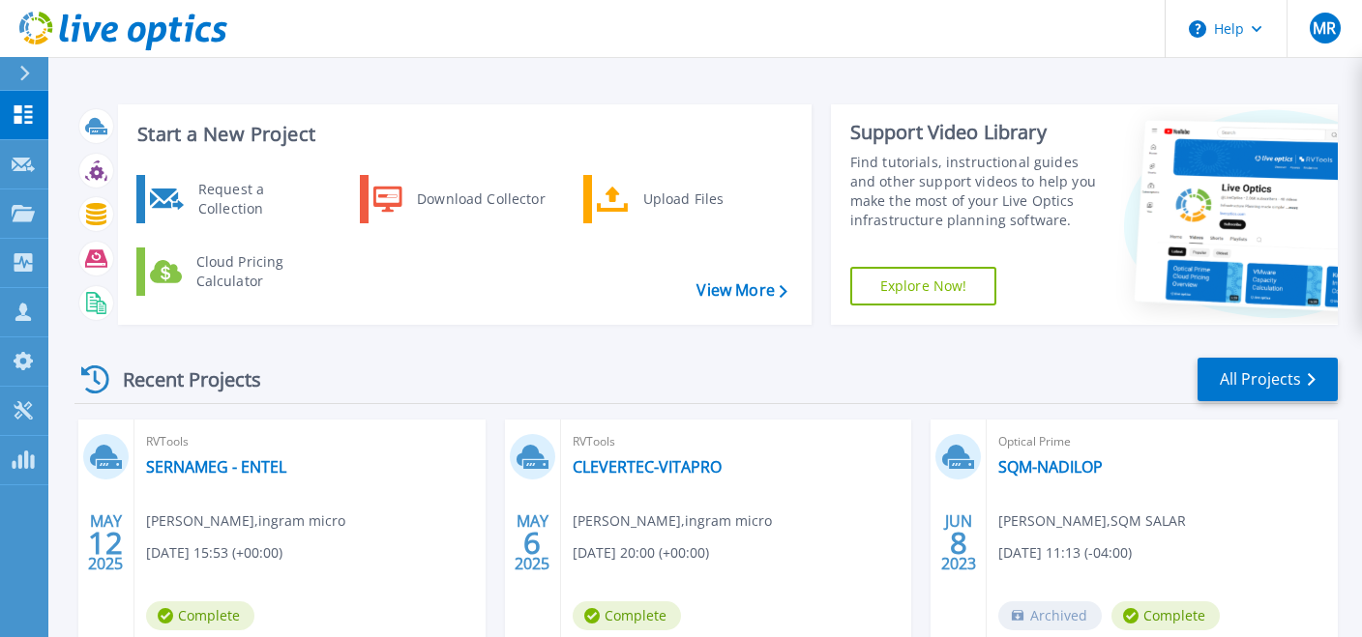
scroll to position [144, 0]
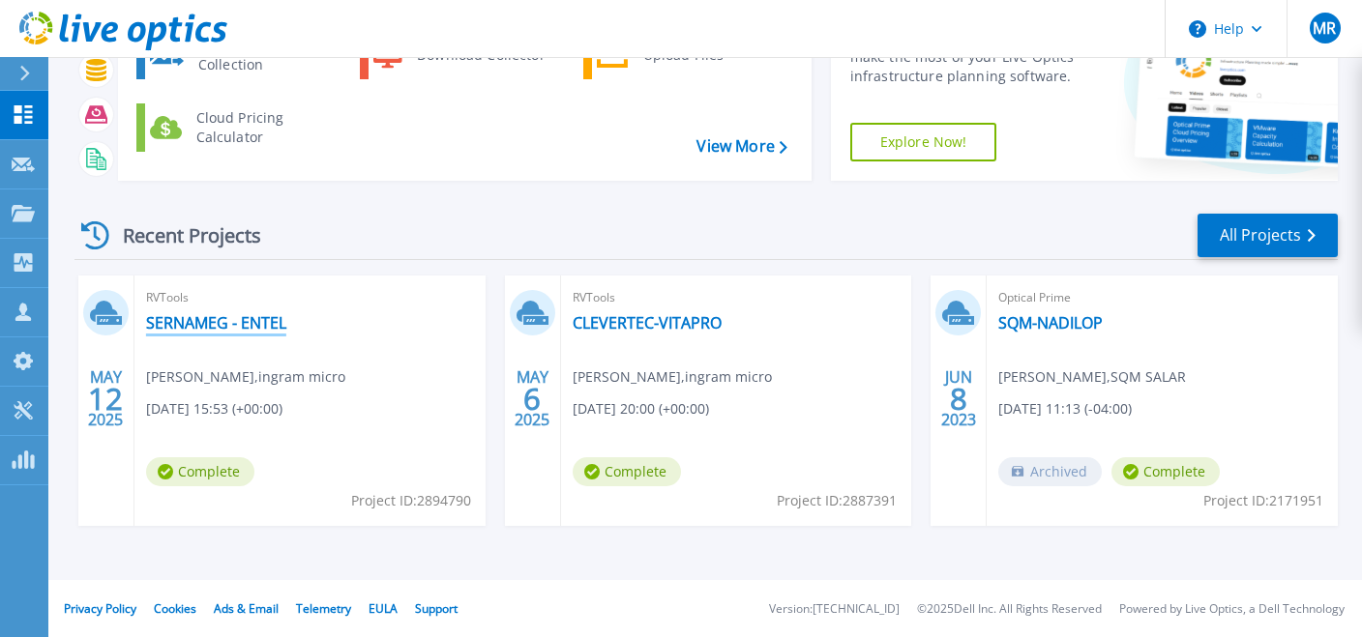
click at [203, 330] on link "SERNAMEG - ENTEL" at bounding box center [216, 322] width 140 height 19
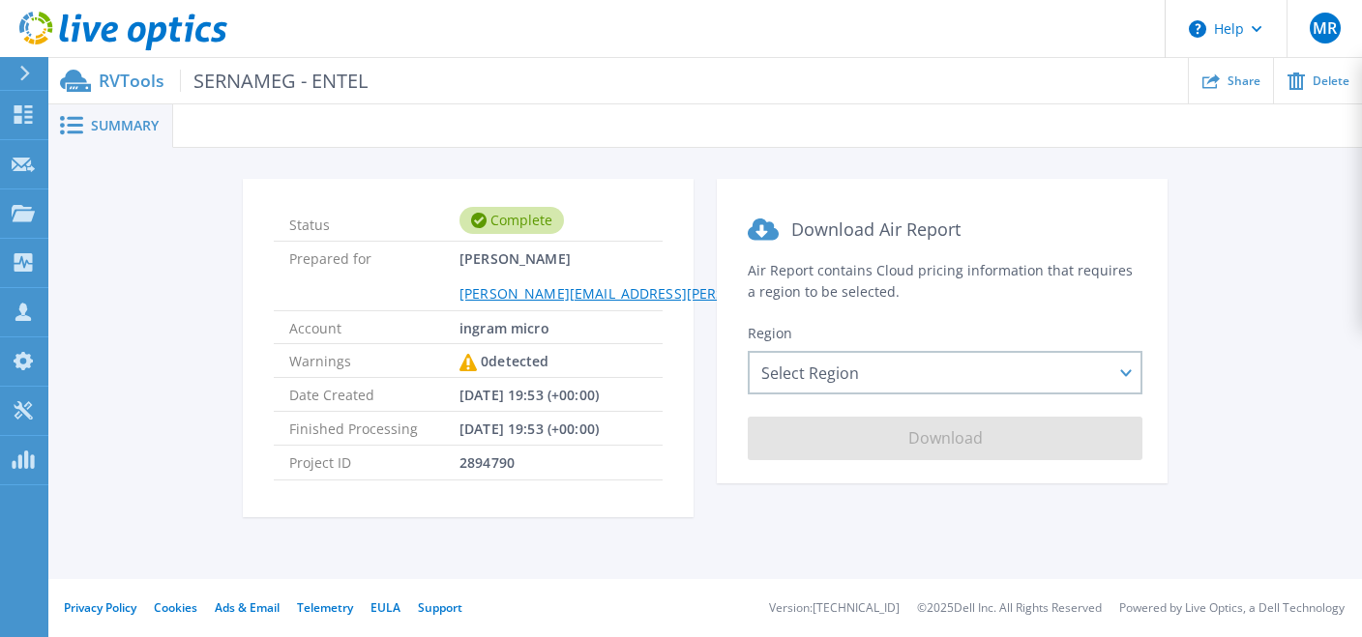
click at [105, 123] on span "Summary" at bounding box center [125, 126] width 68 height 14
click at [28, 115] on icon at bounding box center [23, 114] width 23 height 18
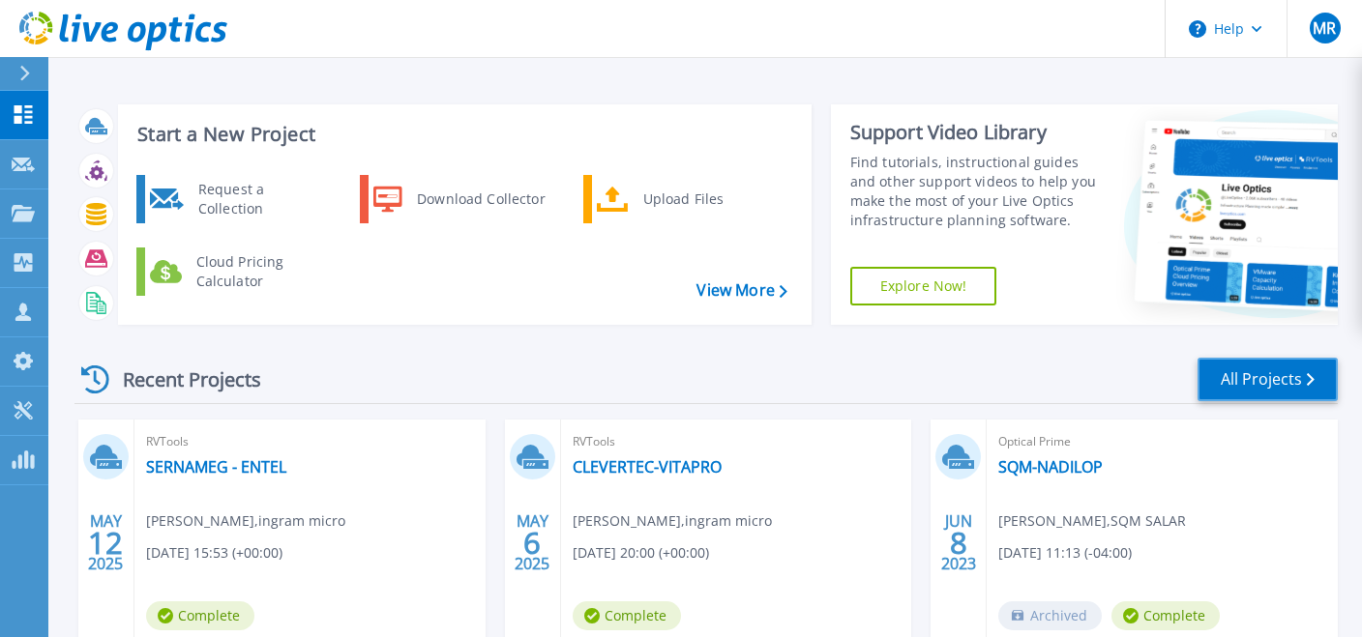
click at [1320, 369] on link "All Projects" at bounding box center [1268, 380] width 140 height 44
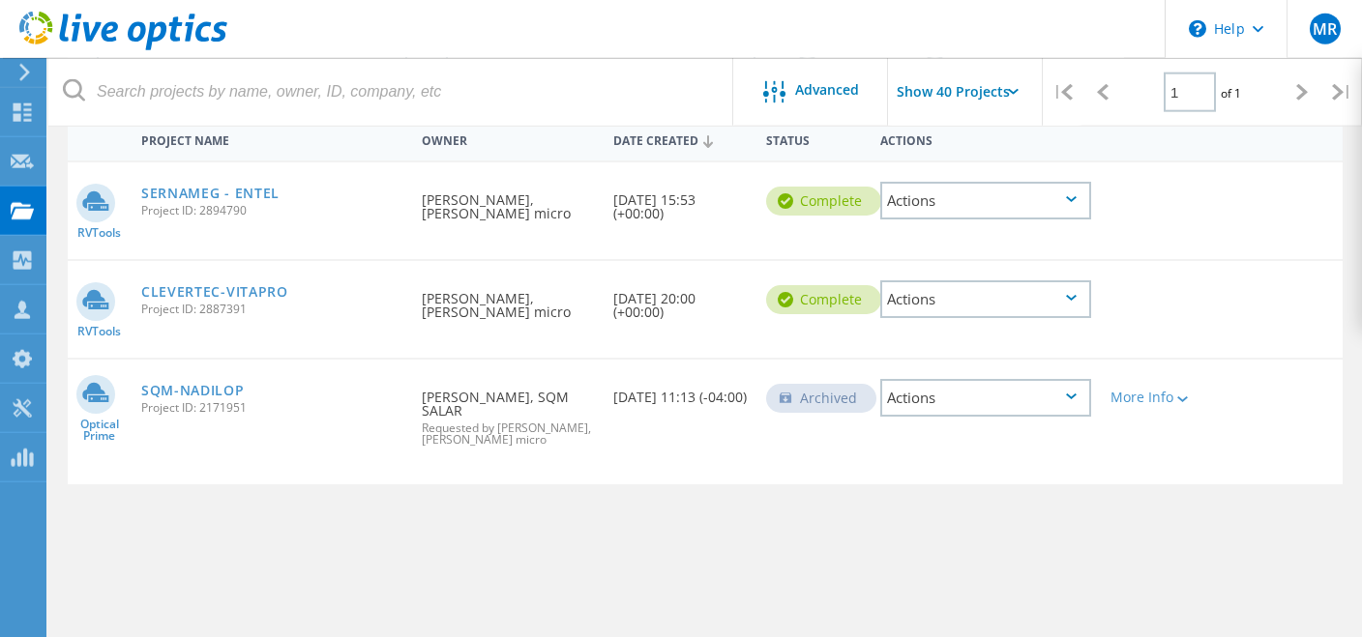
scroll to position [149, 0]
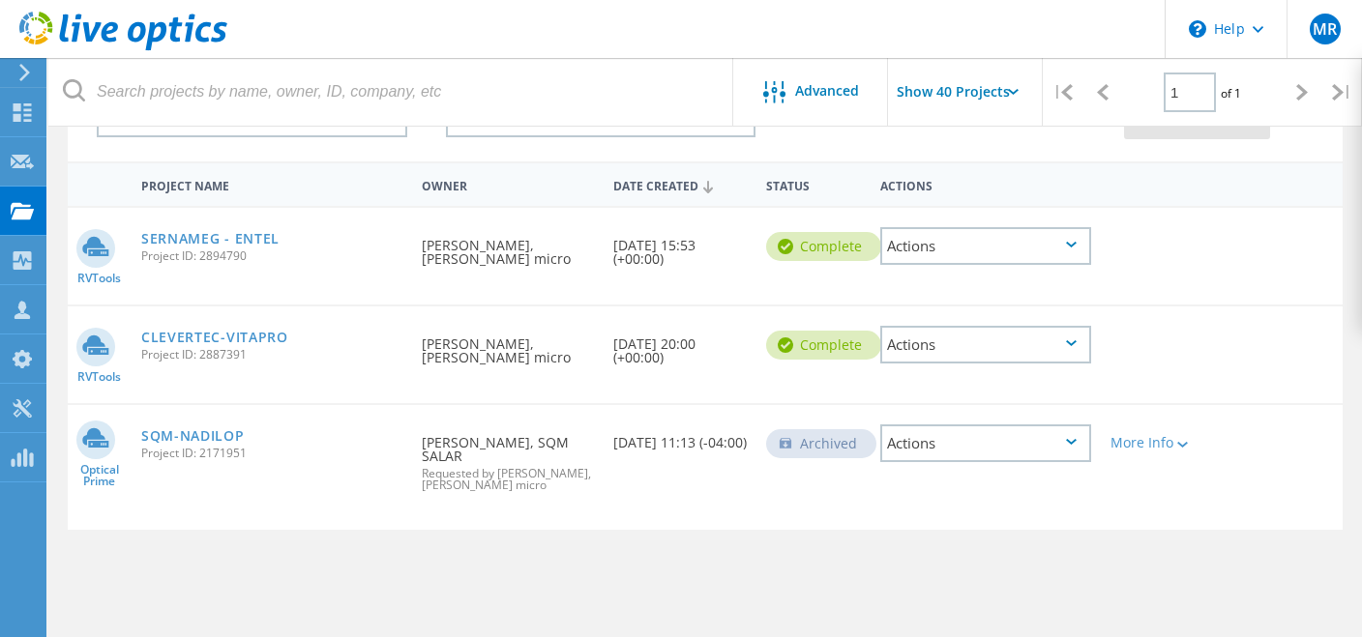
click at [1088, 252] on div "Actions" at bounding box center [985, 246] width 210 height 38
click at [980, 246] on div "Share" at bounding box center [985, 246] width 206 height 30
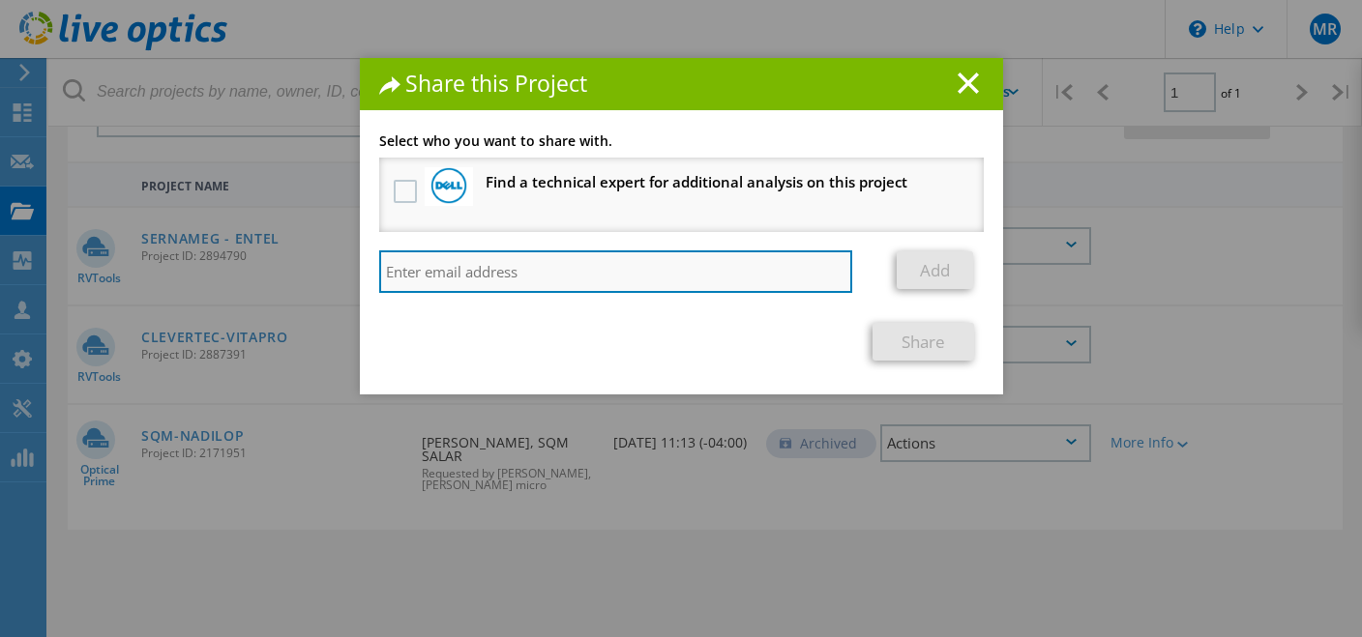
click at [552, 271] on input "search" at bounding box center [616, 272] width 474 height 43
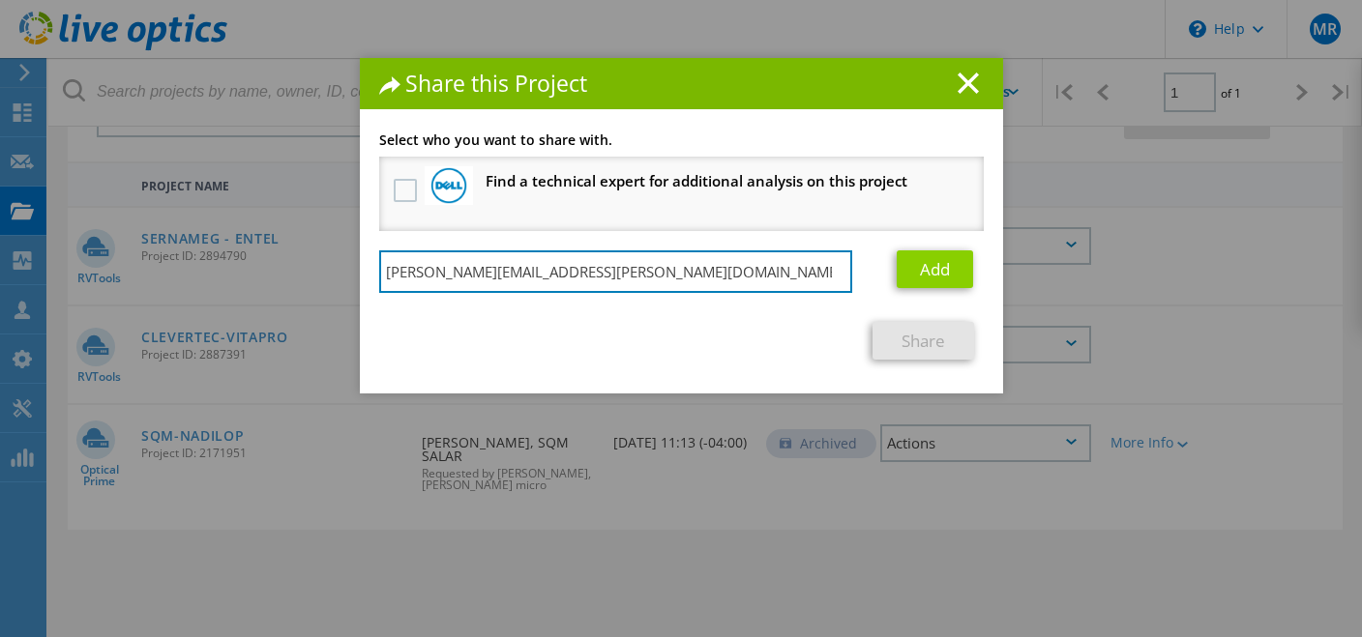
type input "jorge.pinto@ingrammicro.com"
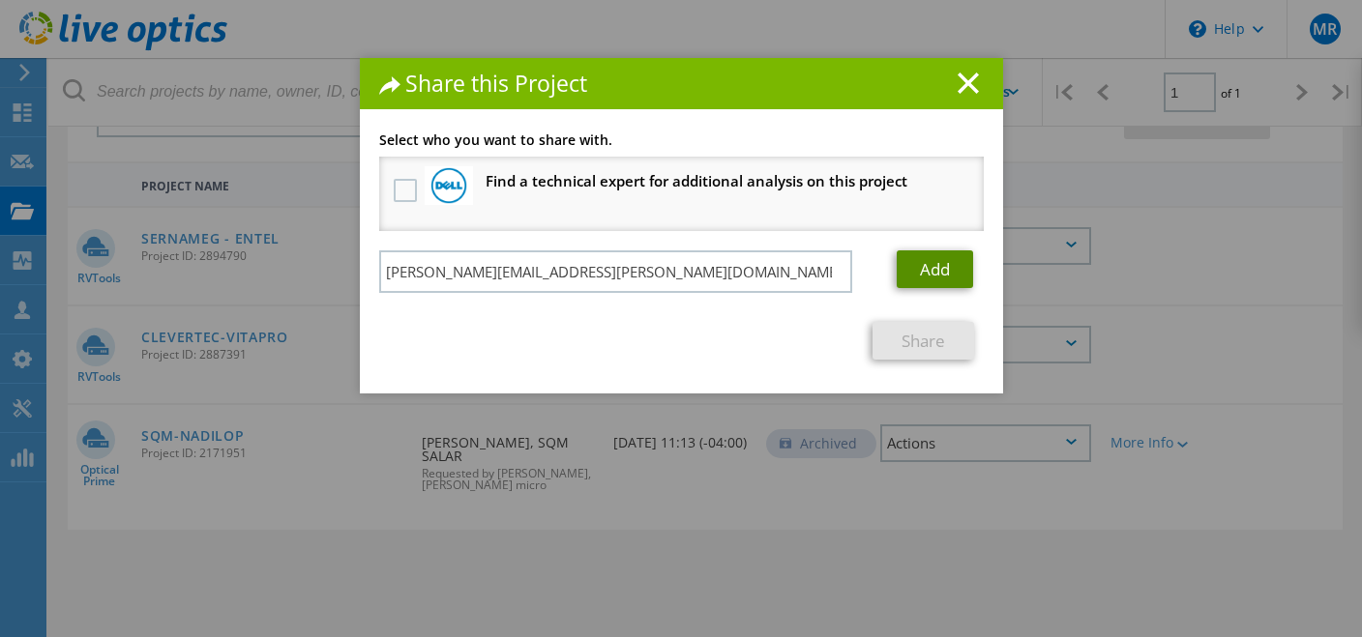
click at [944, 270] on link "Add" at bounding box center [935, 270] width 76 height 38
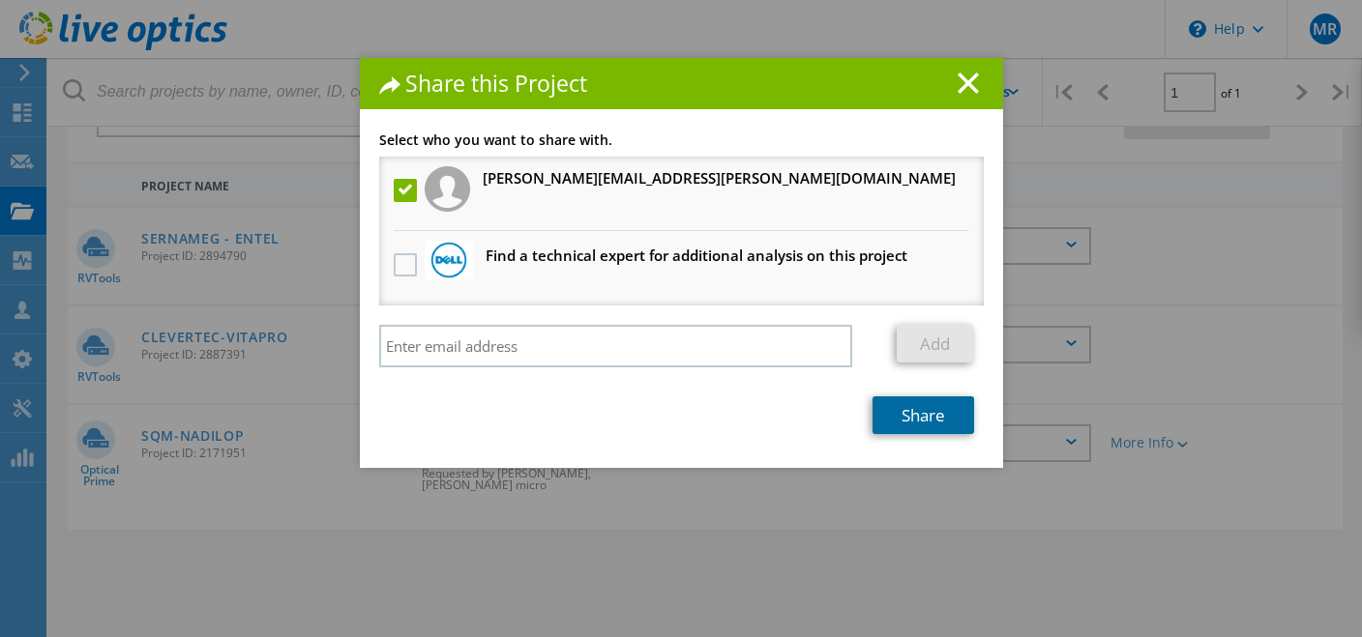
click at [941, 427] on link "Share" at bounding box center [924, 416] width 102 height 38
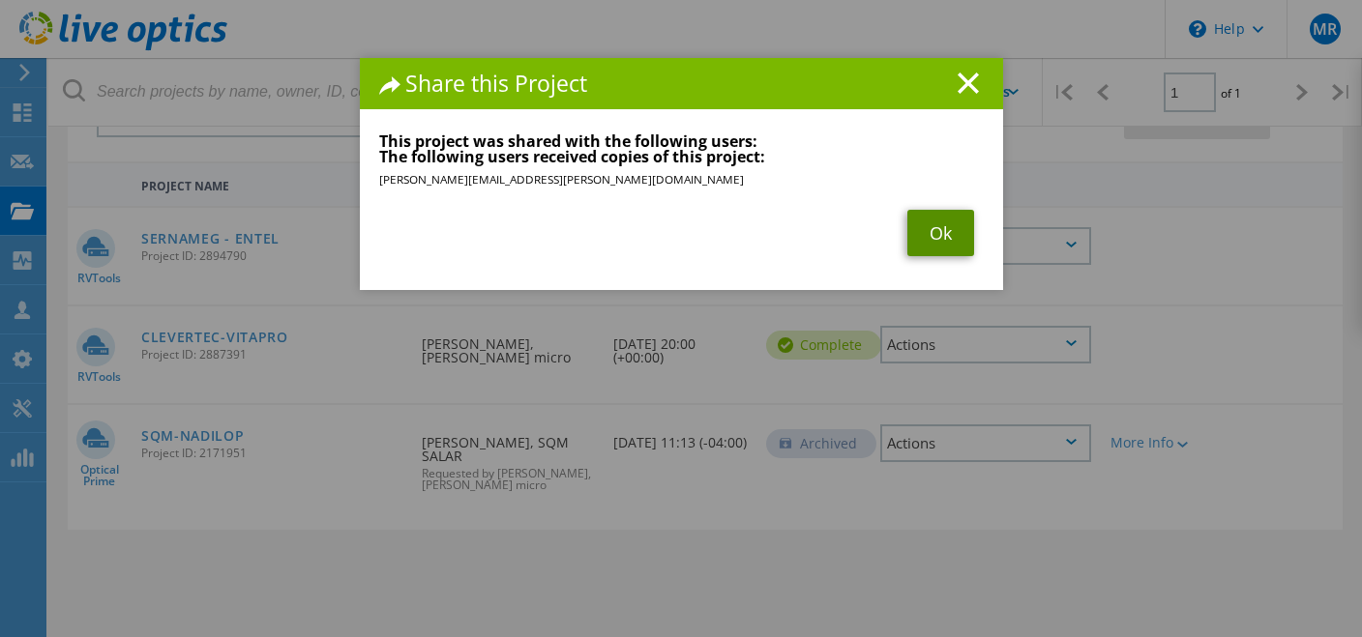
click at [940, 241] on link "Ok" at bounding box center [940, 233] width 67 height 46
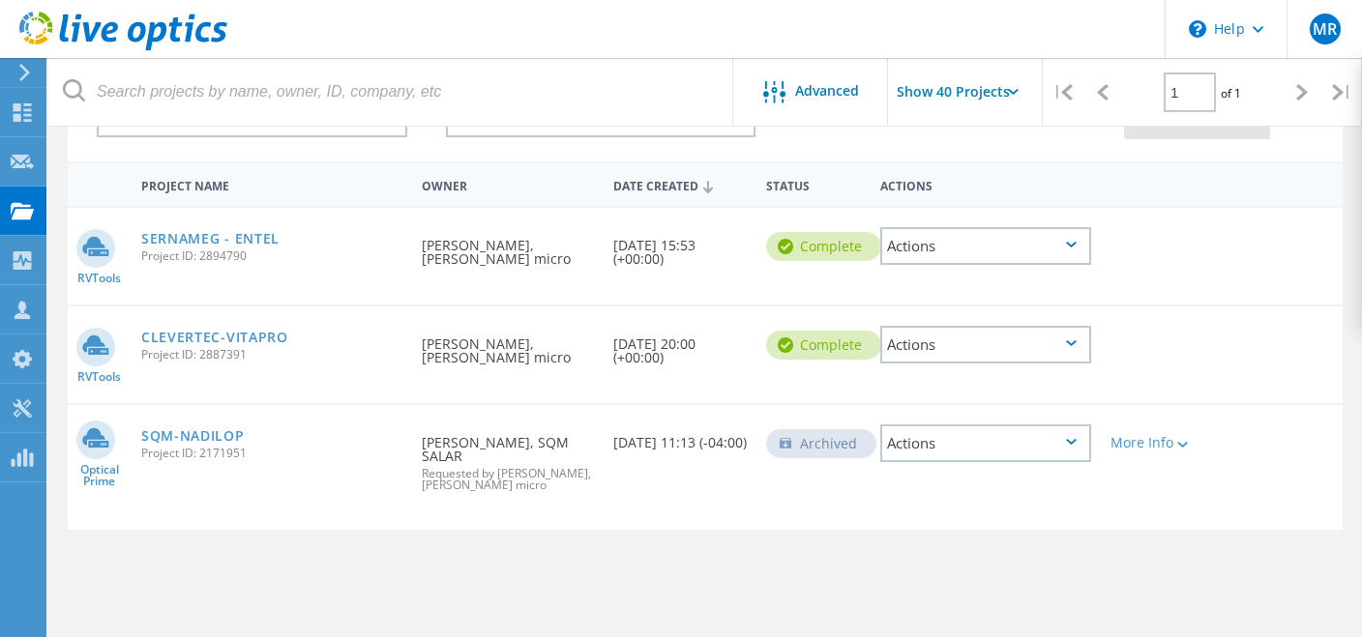
click at [1054, 239] on div "Actions" at bounding box center [985, 246] width 210 height 38
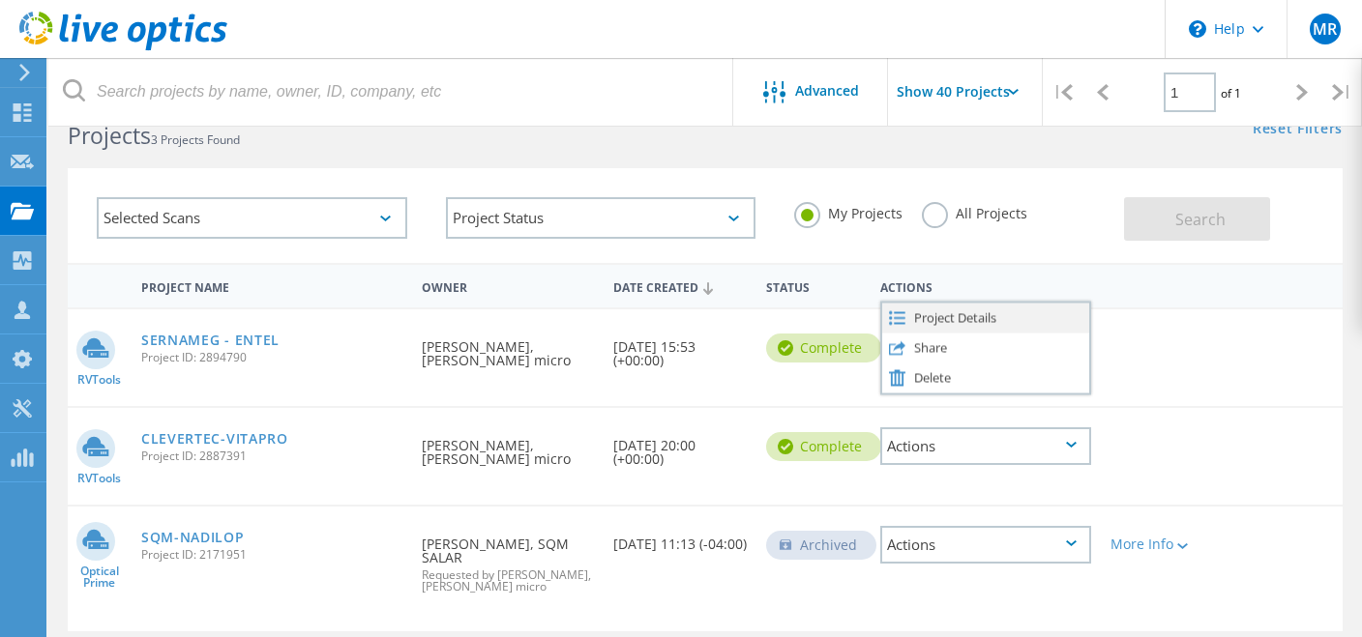
click at [1017, 320] on div "Project Details" at bounding box center [985, 318] width 206 height 30
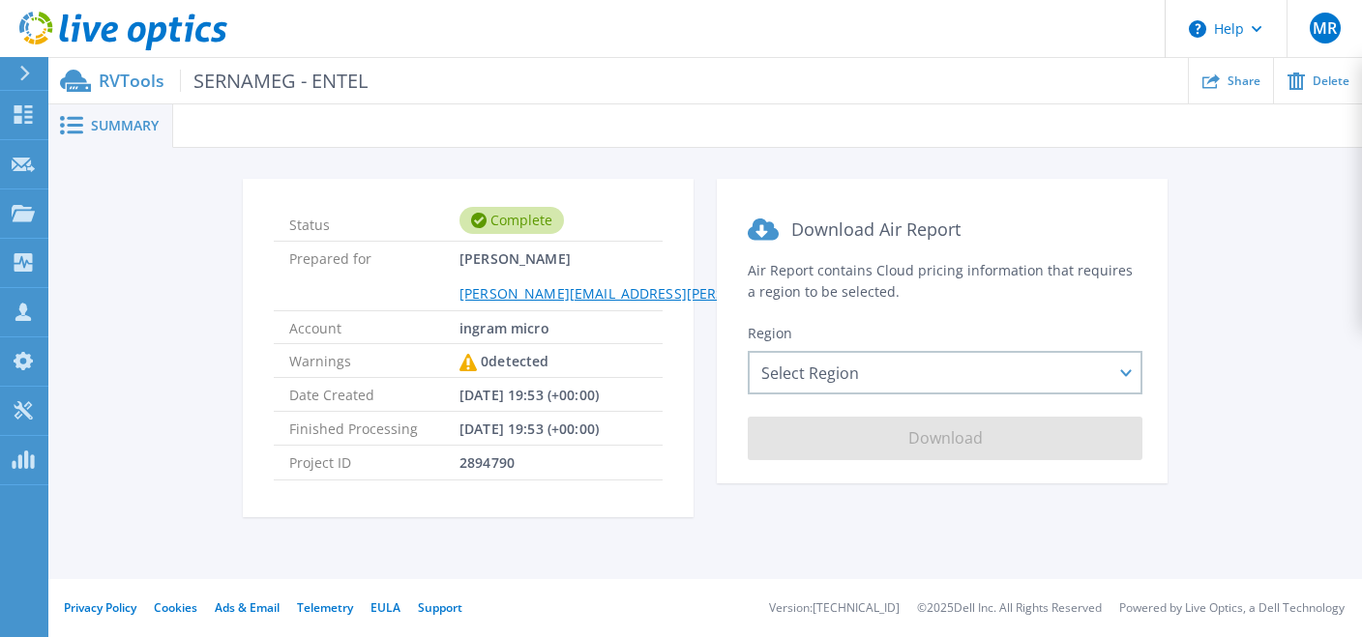
click at [115, 137] on div "Summary" at bounding box center [110, 126] width 125 height 44
click at [121, 119] on span "Summary" at bounding box center [125, 126] width 68 height 14
click at [302, 85] on span "SERNAMEG - ENTEL" at bounding box center [274, 81] width 188 height 22
click at [25, 121] on icon at bounding box center [23, 114] width 23 height 18
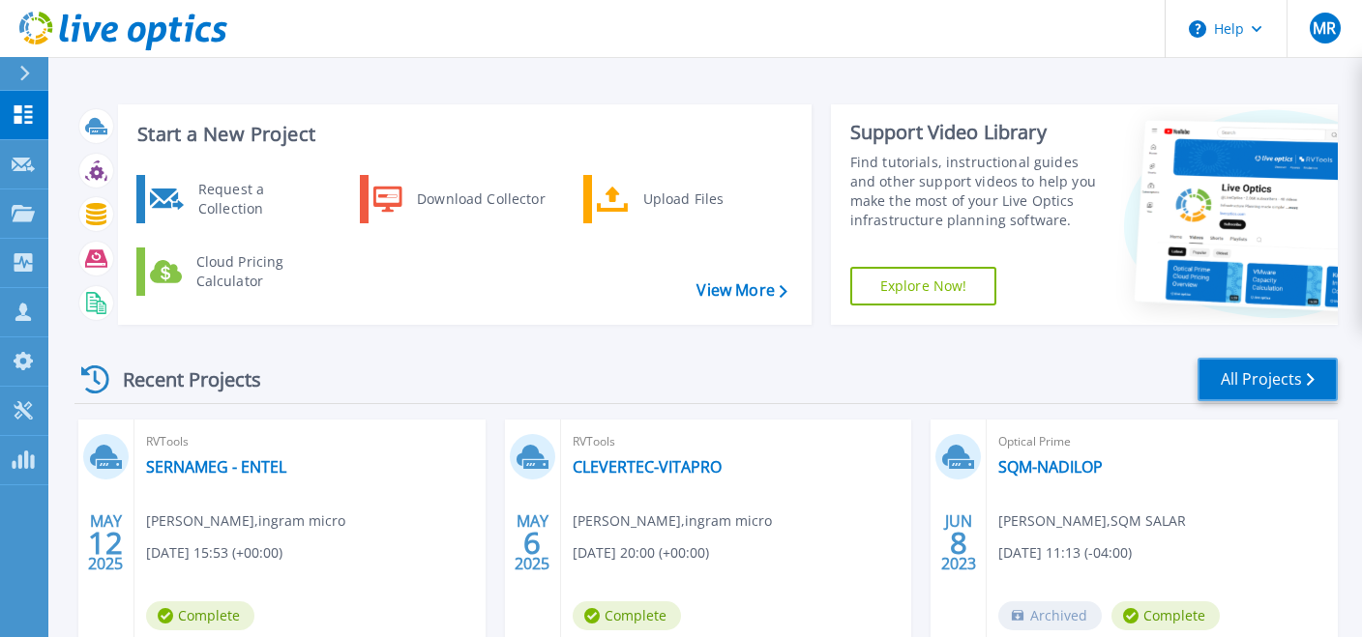
click at [1300, 388] on link "All Projects" at bounding box center [1268, 380] width 140 height 44
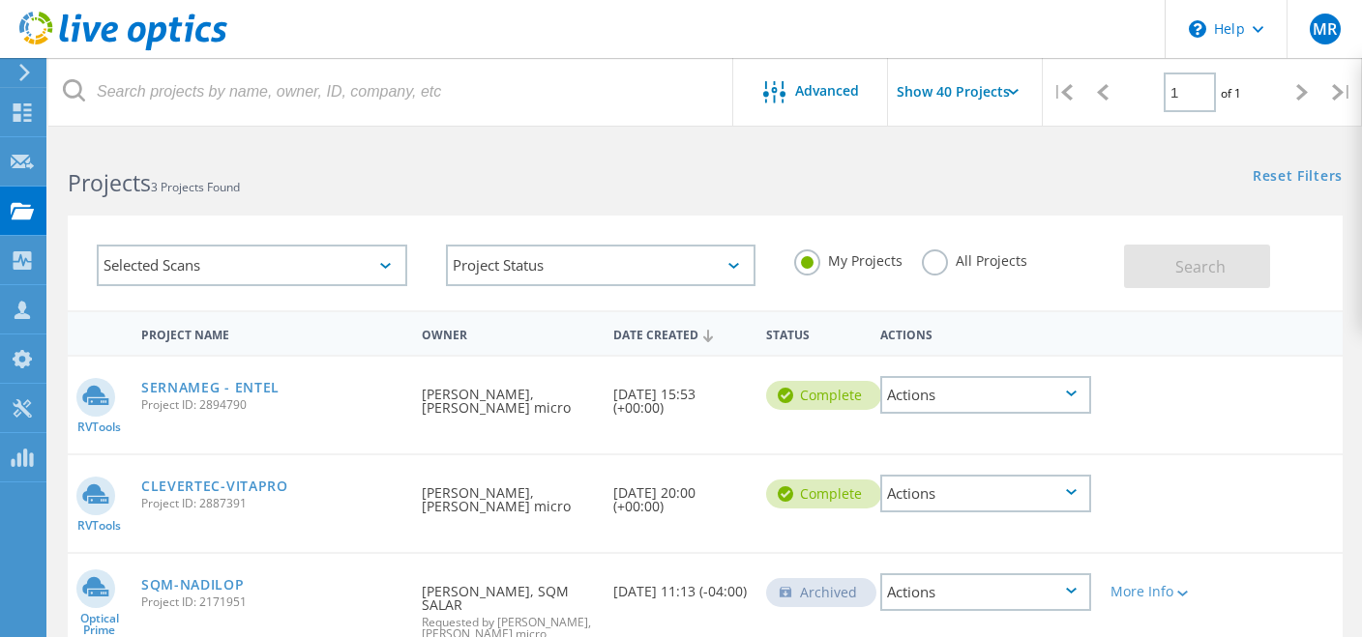
click at [975, 263] on label "All Projects" at bounding box center [974, 259] width 105 height 18
click at [0, 0] on input "All Projects" at bounding box center [0, 0] width 0 height 0
click at [1179, 267] on span "Search" at bounding box center [1200, 266] width 50 height 21
